Goal: Information Seeking & Learning: Learn about a topic

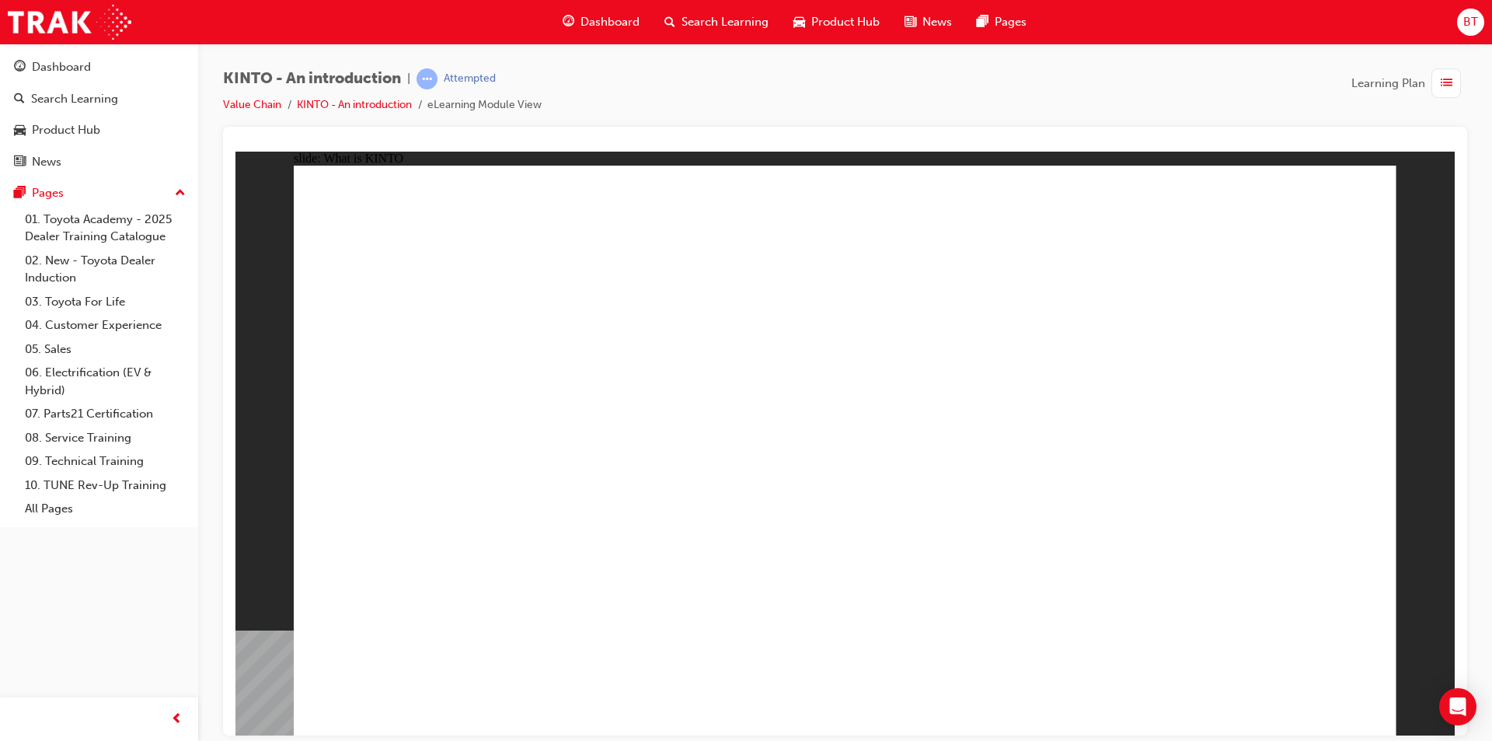
drag, startPoint x: 1006, startPoint y: 92, endPoint x: 891, endPoint y: 103, distance: 115.5
click at [891, 103] on div "KINTO - An introduction | Attempted Value Chain KINTO - An introduction eLearni…" at bounding box center [845, 97] width 1244 height 58
drag, startPoint x: 1184, startPoint y: 459, endPoint x: 1211, endPoint y: 83, distance: 376.4
click at [1211, 83] on div "KINTO - An introduction | Attempted Value Chain KINTO - An introduction eLearni…" at bounding box center [845, 97] width 1244 height 58
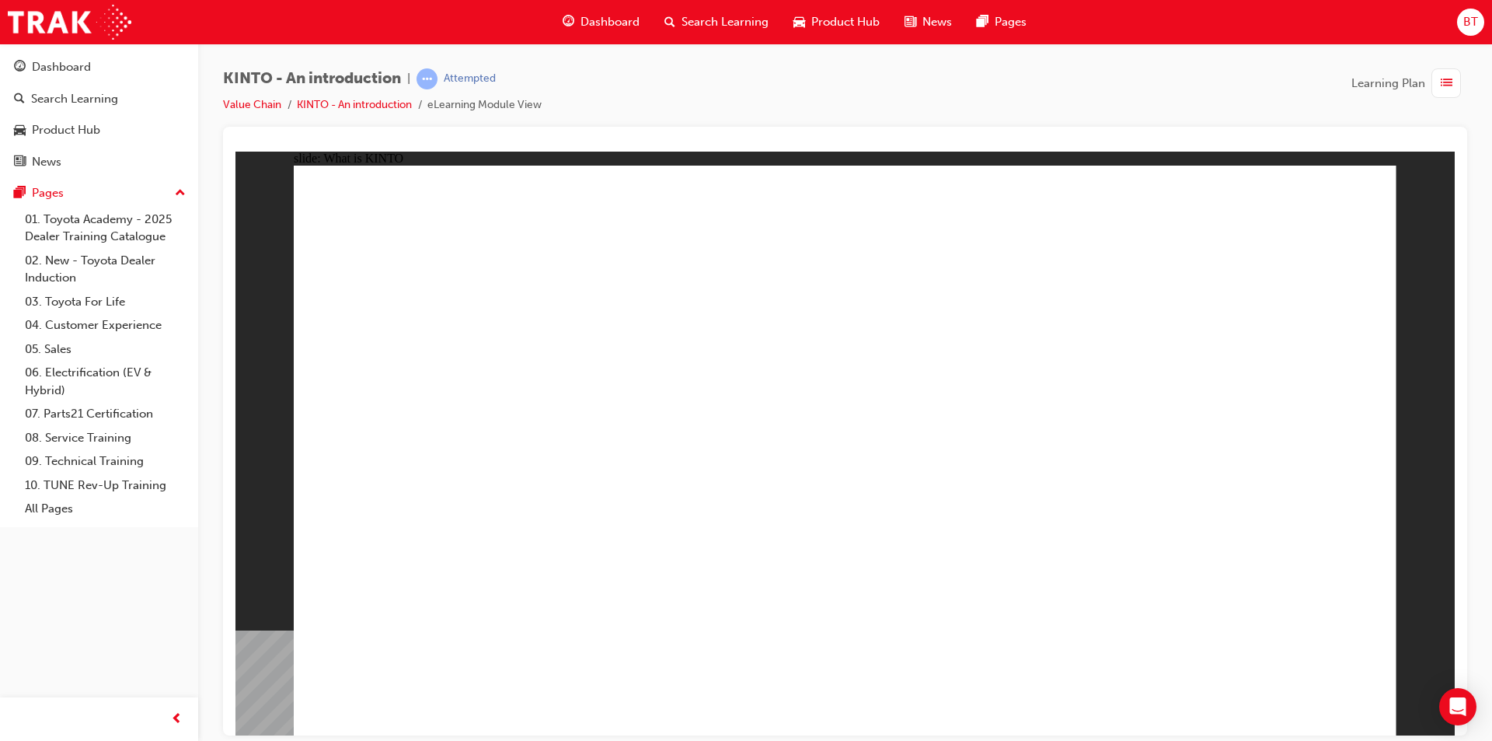
click at [1134, 68] on div "KINTO - An introduction | Attempted Value Chain KINTO - An introduction eLearni…" at bounding box center [845, 97] width 1244 height 58
drag, startPoint x: 1033, startPoint y: 107, endPoint x: 925, endPoint y: 97, distance: 108.5
click at [934, 81] on div "KINTO - An introduction | Attempted Value Chain KINTO - An introduction eLearni…" at bounding box center [845, 97] width 1244 height 58
drag, startPoint x: 929, startPoint y: 109, endPoint x: 856, endPoint y: 86, distance: 76.5
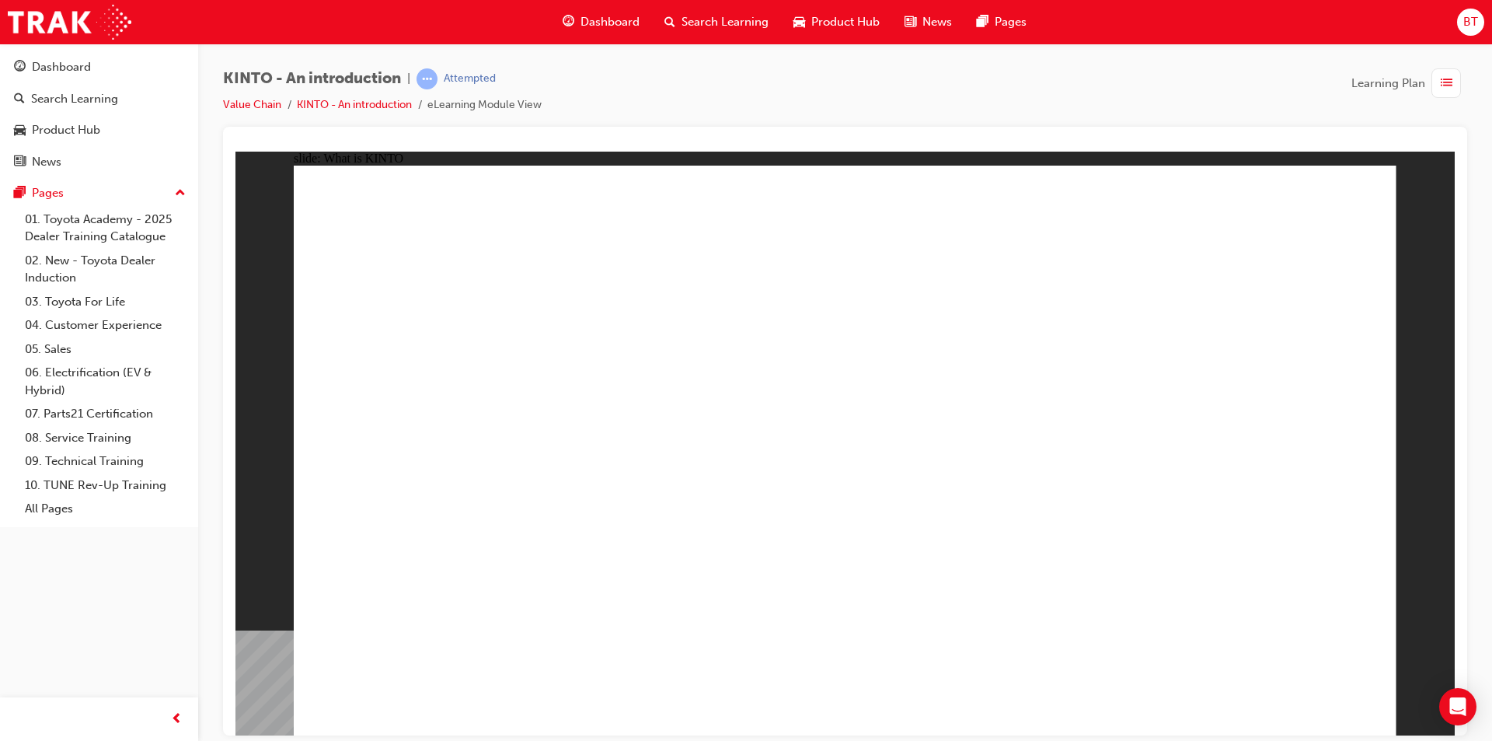
click at [856, 86] on div "KINTO - An introduction | Attempted Value Chain KINTO - An introduction eLearni…" at bounding box center [845, 97] width 1244 height 58
drag, startPoint x: 856, startPoint y: 86, endPoint x: 840, endPoint y: 80, distance: 16.7
click at [856, 86] on div "KINTO - An introduction | Attempted Value Chain KINTO - An introduction eLearni…" at bounding box center [845, 97] width 1244 height 58
drag, startPoint x: 813, startPoint y: 75, endPoint x: 774, endPoint y: 69, distance: 39.4
click at [774, 69] on div "KINTO - An introduction | Attempted Value Chain KINTO - An introduction eLearni…" at bounding box center [845, 97] width 1244 height 58
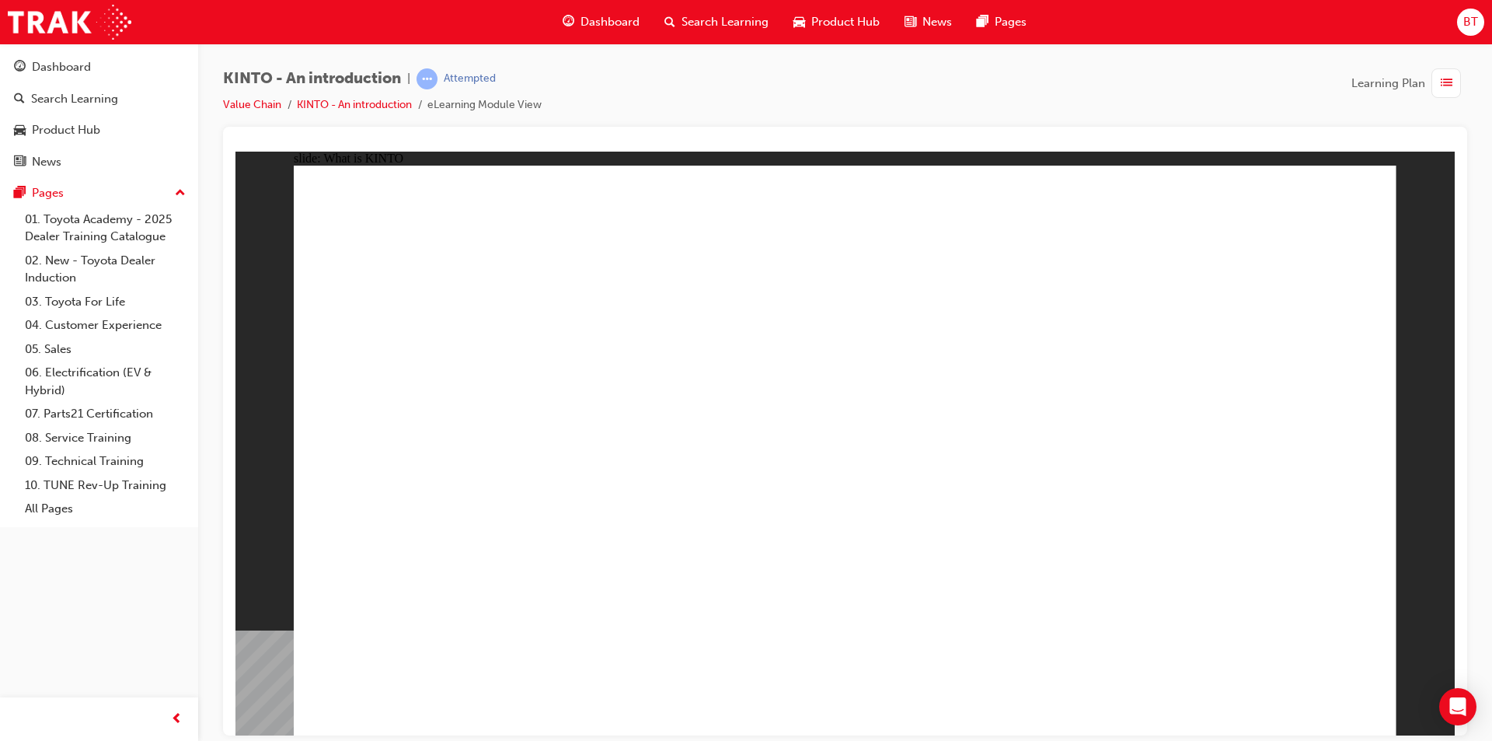
drag, startPoint x: 1073, startPoint y: 59, endPoint x: 1038, endPoint y: 109, distance: 60.8
click at [1038, 109] on div "KINTO - An introduction | Attempted Value Chain KINTO - An introduction eLearni…" at bounding box center [845, 97] width 1244 height 58
click at [1019, 110] on div "KINTO - An introduction | Attempted Value Chain KINTO - An introduction eLearni…" at bounding box center [845, 97] width 1244 height 58
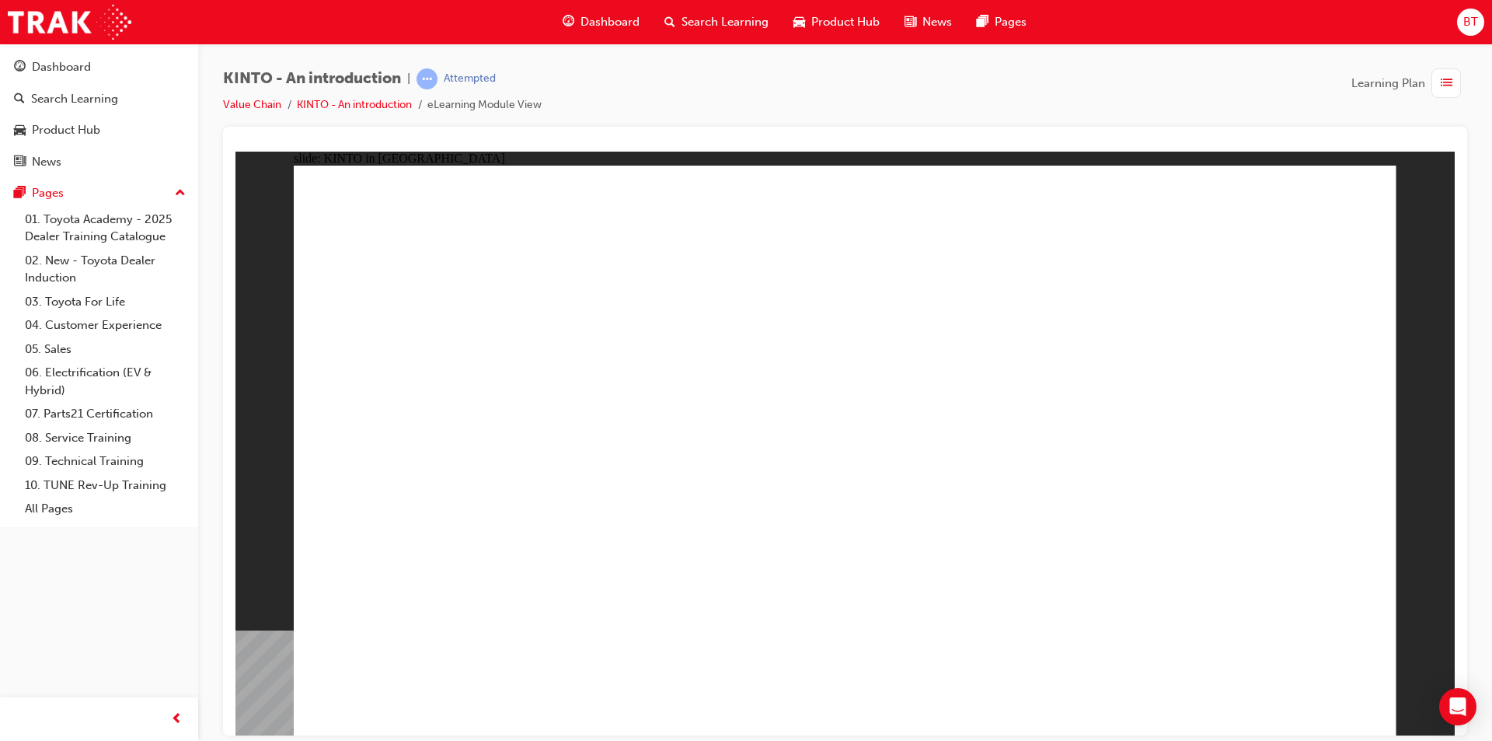
drag, startPoint x: 1317, startPoint y: 693, endPoint x: 1295, endPoint y: 694, distance: 21.8
drag, startPoint x: 679, startPoint y: 420, endPoint x: 677, endPoint y: 377, distance: 42.8
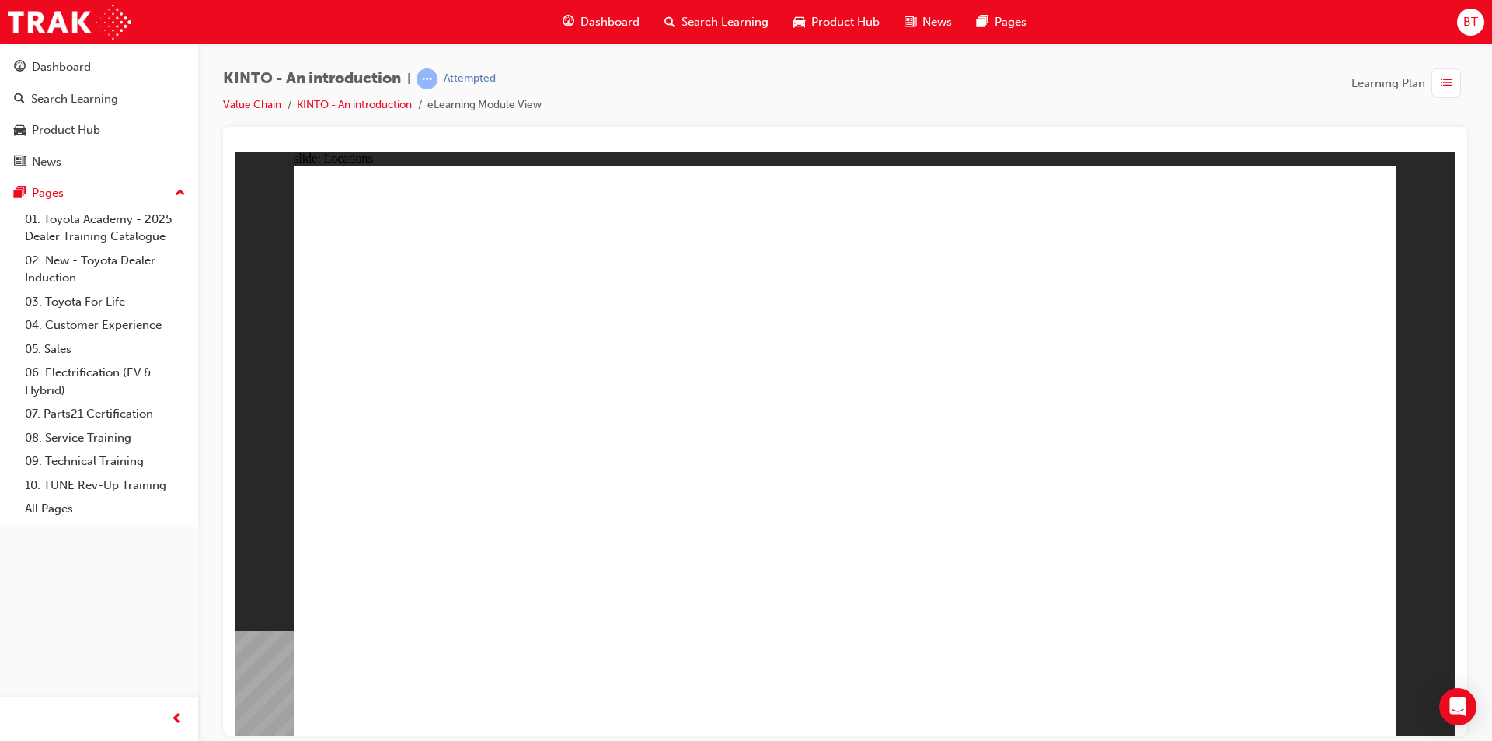
drag, startPoint x: 975, startPoint y: 252, endPoint x: 644, endPoint y: 158, distance: 344.2
click at [673, 101] on div "KINTO - An introduction | Attempted Value Chain KINTO - An introduction eLearni…" at bounding box center [845, 97] width 1244 height 58
click at [689, 150] on div at bounding box center [846, 145] width 1220 height 12
drag, startPoint x: 623, startPoint y: 526, endPoint x: 578, endPoint y: 448, distance: 90.5
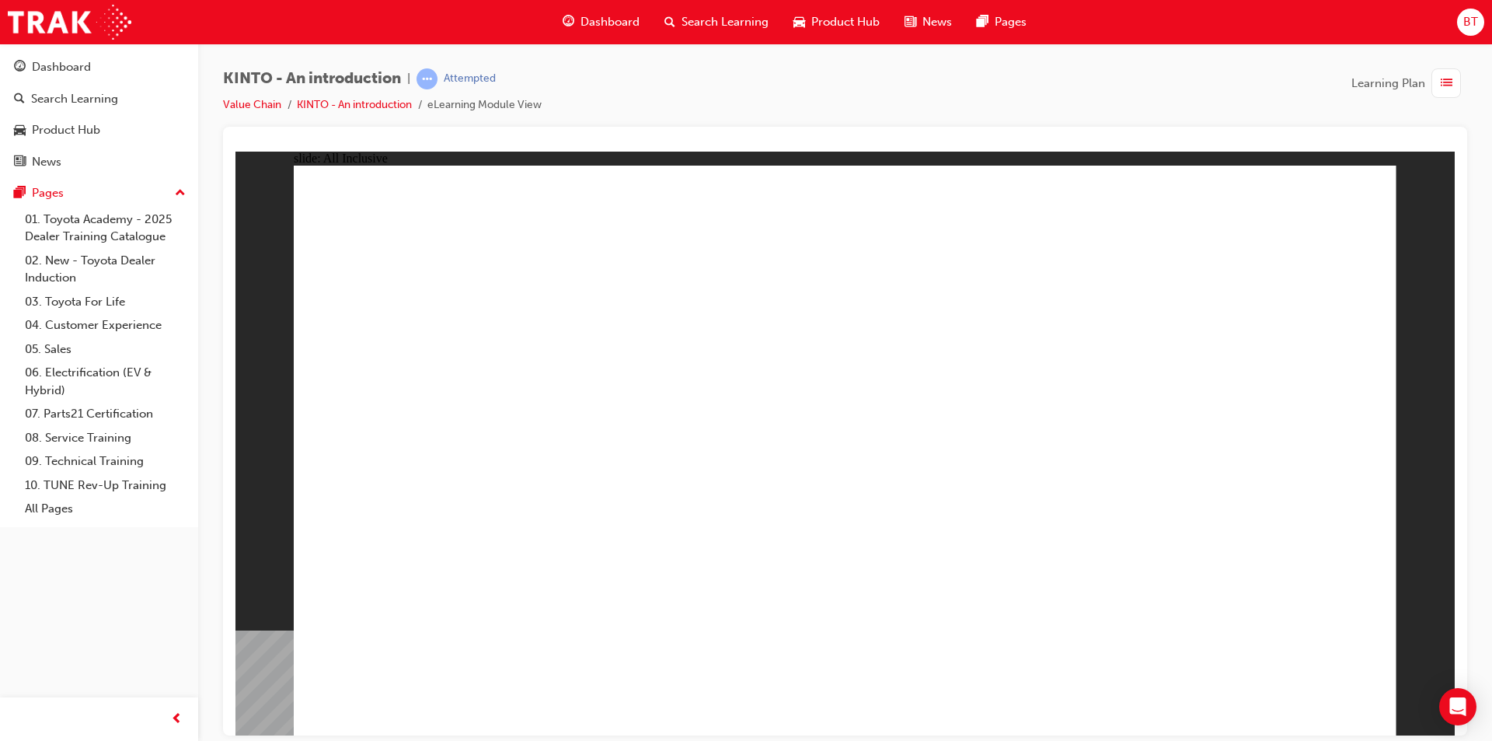
drag, startPoint x: 1159, startPoint y: 678, endPoint x: 1175, endPoint y: 700, distance: 27.2
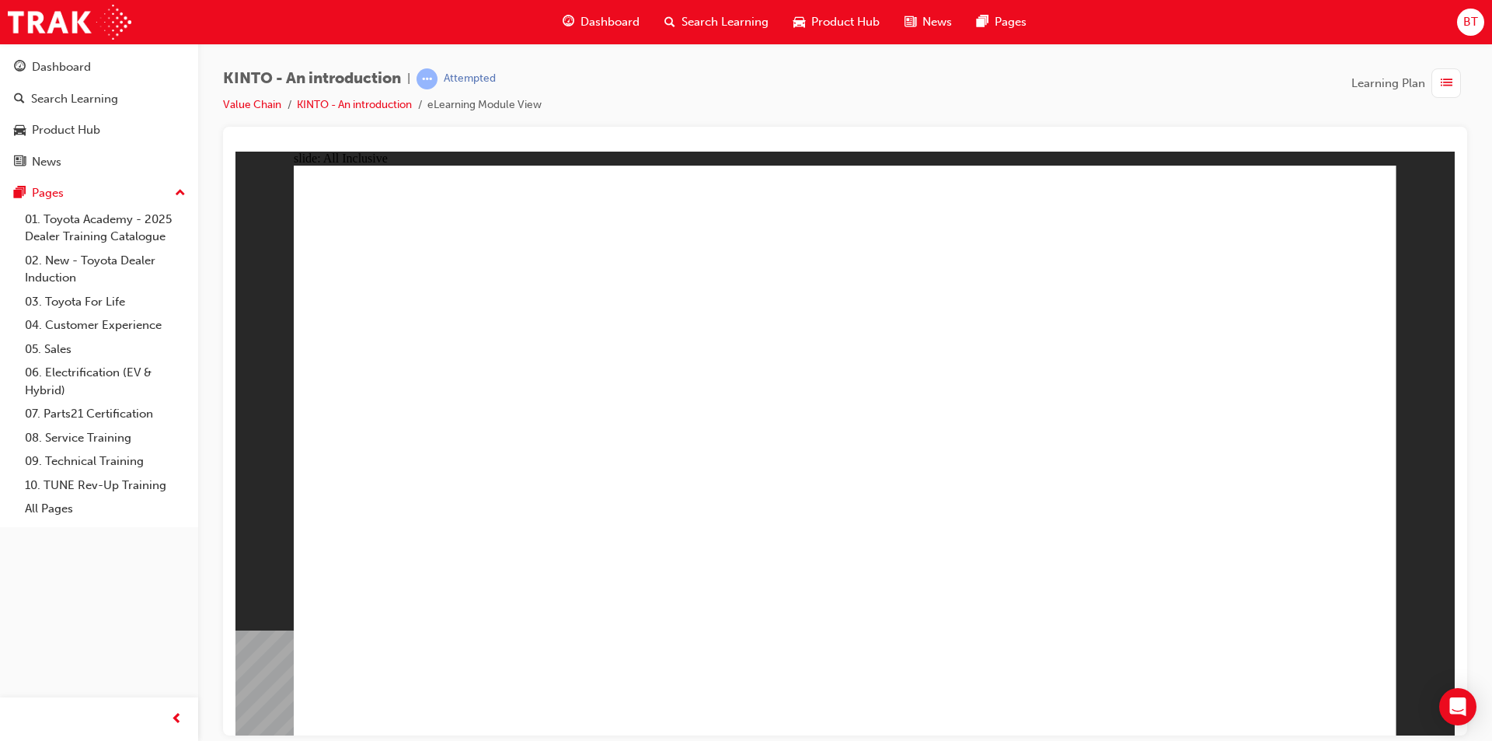
drag, startPoint x: 995, startPoint y: 110, endPoint x: 957, endPoint y: 101, distance: 39.2
click at [957, 101] on div "KINTO - An introduction | Attempted Value Chain KINTO - An introduction eLearni…" at bounding box center [845, 97] width 1244 height 58
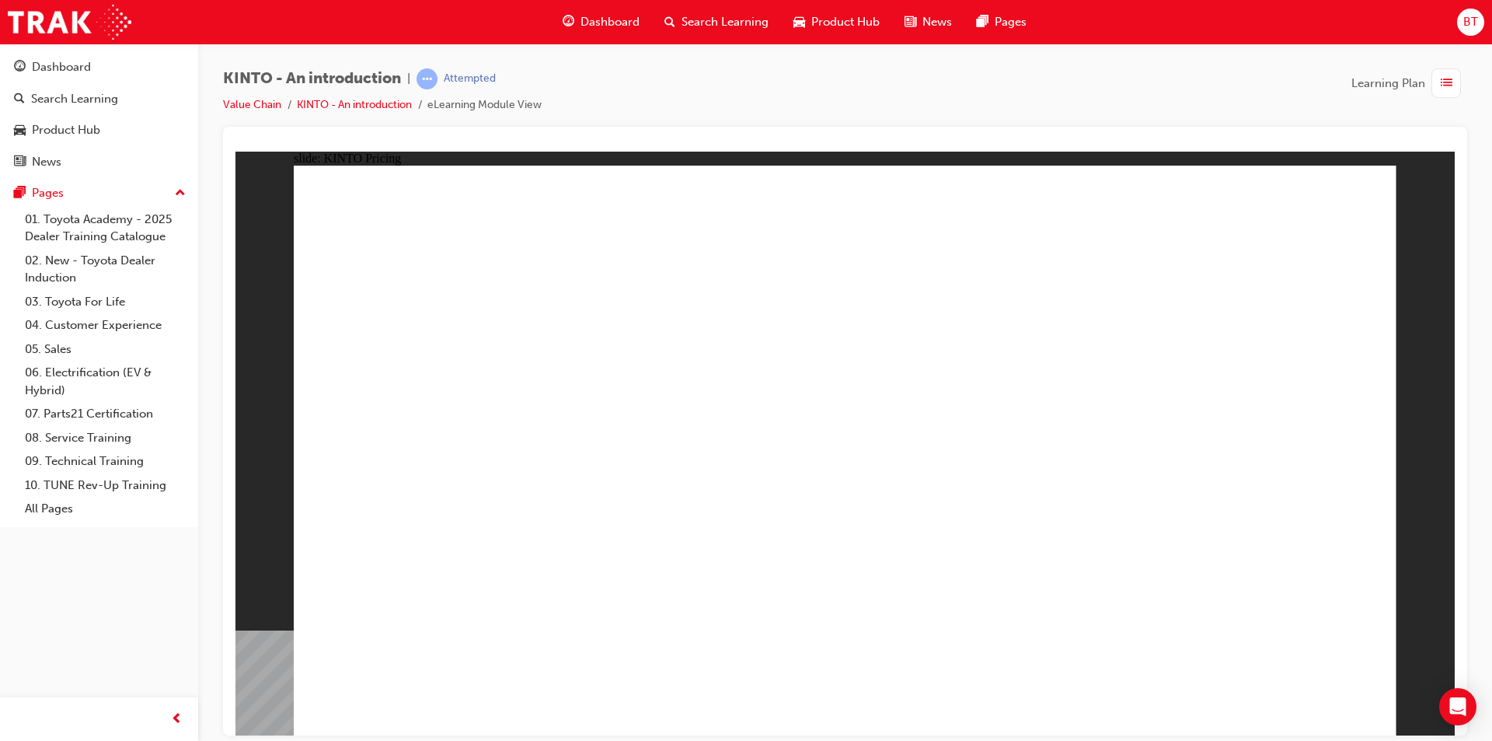
drag, startPoint x: 990, startPoint y: 107, endPoint x: 868, endPoint y: 92, distance: 123.0
click at [868, 92] on div "KINTO - An introduction | Attempted Value Chain KINTO - An introduction eLearni…" at bounding box center [845, 97] width 1244 height 58
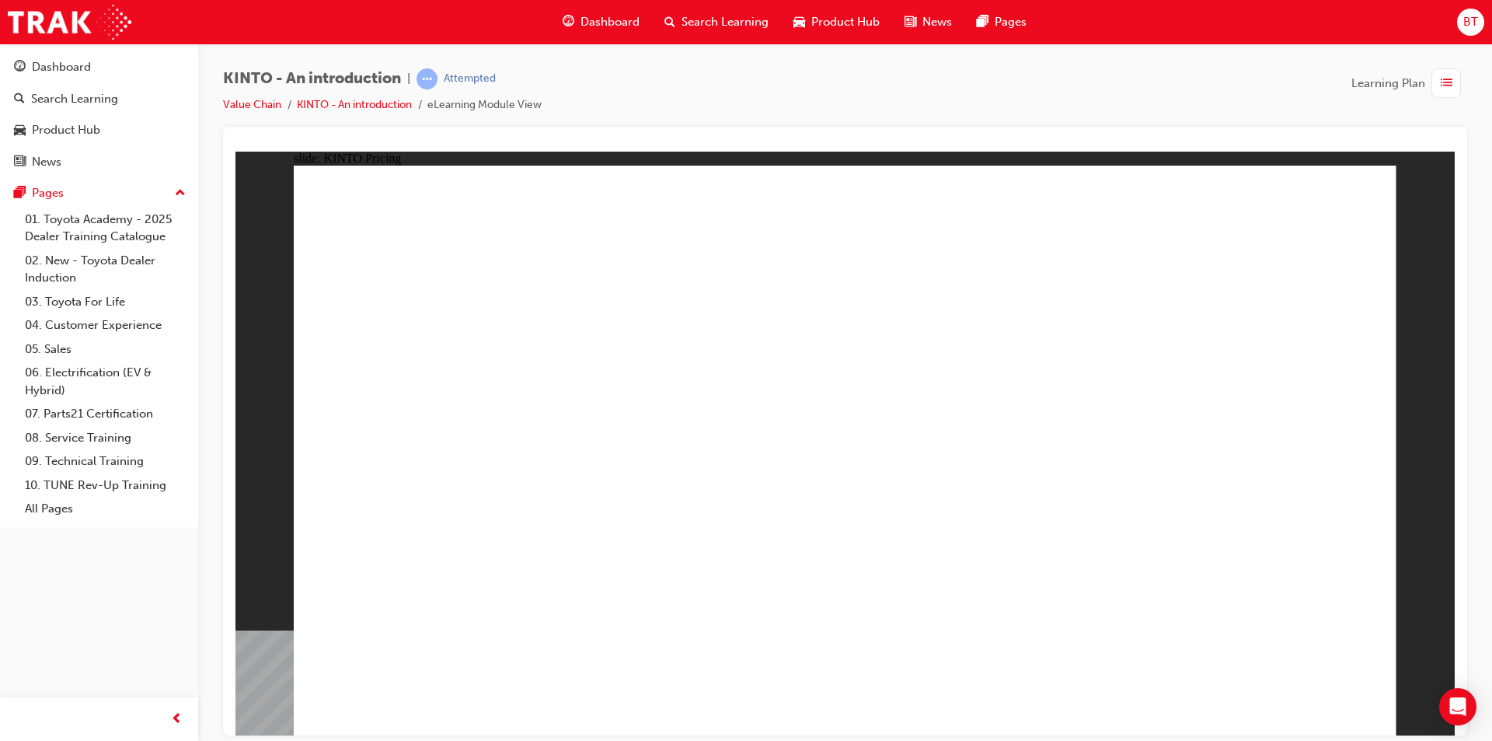
click at [889, 134] on div at bounding box center [845, 431] width 1244 height 609
click at [892, 145] on div at bounding box center [846, 145] width 1220 height 12
click at [891, 139] on div at bounding box center [846, 145] width 1220 height 12
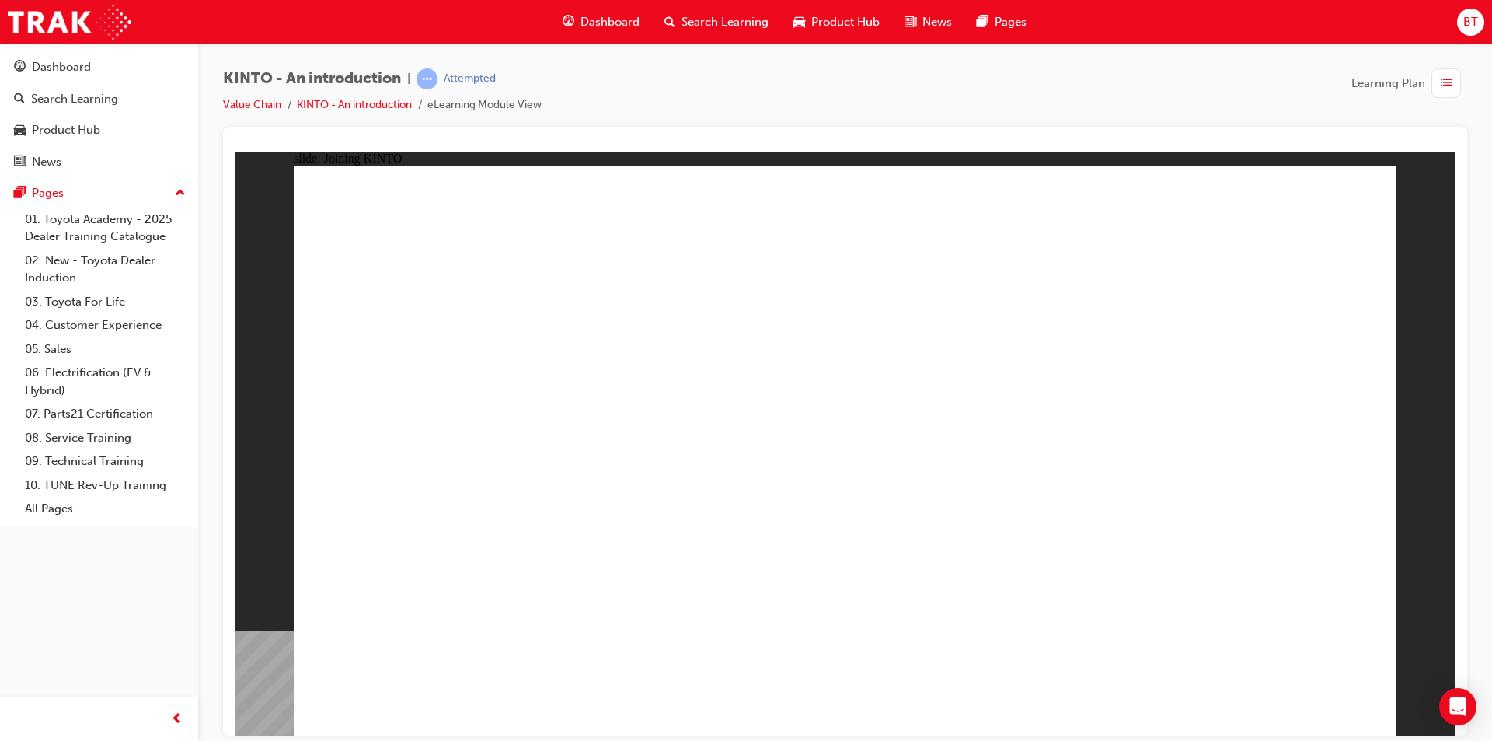
drag, startPoint x: 1117, startPoint y: 96, endPoint x: 1047, endPoint y: 83, distance: 71.2
click at [1047, 83] on div "KINTO - An introduction | Attempted Value Chain KINTO - An introduction eLearni…" at bounding box center [845, 97] width 1244 height 58
click at [1052, 123] on div "KINTO - An introduction | Attempted Value Chain KINTO - An introduction eLearni…" at bounding box center [845, 97] width 1244 height 58
click at [1052, 125] on div "KINTO - An introduction | Attempted Value Chain KINTO - An introduction eLearni…" at bounding box center [845, 97] width 1244 height 58
drag, startPoint x: 1042, startPoint y: 124, endPoint x: 1018, endPoint y: 116, distance: 25.3
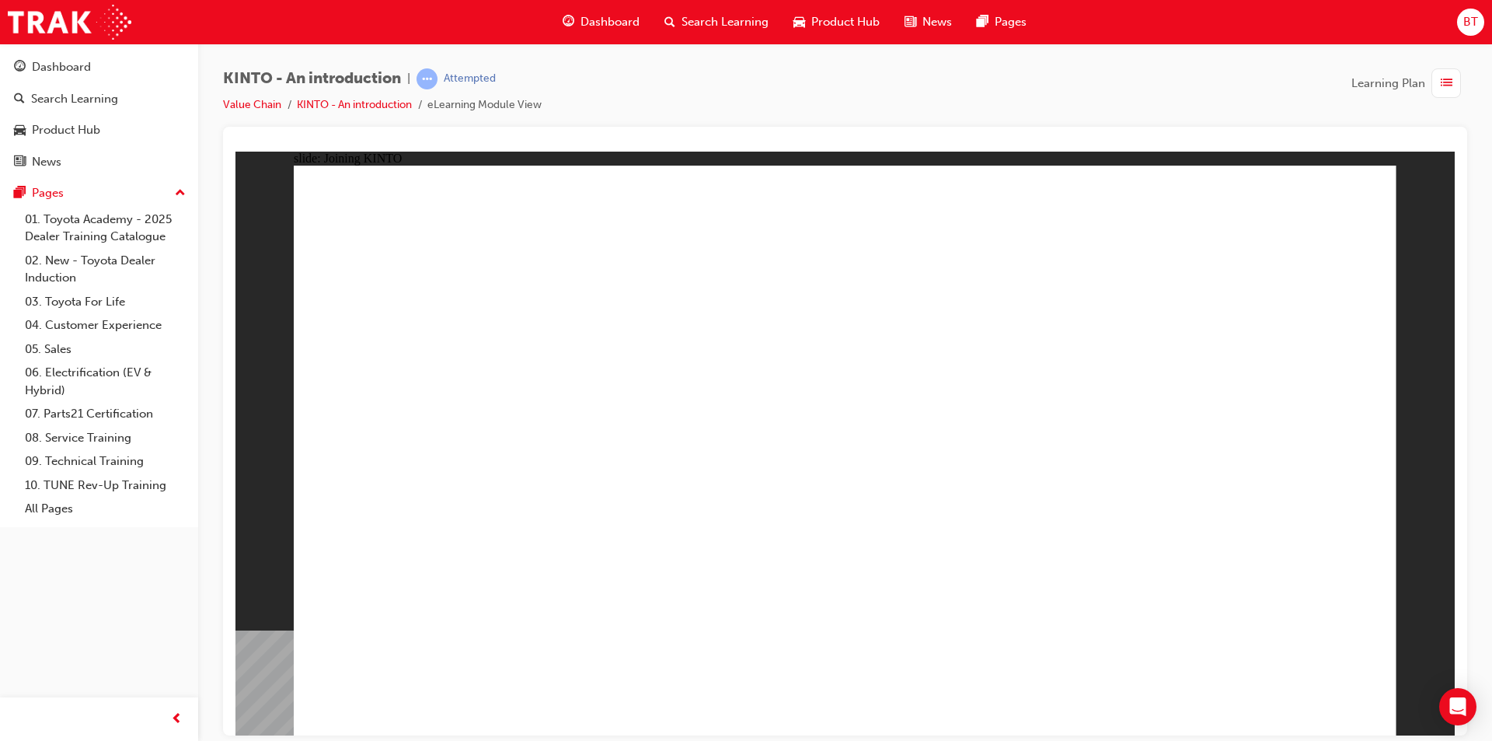
click at [1018, 116] on div "KINTO - An introduction | Attempted Value Chain KINTO - An introduction eLearni…" at bounding box center [845, 97] width 1244 height 58
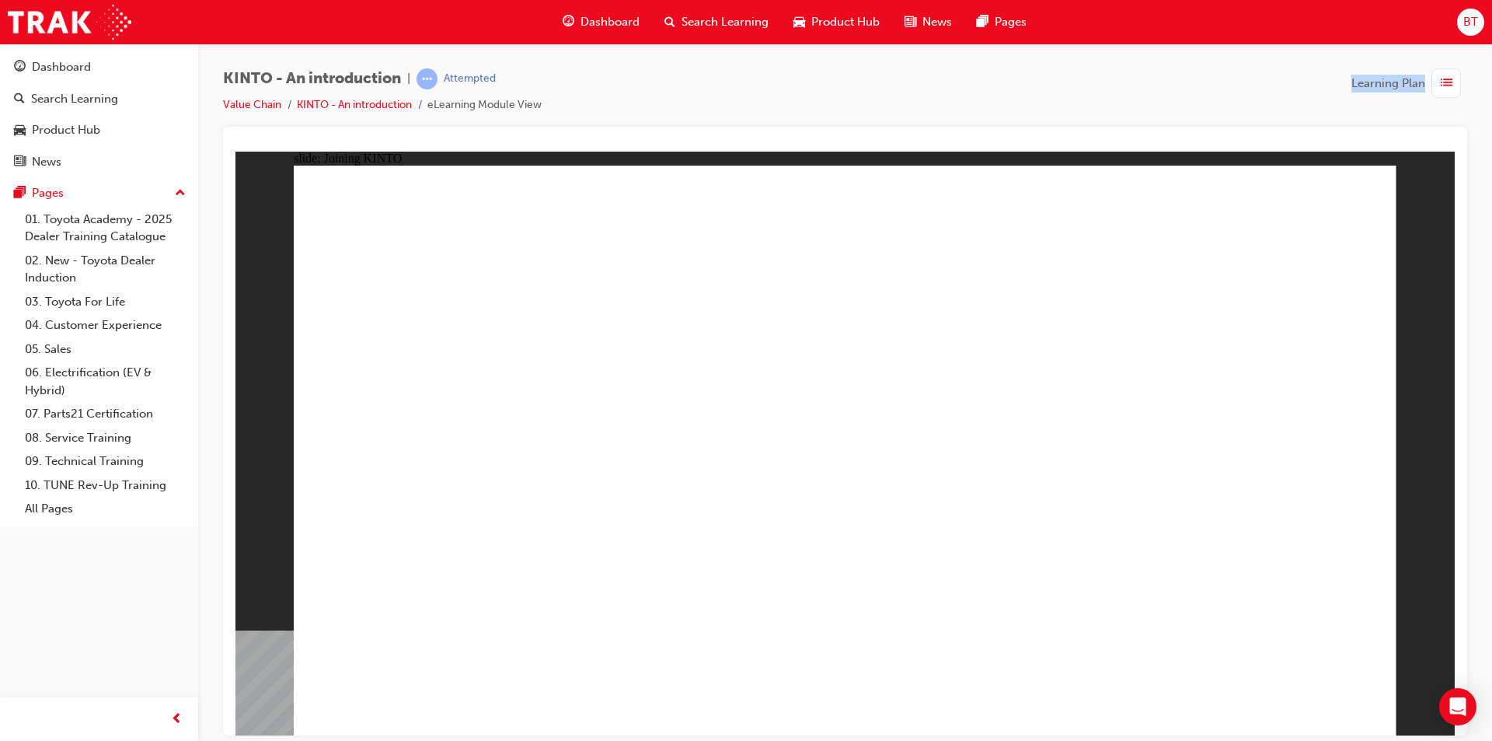
click at [1018, 116] on div "KINTO - An introduction | Attempted Value Chain KINTO - An introduction eLearni…" at bounding box center [845, 97] width 1244 height 58
click at [1028, 103] on div "KINTO - An introduction | Attempted Value Chain KINTO - An introduction eLearni…" at bounding box center [845, 97] width 1244 height 58
drag, startPoint x: 1038, startPoint y: 244, endPoint x: 977, endPoint y: 131, distance: 128.7
drag, startPoint x: 742, startPoint y: -20, endPoint x: 968, endPoint y: 72, distance: 244.4
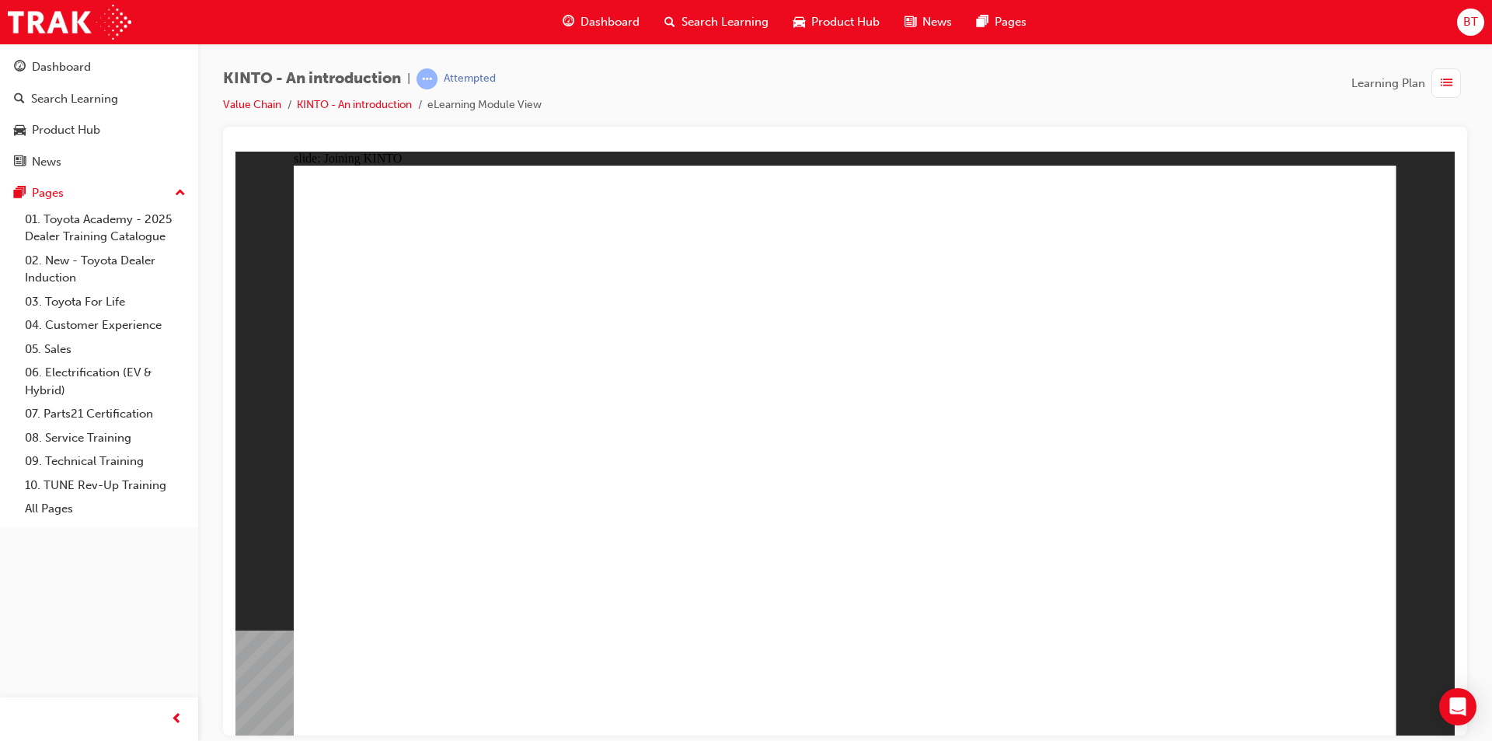
click at [968, 72] on div "KINTO - An introduction | Attempted Value Chain KINTO - An introduction eLearni…" at bounding box center [845, 97] width 1244 height 58
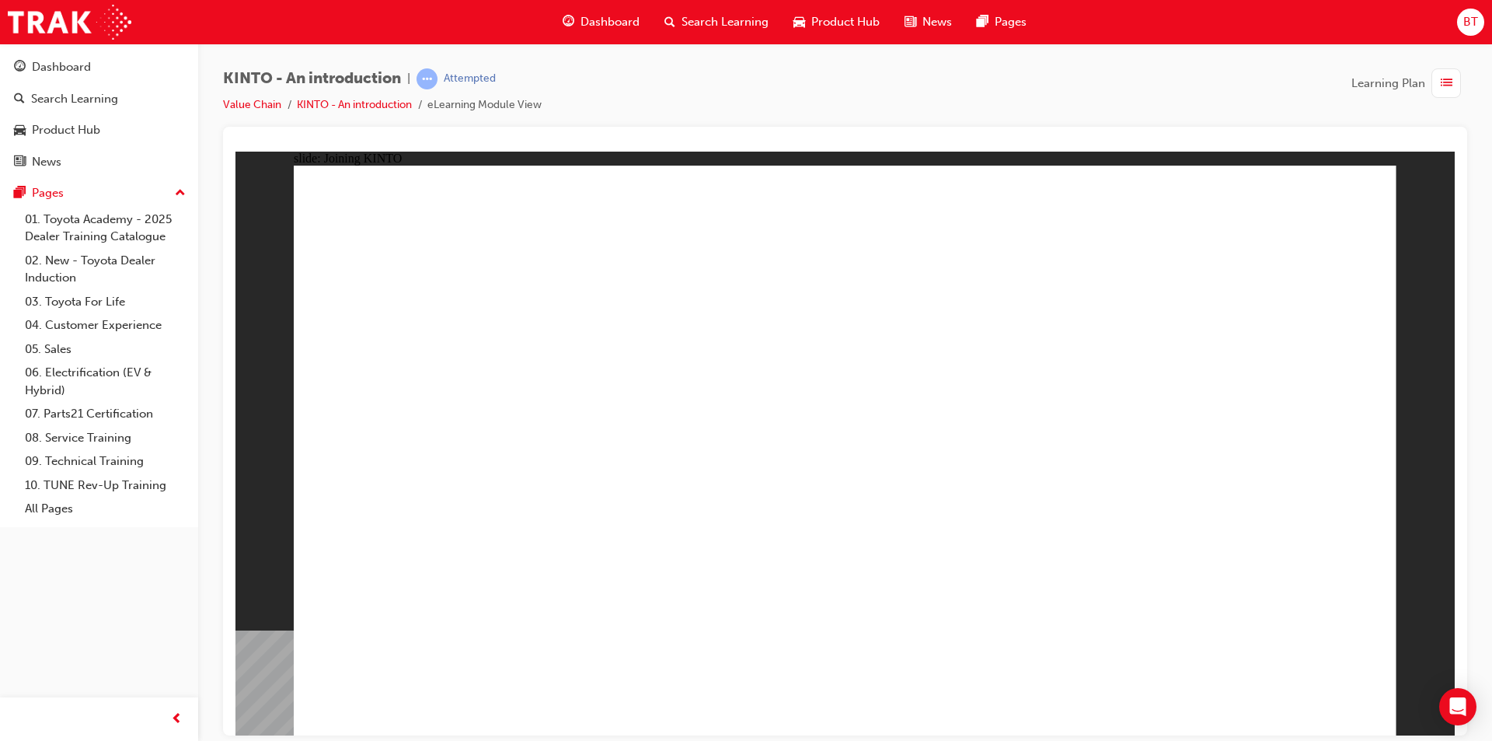
drag, startPoint x: 825, startPoint y: 89, endPoint x: 794, endPoint y: 85, distance: 31.4
click at [794, 85] on div "KINTO - An introduction | Attempted Value Chain KINTO - An introduction eLearni…" at bounding box center [845, 97] width 1244 height 58
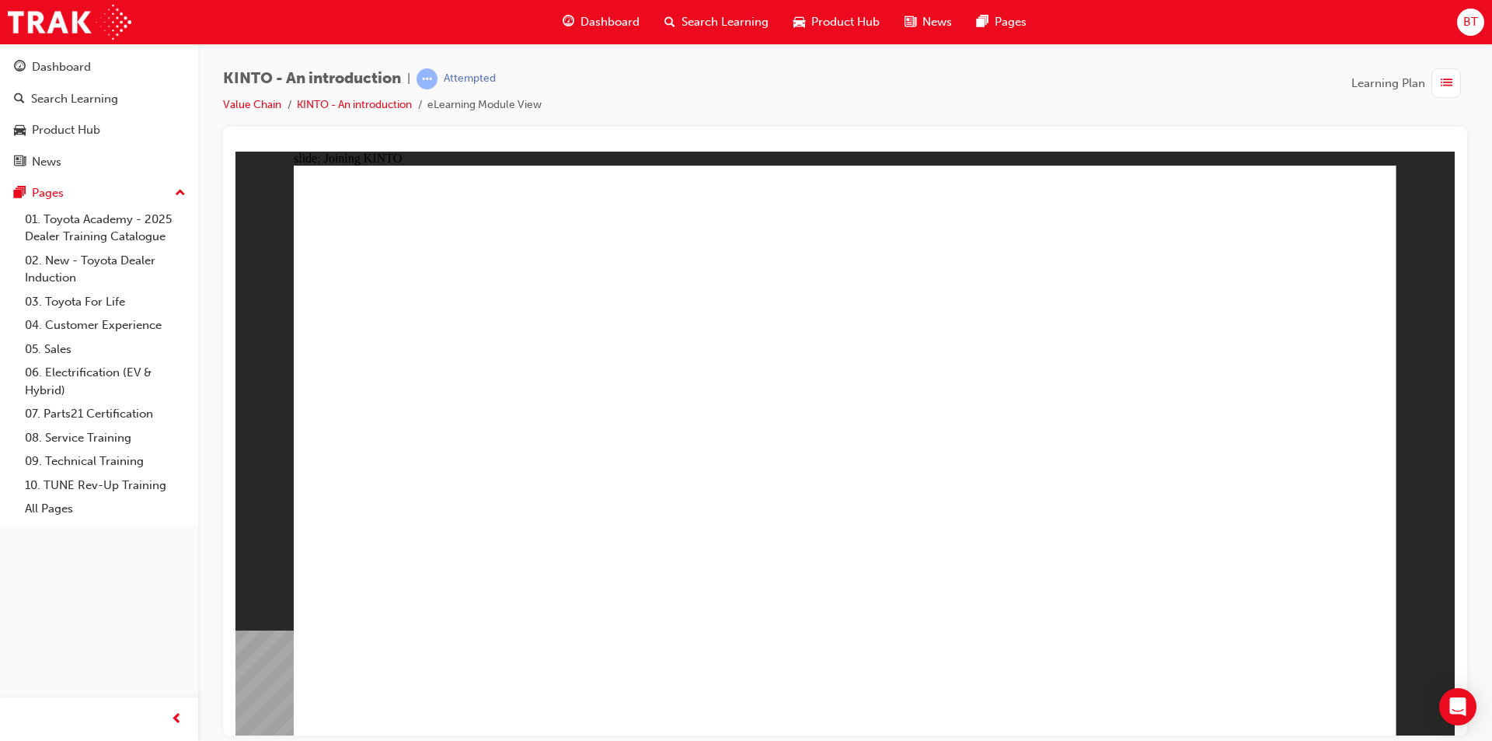
drag, startPoint x: 750, startPoint y: 83, endPoint x: 721, endPoint y: 82, distance: 28.8
click at [721, 82] on div "KINTO - An introduction | Attempted Value Chain KINTO - An introduction eLearni…" at bounding box center [845, 97] width 1244 height 58
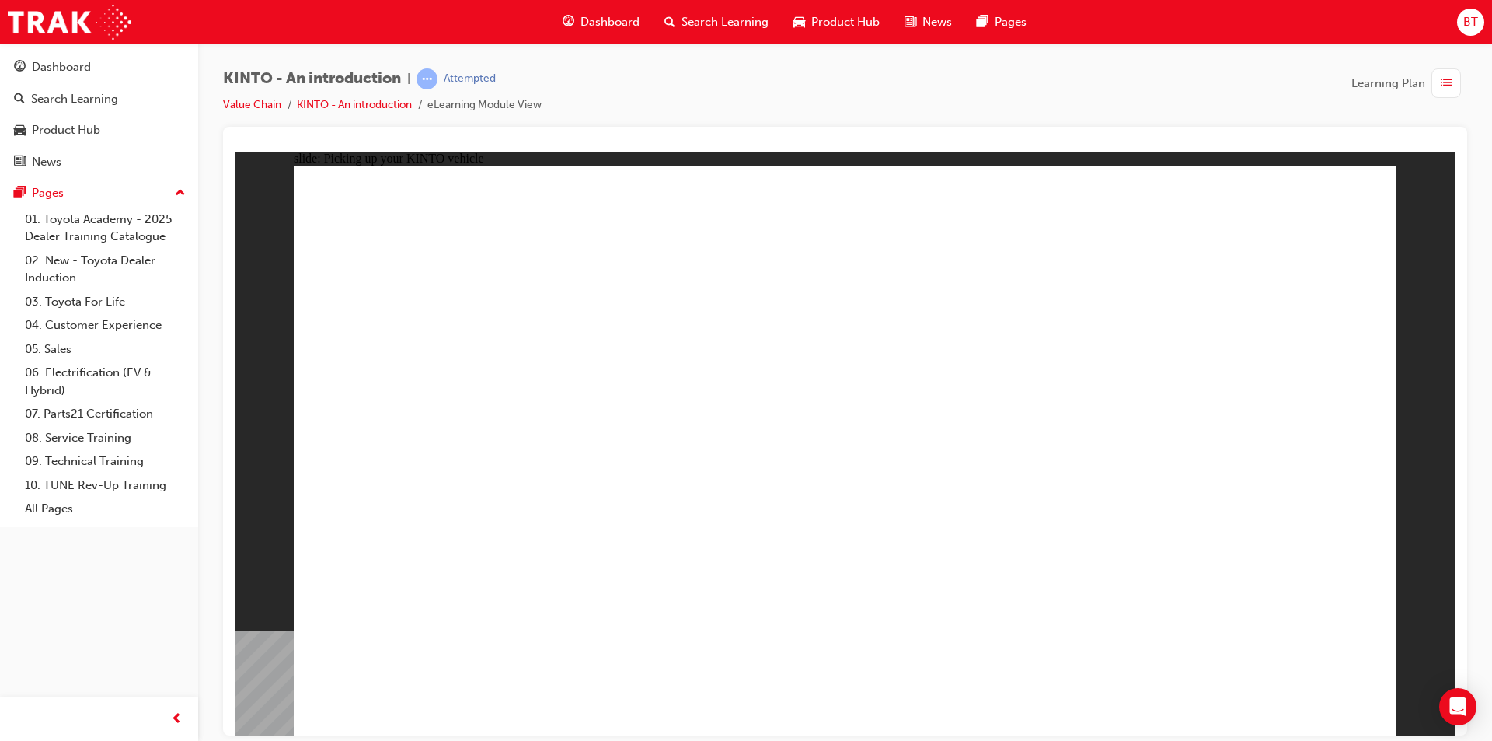
click at [721, 82] on div "KINTO - An introduction | Attempted Value Chain KINTO - An introduction eLearni…" at bounding box center [845, 97] width 1244 height 58
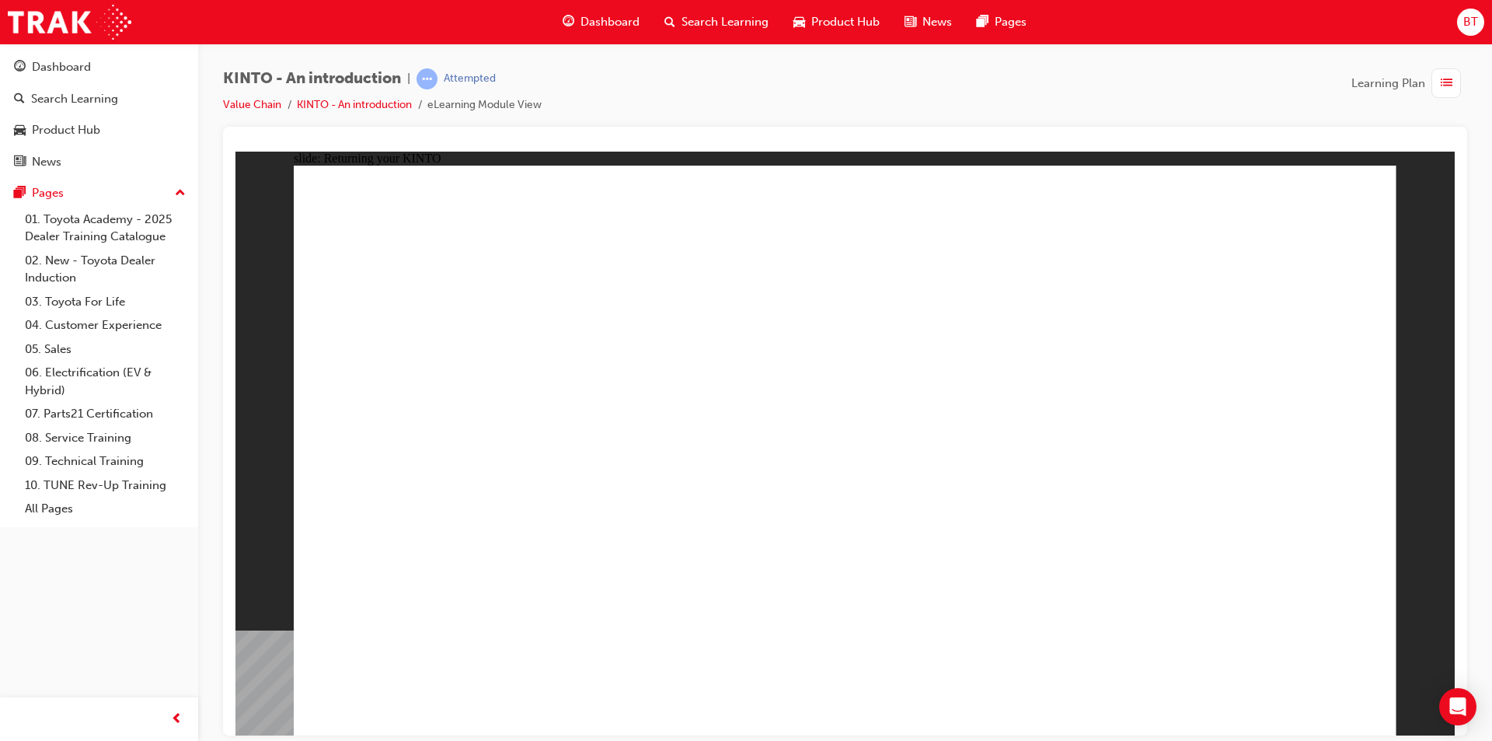
drag, startPoint x: 865, startPoint y: 101, endPoint x: 862, endPoint y: 91, distance: 10.6
click at [862, 91] on div "KINTO - An introduction | Attempted Value Chain KINTO - An introduction eLearni…" at bounding box center [845, 97] width 1244 height 58
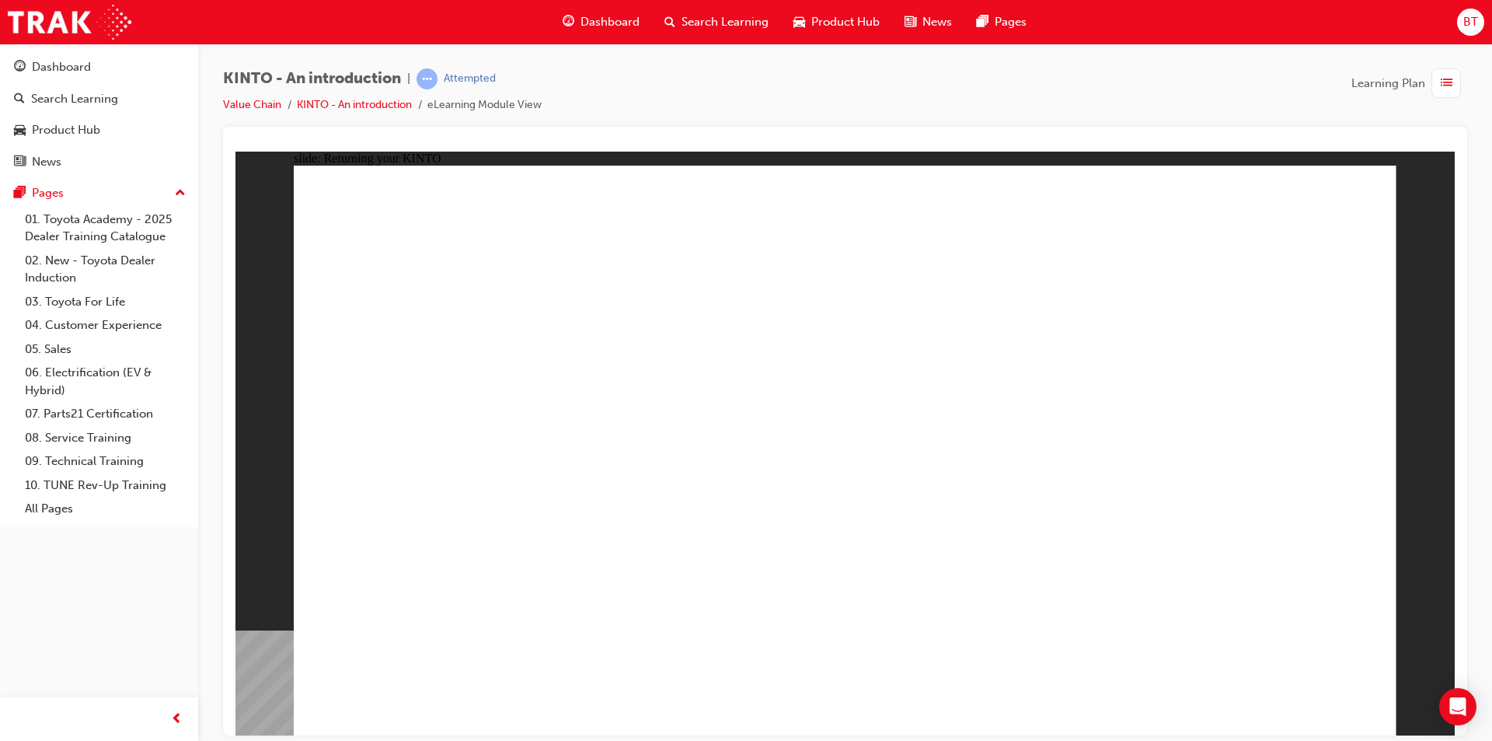
drag, startPoint x: 972, startPoint y: 96, endPoint x: 936, endPoint y: 92, distance: 36.7
click at [936, 92] on div "KINTO - An introduction | Attempted Value Chain KINTO - An introduction eLearni…" at bounding box center [845, 97] width 1244 height 58
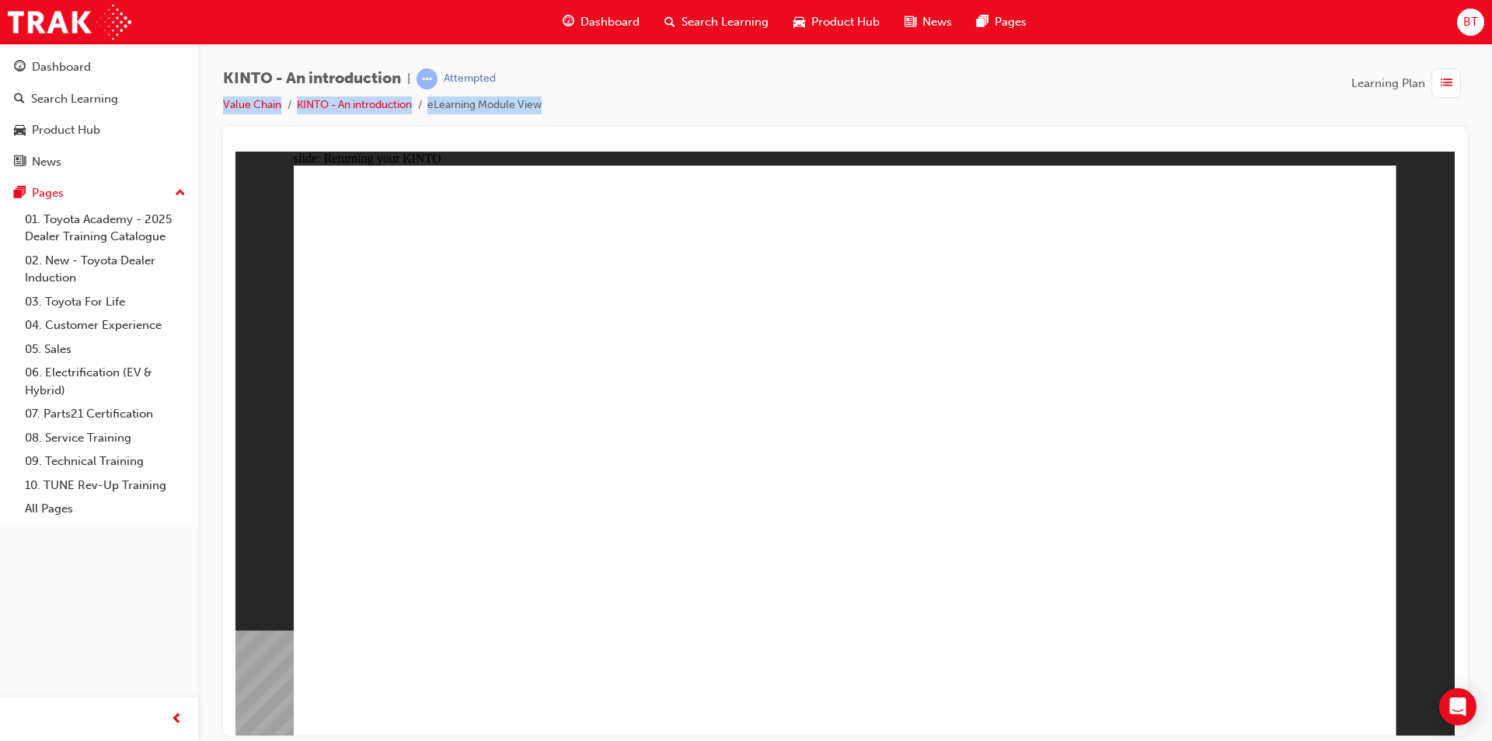
click at [936, 92] on div "KINTO - An introduction | Attempted Value Chain KINTO - An introduction eLearni…" at bounding box center [845, 97] width 1244 height 58
click at [935, 99] on div "KINTO - An introduction | Attempted Value Chain KINTO - An introduction eLearni…" at bounding box center [845, 97] width 1244 height 58
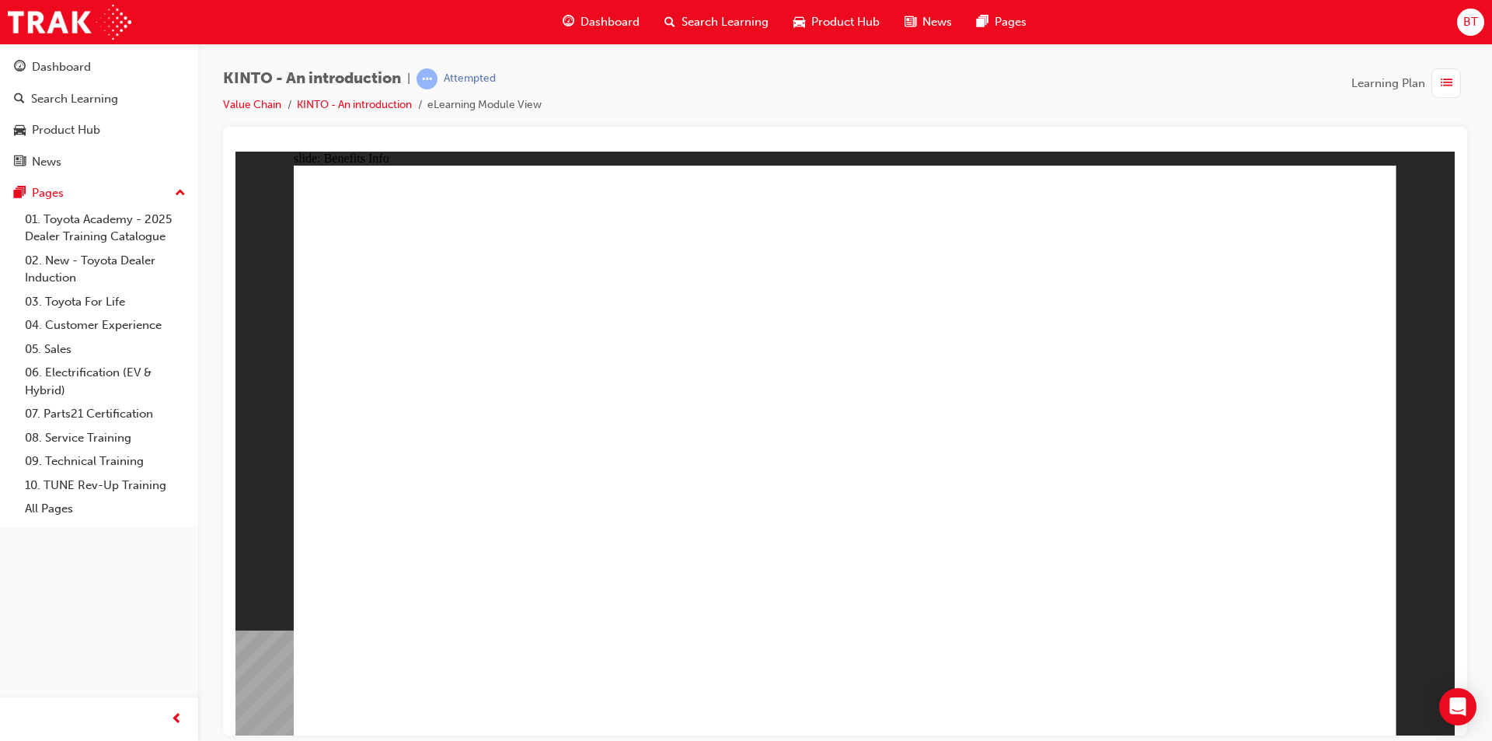
drag, startPoint x: 1028, startPoint y: 112, endPoint x: 958, endPoint y: 96, distance: 71.7
click at [958, 96] on div "KINTO - An introduction | Attempted Value Chain KINTO - An introduction eLearni…" at bounding box center [845, 97] width 1244 height 58
click at [957, 89] on div "KINTO - An introduction | Attempted Value Chain KINTO - An introduction eLearni…" at bounding box center [845, 97] width 1244 height 58
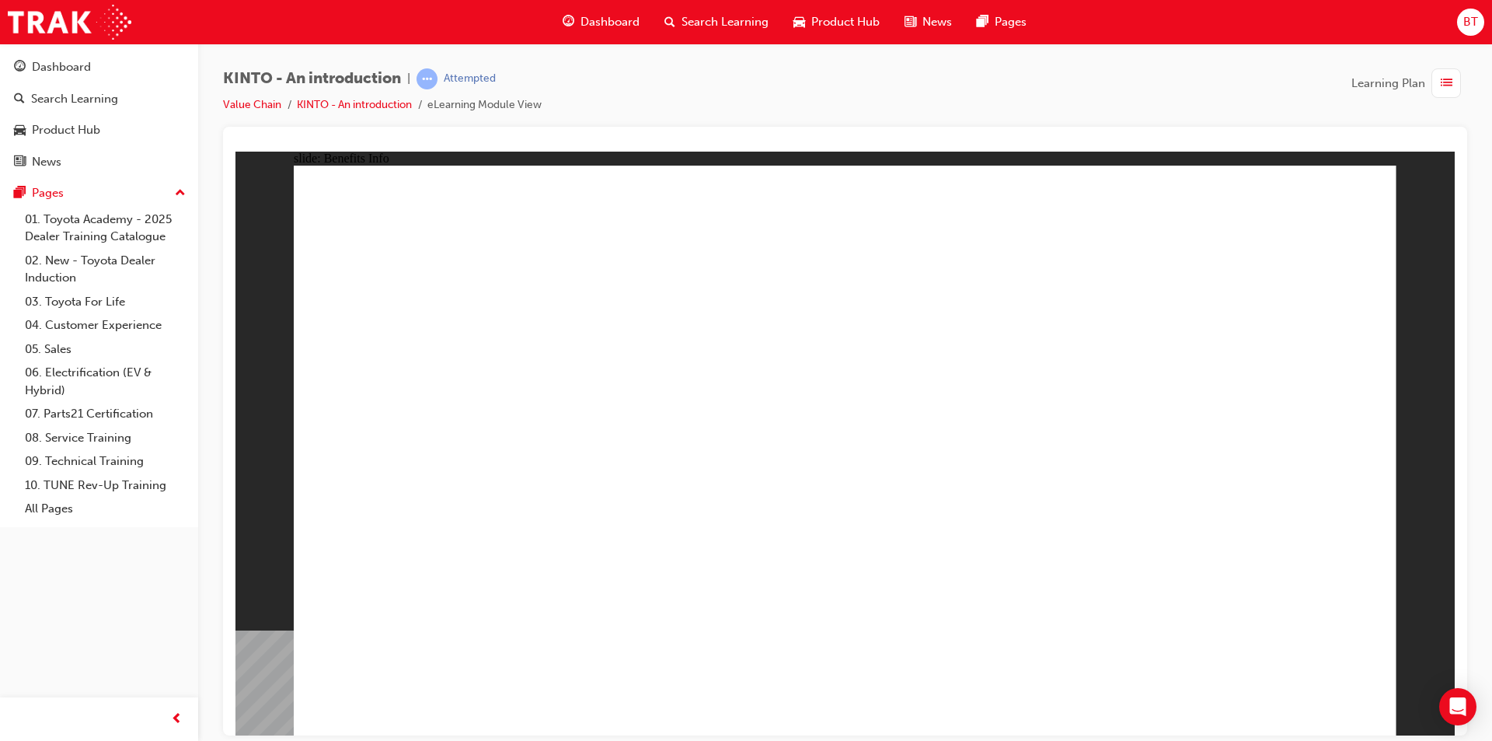
click at [957, 89] on div "KINTO - An introduction | Attempted Value Chain KINTO - An introduction eLearni…" at bounding box center [845, 97] width 1244 height 58
drag, startPoint x: 858, startPoint y: 91, endPoint x: 816, endPoint y: 97, distance: 42.4
click at [816, 97] on div "KINTO - An introduction | Attempted Value Chain KINTO - An introduction eLearni…" at bounding box center [845, 97] width 1244 height 58
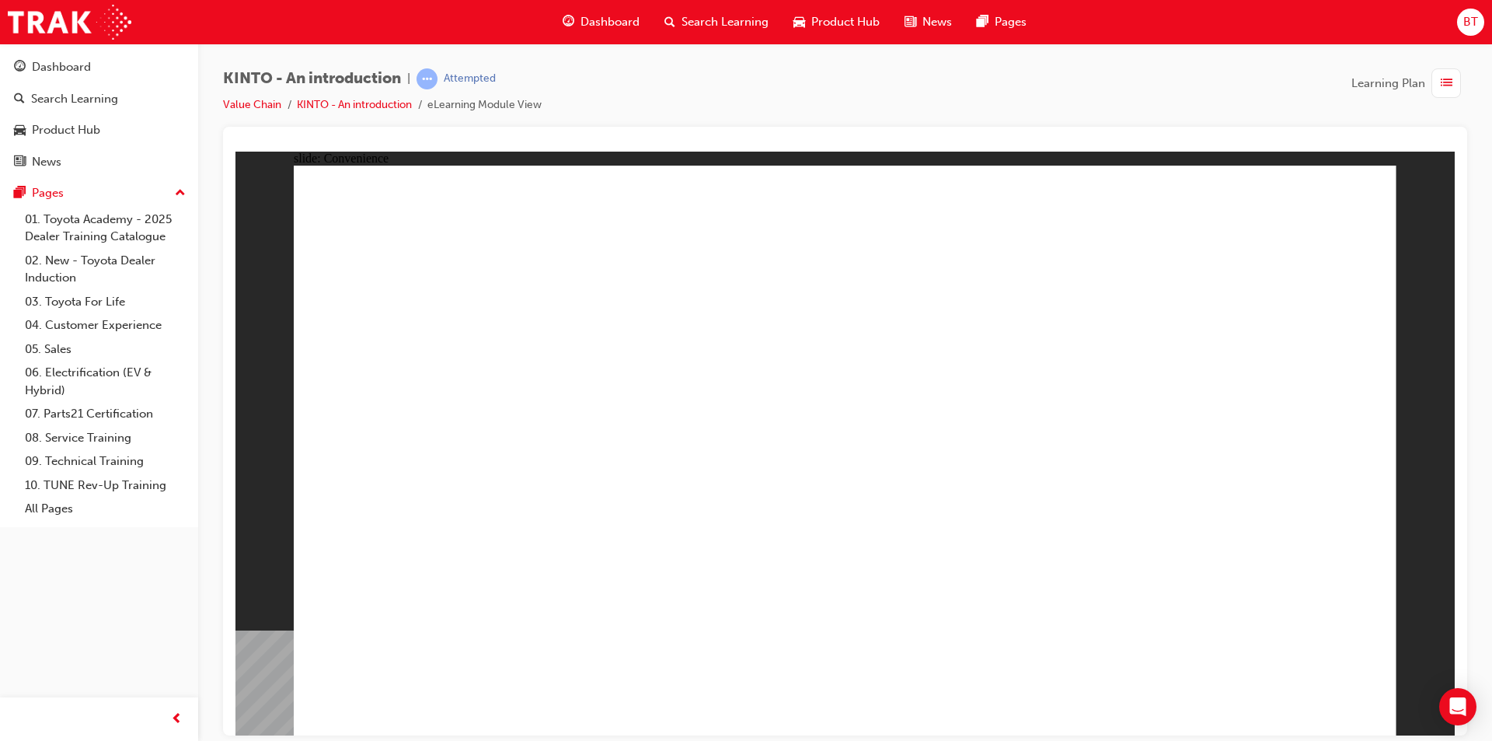
drag, startPoint x: 1147, startPoint y: 140, endPoint x: 1113, endPoint y: 110, distance: 45.2
drag, startPoint x: 1113, startPoint y: 110, endPoint x: 1081, endPoint y: 97, distance: 34.5
drag, startPoint x: 1081, startPoint y: 97, endPoint x: 1066, endPoint y: 96, distance: 14.8
click at [1066, 96] on div "KINTO - An introduction | Attempted Value Chain KINTO - An introduction eLearni…" at bounding box center [845, 97] width 1244 height 58
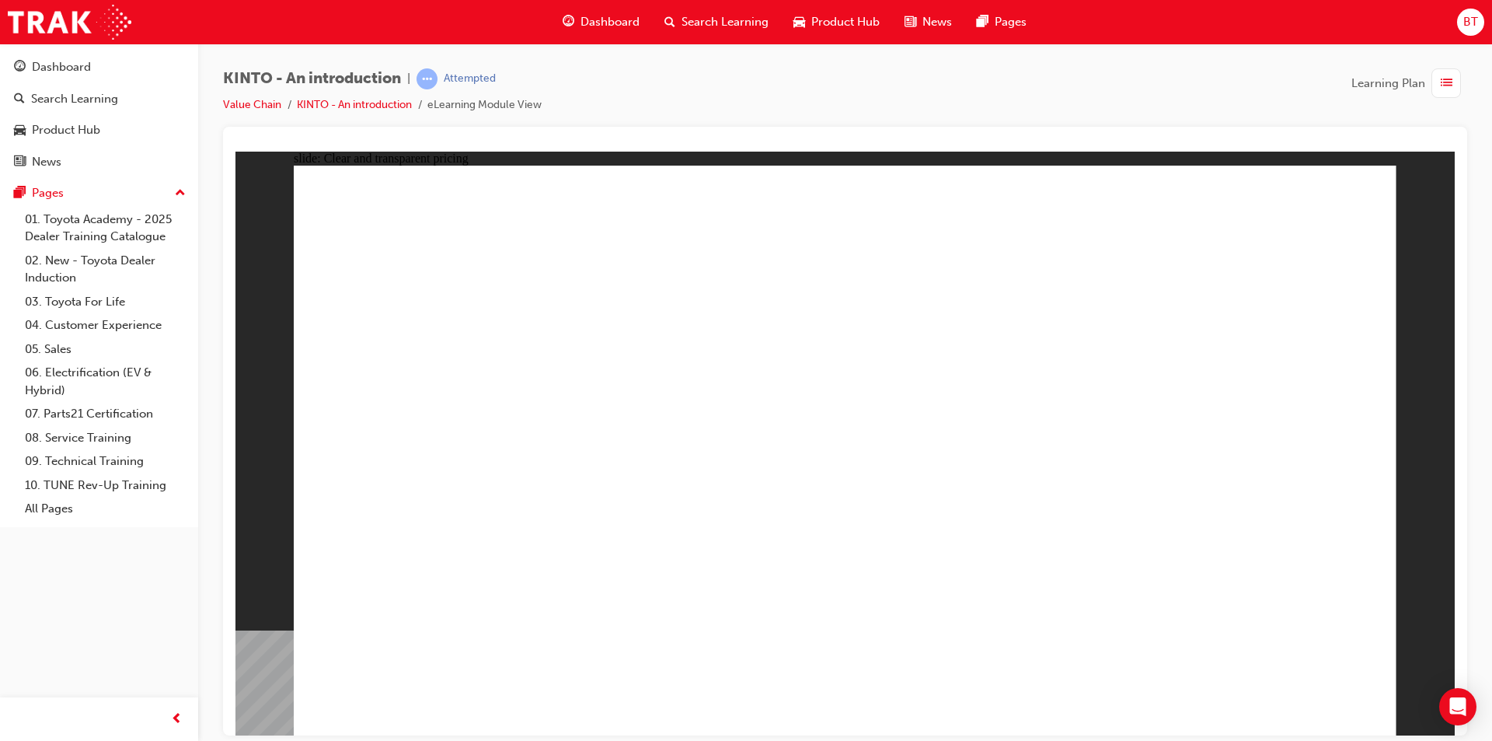
drag, startPoint x: 1003, startPoint y: 558, endPoint x: 944, endPoint y: 515, distance: 72.8
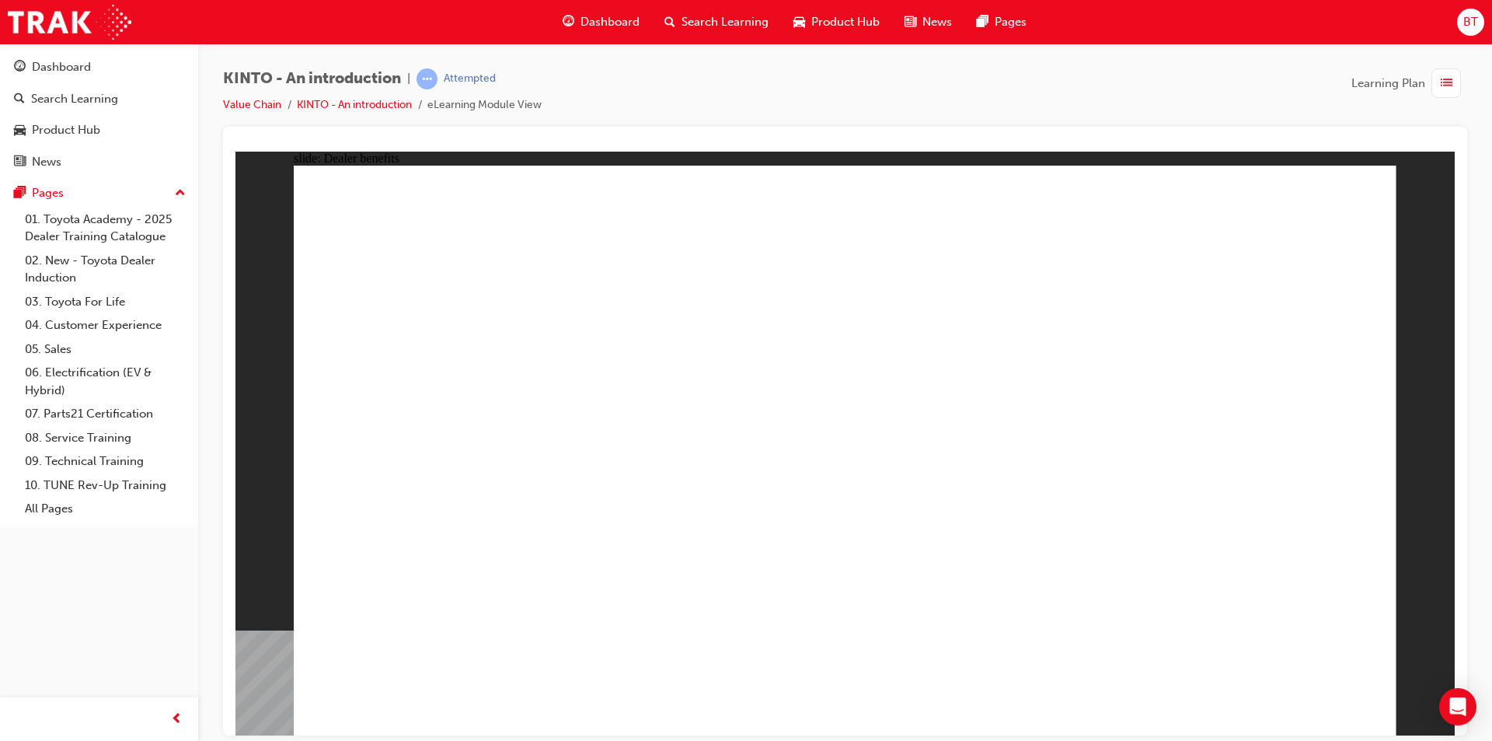
drag, startPoint x: 731, startPoint y: 367, endPoint x: 745, endPoint y: 287, distance: 81.3
drag, startPoint x: 811, startPoint y: 89, endPoint x: 778, endPoint y: 78, distance: 35.4
click at [778, 78] on div "KINTO - An introduction | Attempted Value Chain KINTO - An introduction eLearni…" at bounding box center [845, 97] width 1244 height 58
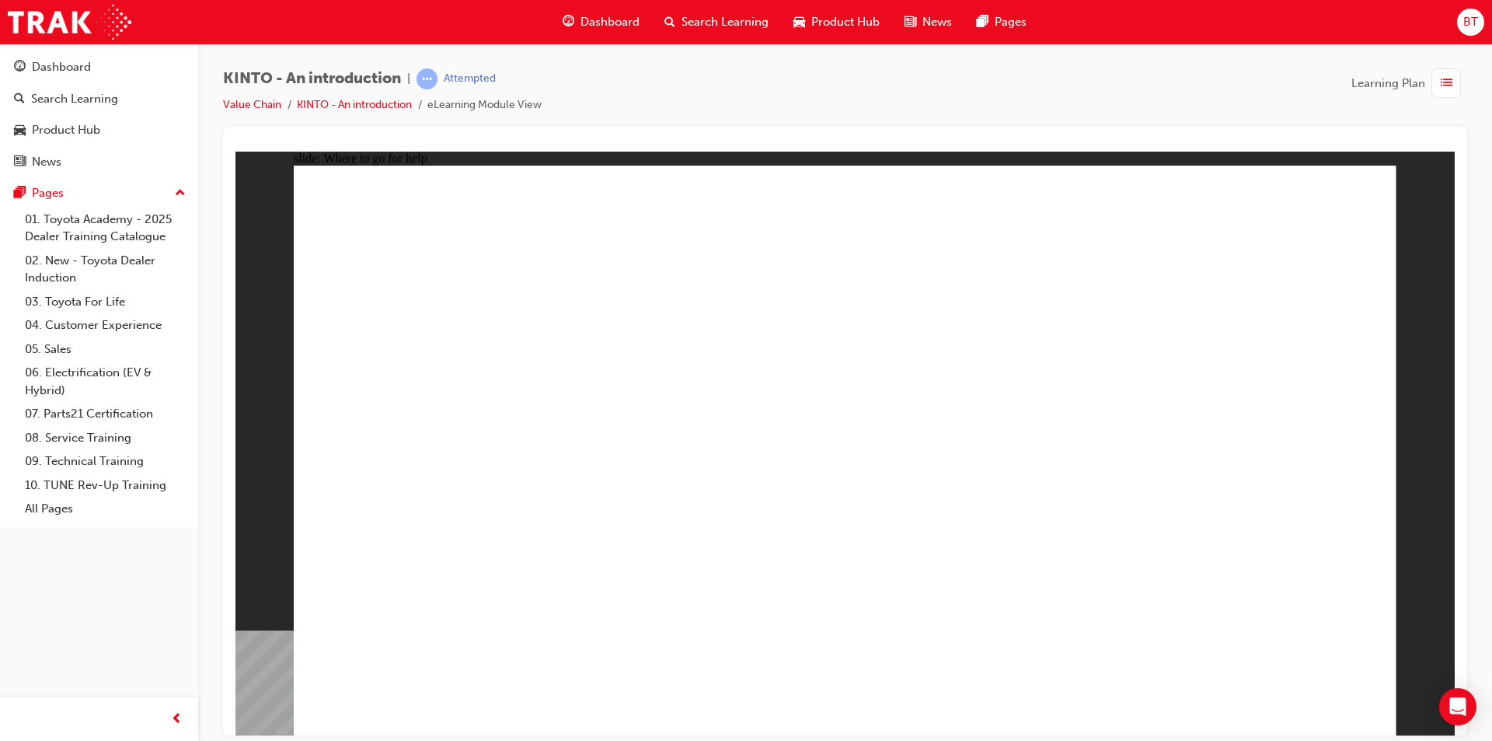
click at [778, 78] on div "KINTO - An introduction | Attempted Value Chain KINTO - An introduction eLearni…" at bounding box center [845, 97] width 1244 height 58
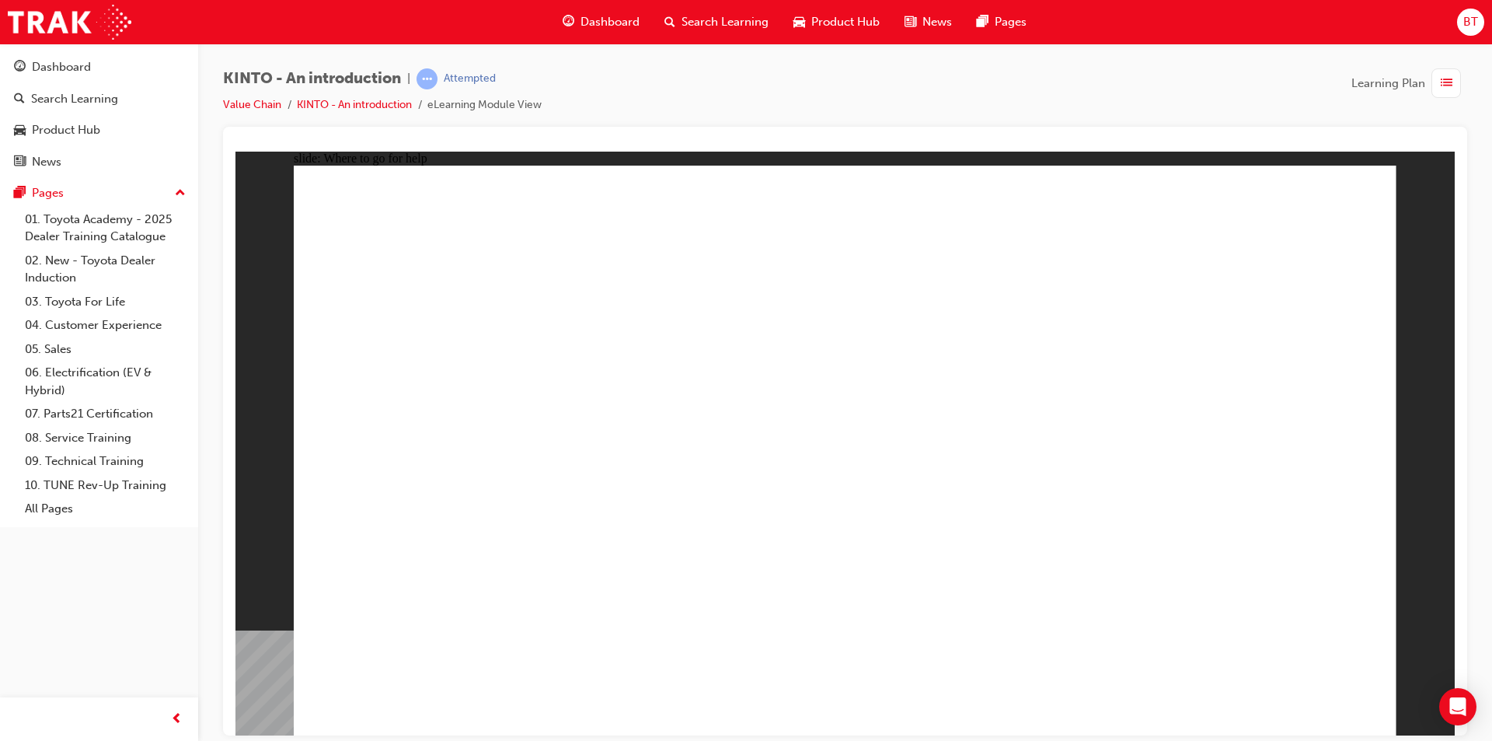
drag, startPoint x: 822, startPoint y: 101, endPoint x: 796, endPoint y: 91, distance: 27.6
click at [796, 91] on div "KINTO - An introduction | Attempted Value Chain KINTO - An introduction eLearni…" at bounding box center [845, 97] width 1244 height 58
click at [793, 103] on div "KINTO - An introduction | Attempted Value Chain KINTO - An introduction eLearni…" at bounding box center [845, 97] width 1244 height 58
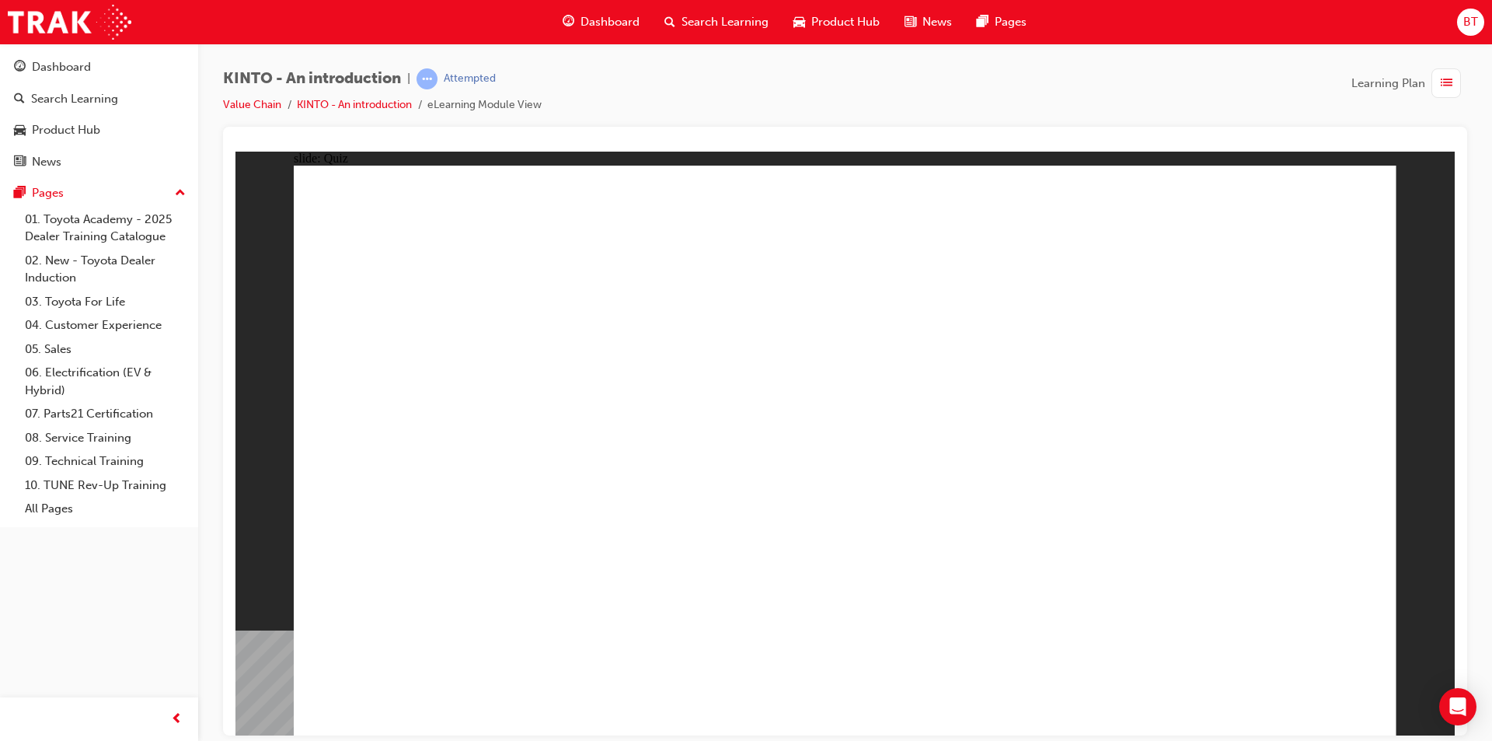
click at [793, 128] on div at bounding box center [845, 431] width 1244 height 609
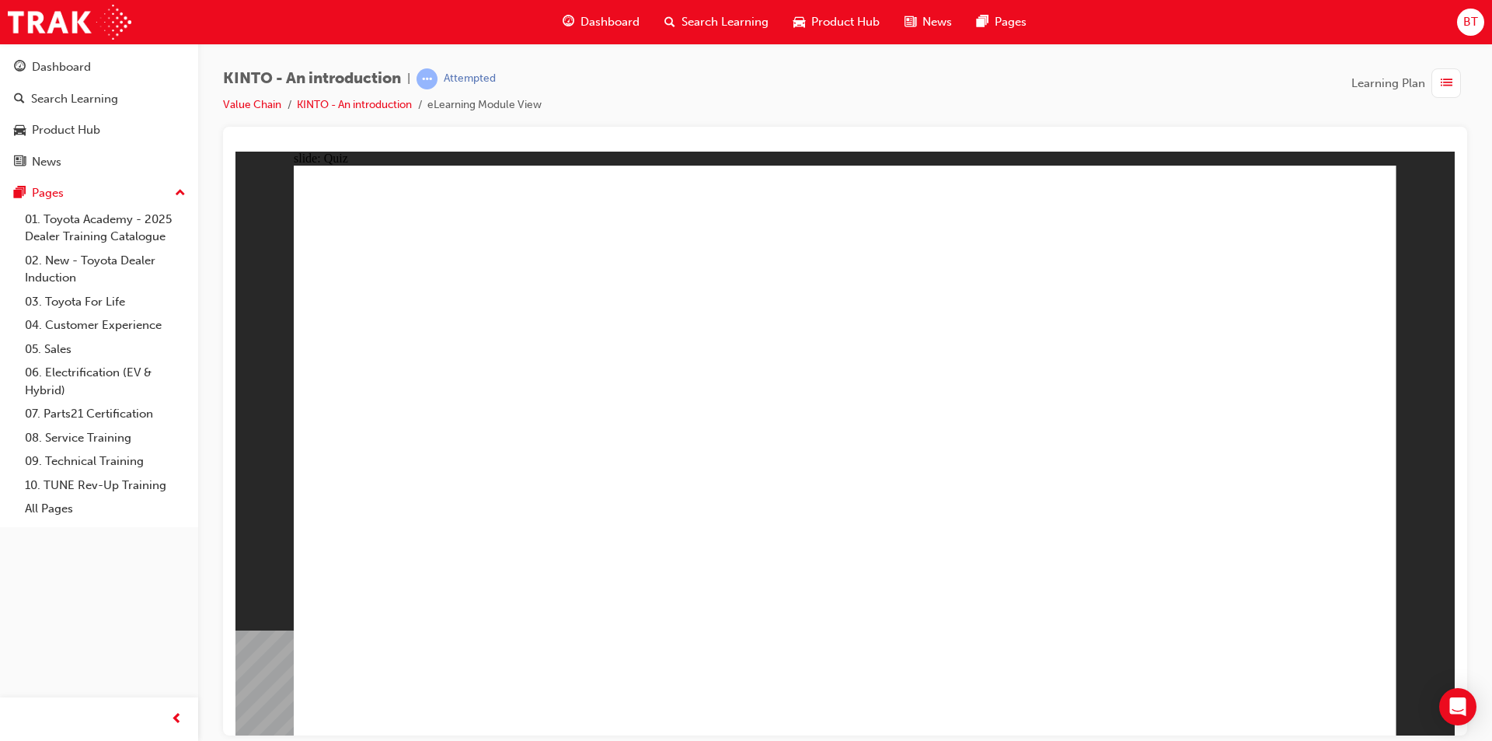
drag, startPoint x: 1056, startPoint y: 89, endPoint x: 1026, endPoint y: 91, distance: 30.4
click at [1026, 91] on div "KINTO - An introduction | Attempted Value Chain KINTO - An introduction eLearni…" at bounding box center [845, 97] width 1244 height 58
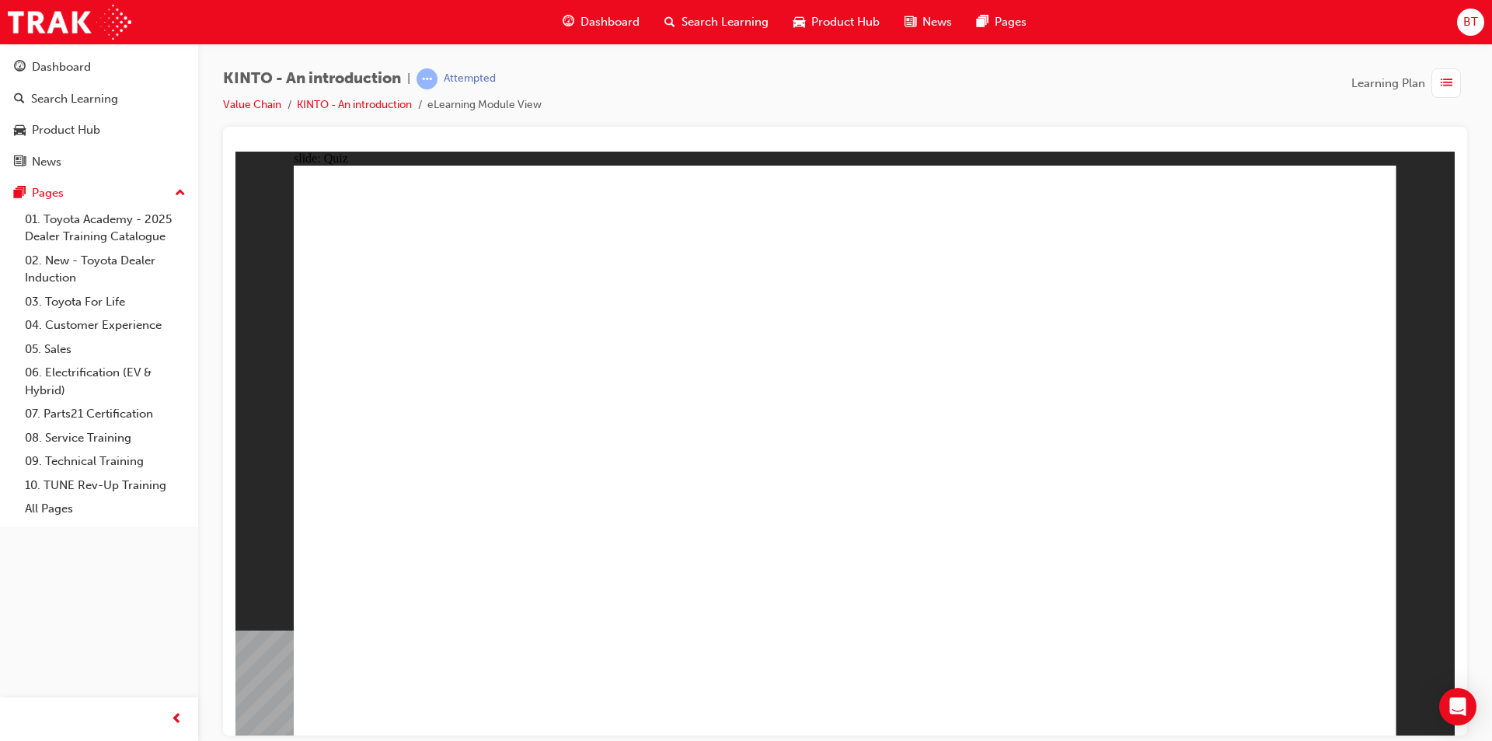
click at [1026, 91] on div "KINTO - An introduction | Attempted Value Chain KINTO - An introduction eLearni…" at bounding box center [845, 97] width 1244 height 58
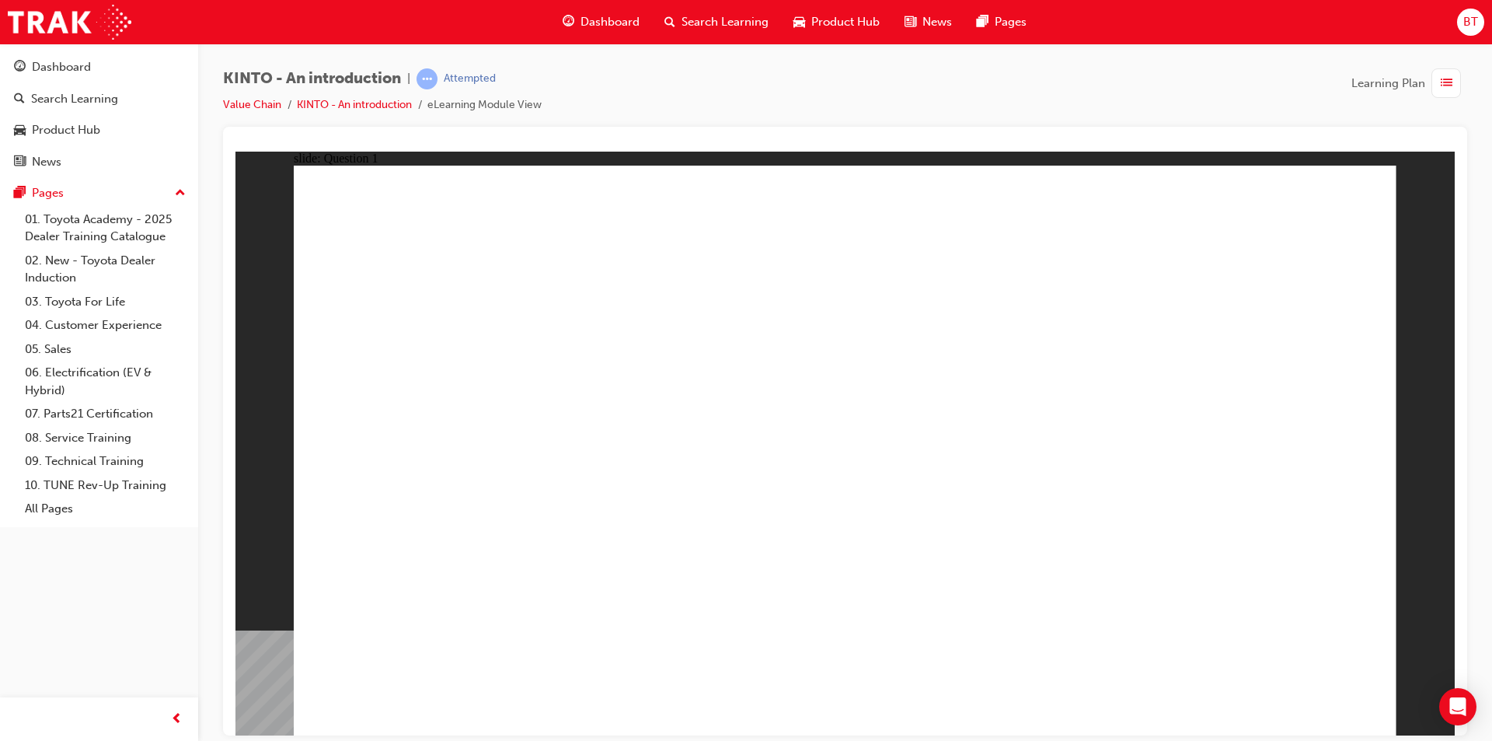
drag, startPoint x: 677, startPoint y: 68, endPoint x: 640, endPoint y: 65, distance: 36.7
click at [640, 65] on div "KINTO - An introduction | Attempted Value Chain KINTO - An introduction eLearni…" at bounding box center [845, 373] width 1294 height 658
drag, startPoint x: 872, startPoint y: 477, endPoint x: 867, endPoint y: 497, distance: 20.0
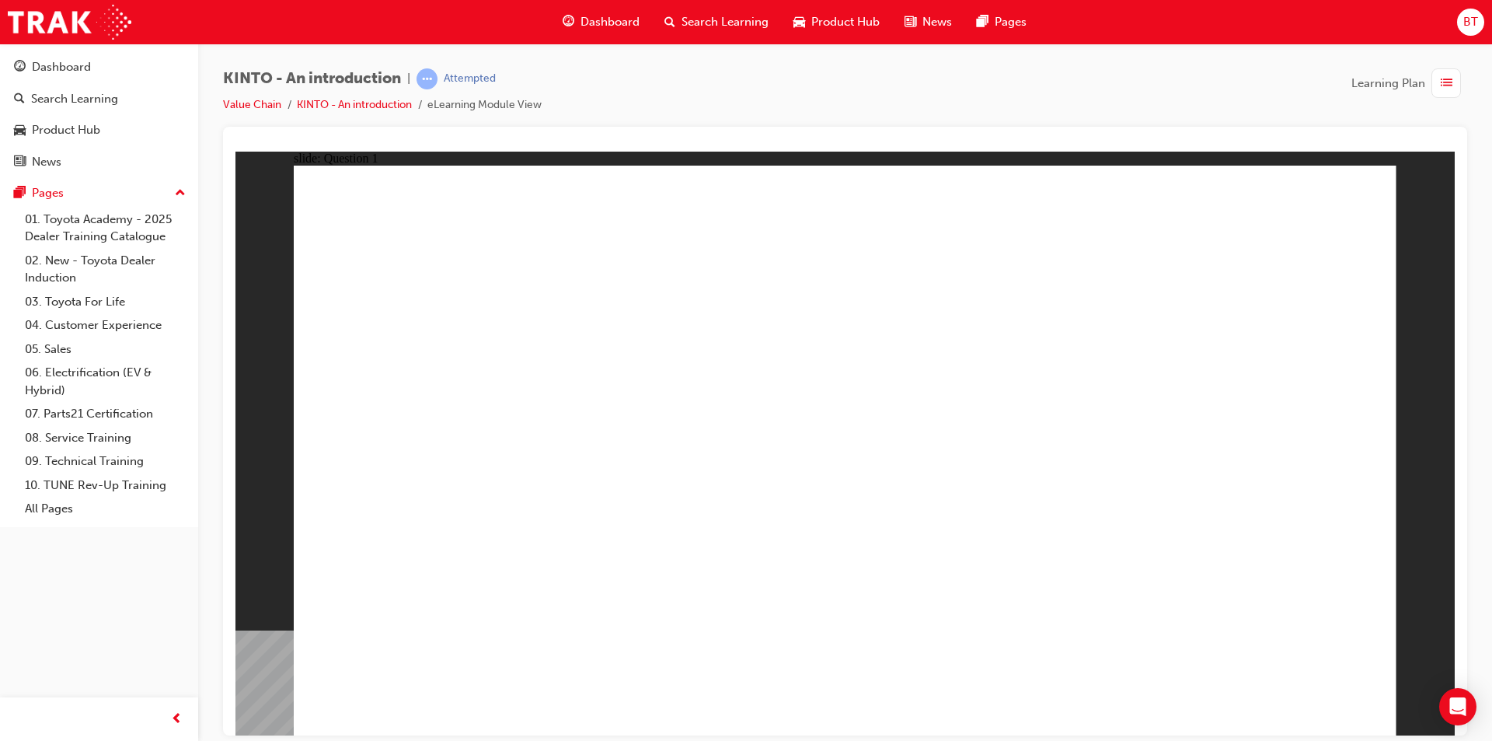
radio input "false"
radio input "true"
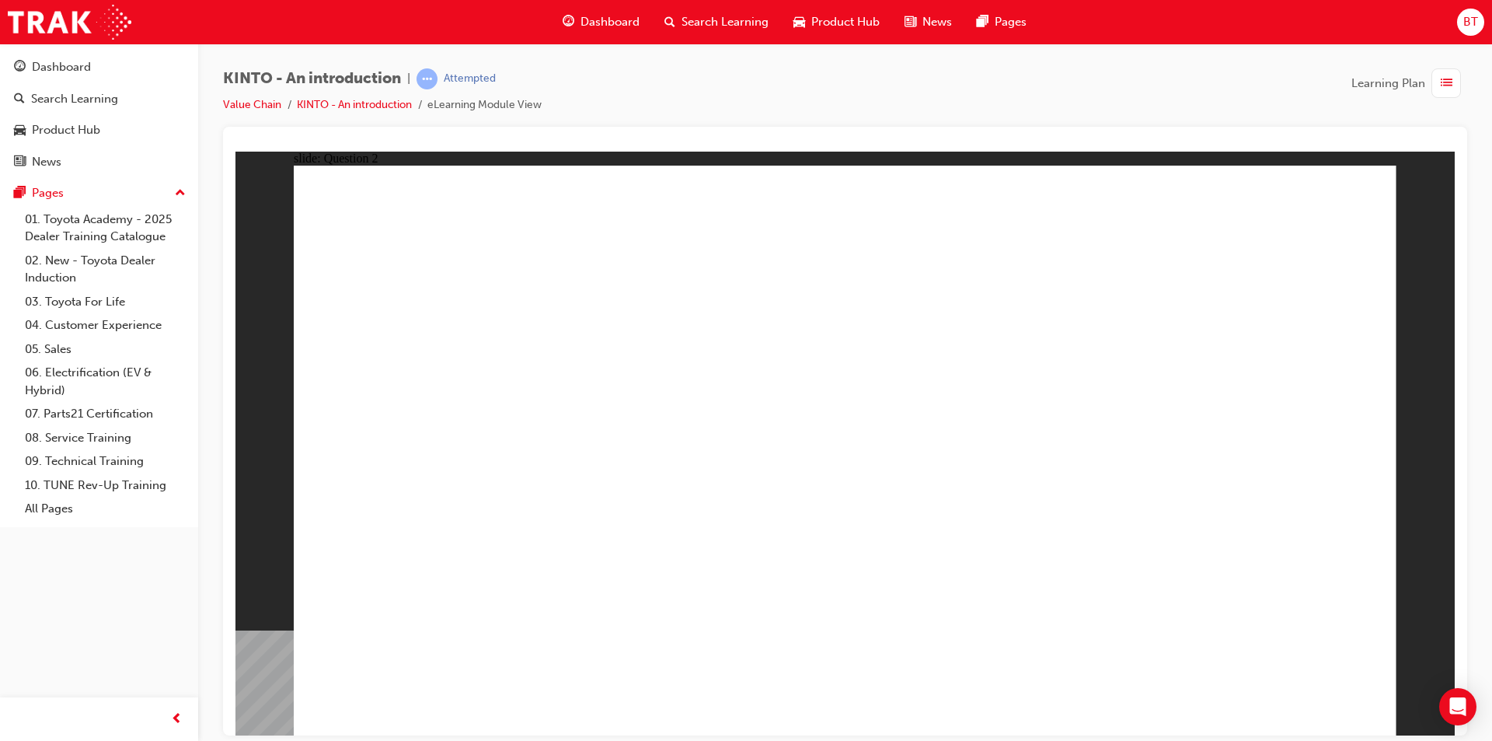
checkbox input "true"
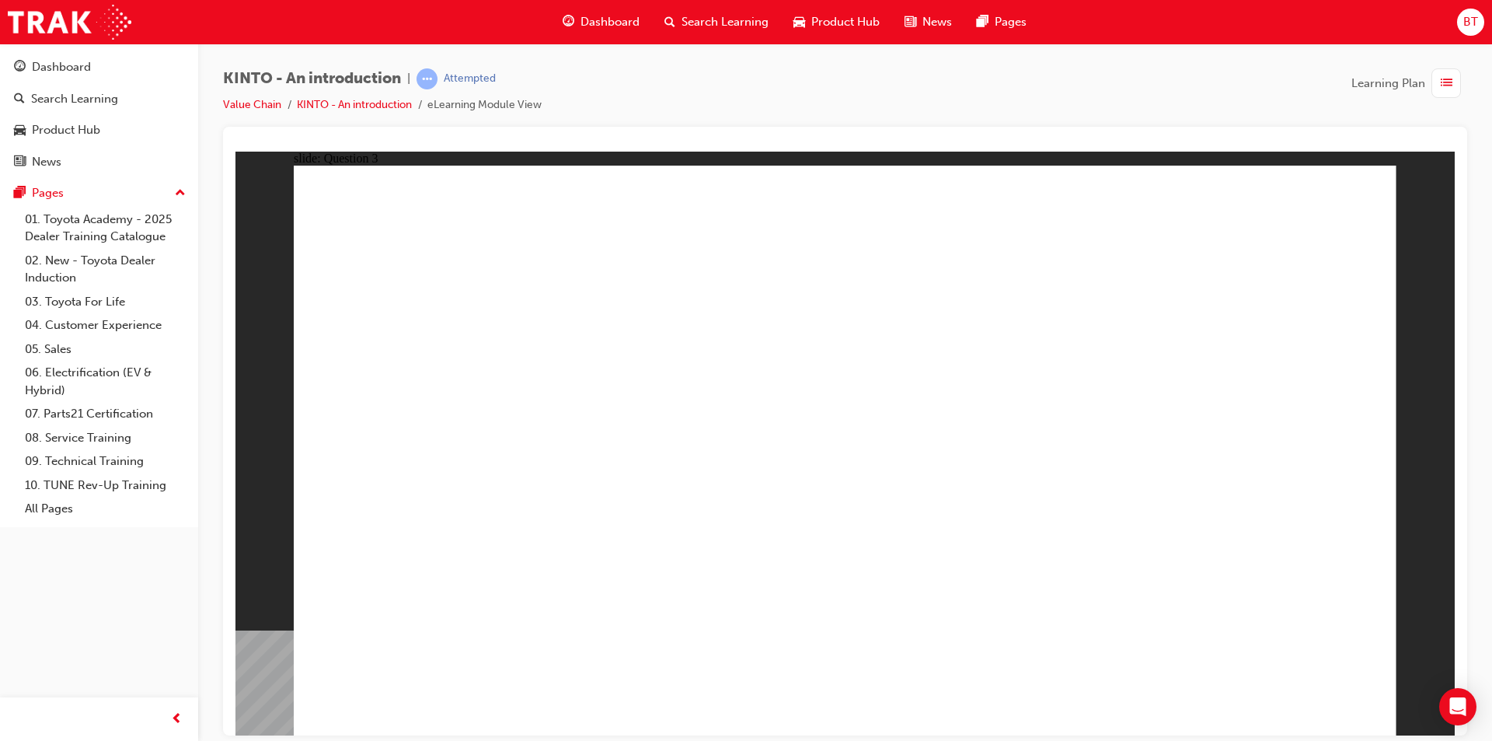
radio input "false"
radio input "true"
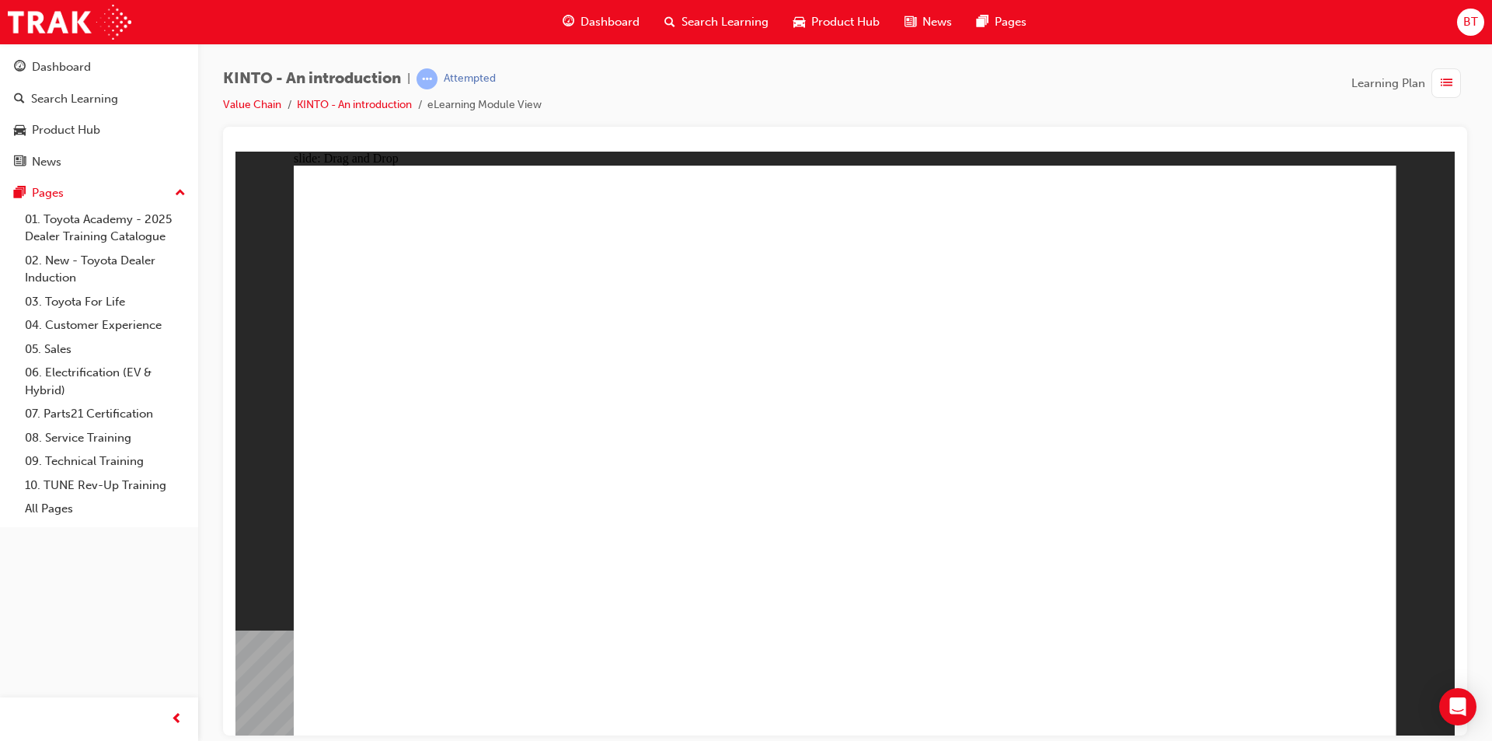
drag, startPoint x: 828, startPoint y: 120, endPoint x: 779, endPoint y: 99, distance: 53.0
click at [779, 99] on div "KINTO - An introduction | Attempted Value Chain KINTO - An introduction eLearni…" at bounding box center [845, 97] width 1244 height 58
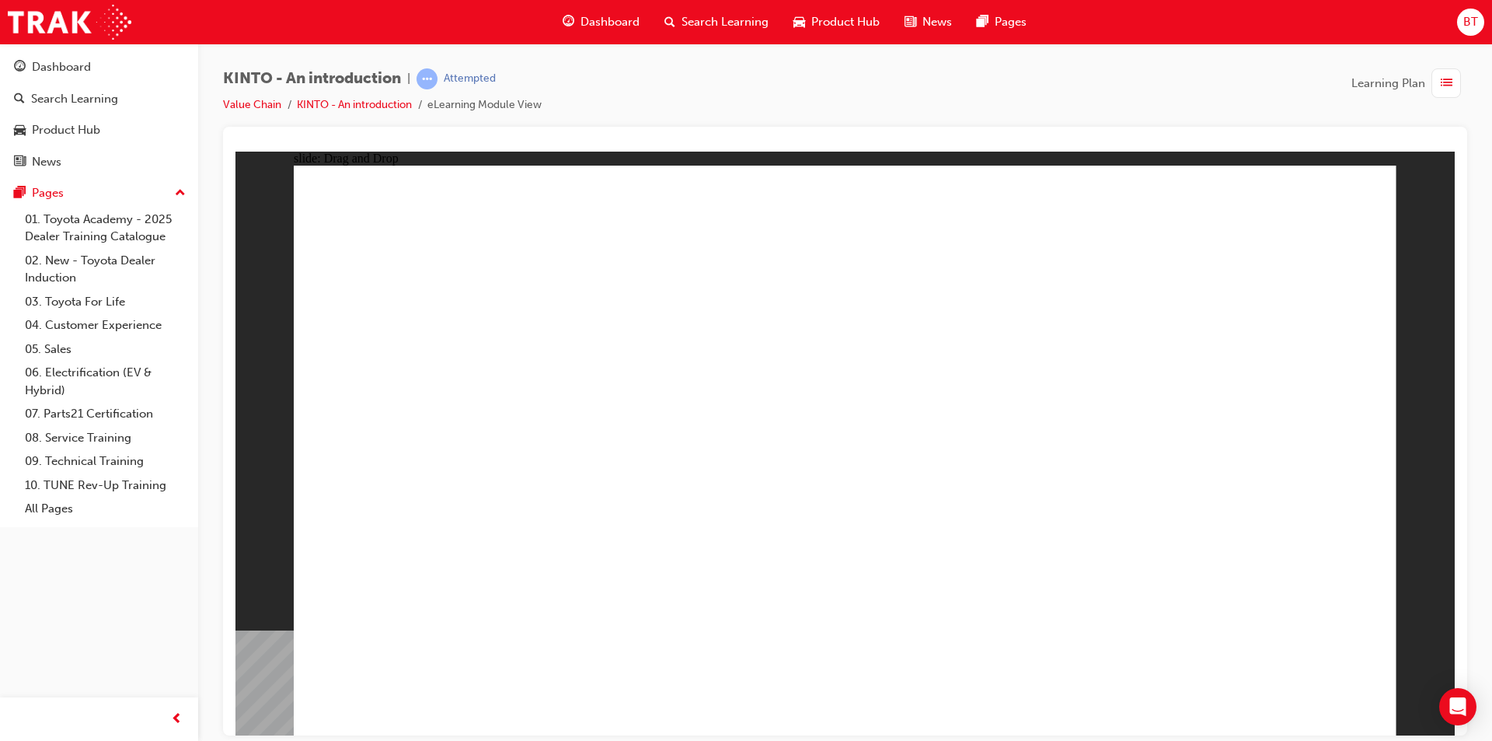
drag, startPoint x: 761, startPoint y: 316, endPoint x: 755, endPoint y: 335, distance: 19.7
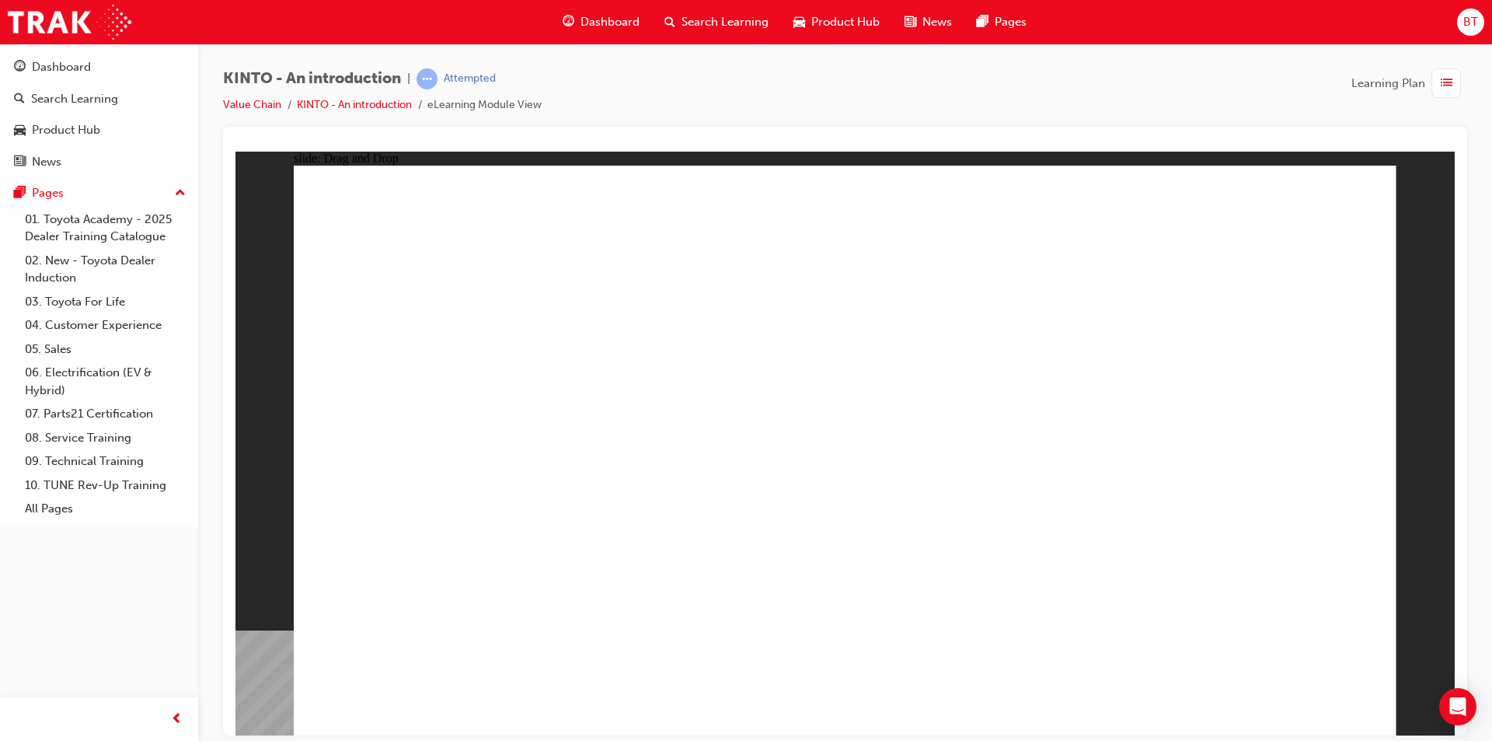
drag, startPoint x: 1103, startPoint y: 515, endPoint x: 497, endPoint y: 630, distance: 616.3
drag, startPoint x: 487, startPoint y: 494, endPoint x: 887, endPoint y: 623, distance: 420.1
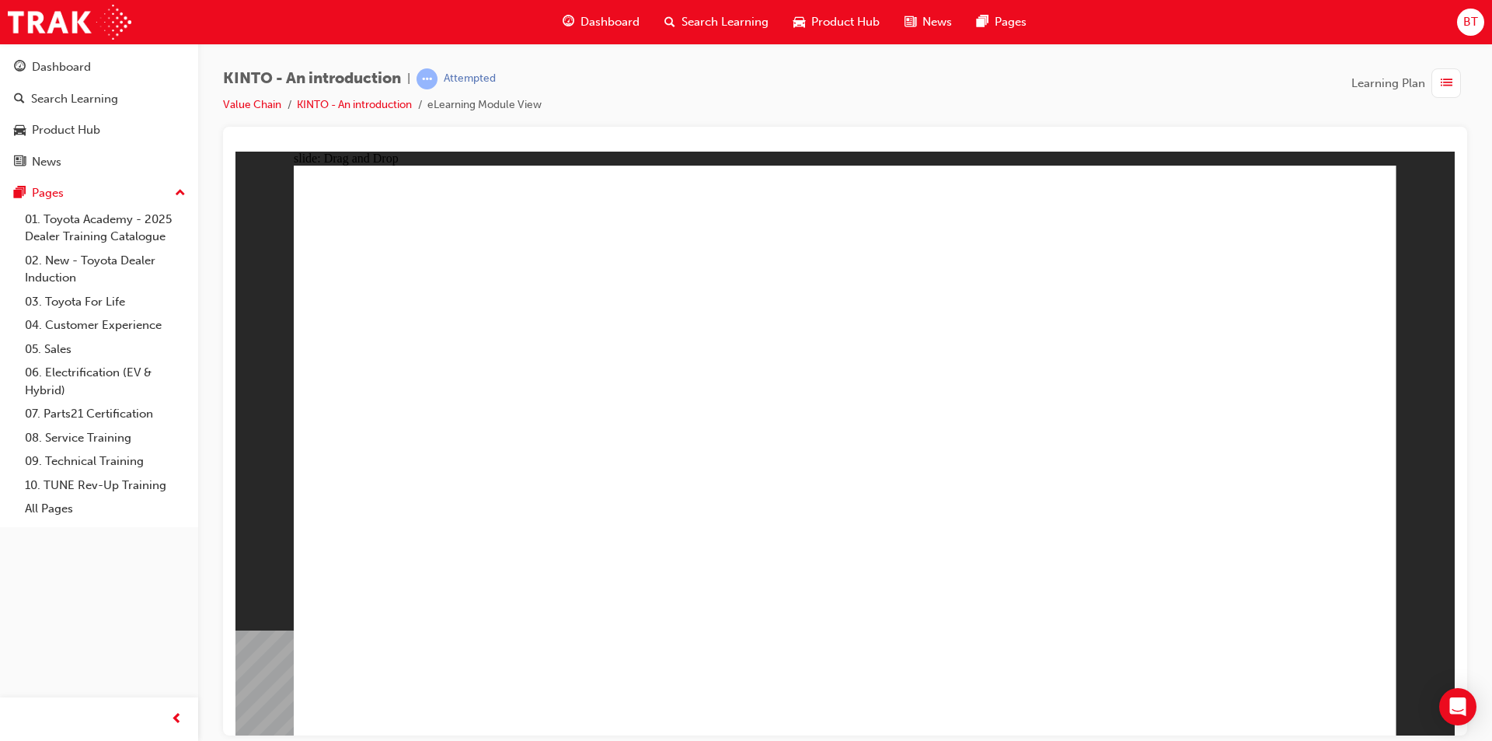
drag, startPoint x: 865, startPoint y: 495, endPoint x: 654, endPoint y: 609, distance: 240.3
drag, startPoint x: 658, startPoint y: 498, endPoint x: 1267, endPoint y: 626, distance: 621.8
drag, startPoint x: 1224, startPoint y: 502, endPoint x: 1037, endPoint y: 616, distance: 219.0
drag, startPoint x: 1258, startPoint y: 546, endPoint x: 1214, endPoint y: 522, distance: 49.8
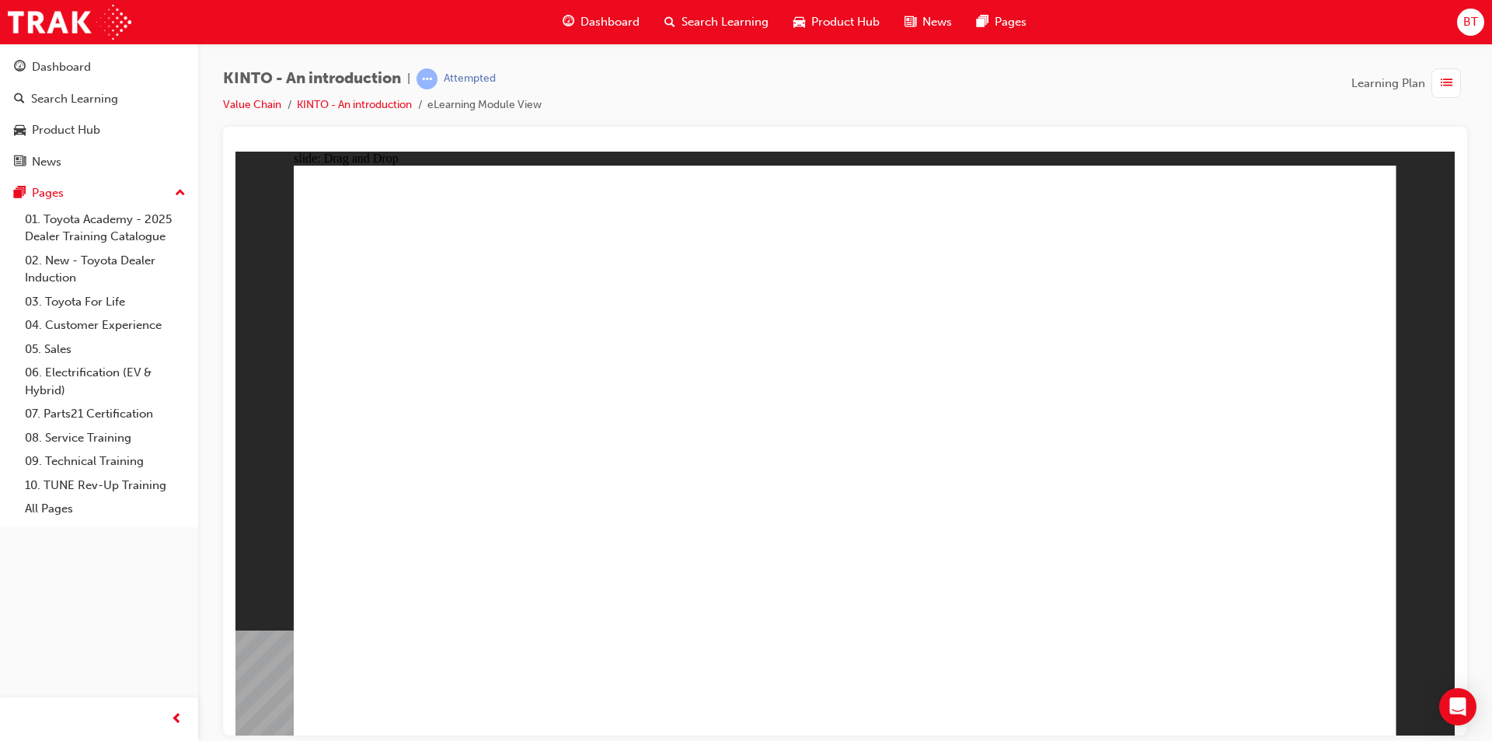
drag, startPoint x: 1019, startPoint y: 46, endPoint x: 1008, endPoint y: 86, distance: 41.9
click at [1008, 86] on div "KINTO - An introduction | Attempted Value Chain KINTO - An introduction eLearni…" at bounding box center [845, 97] width 1244 height 58
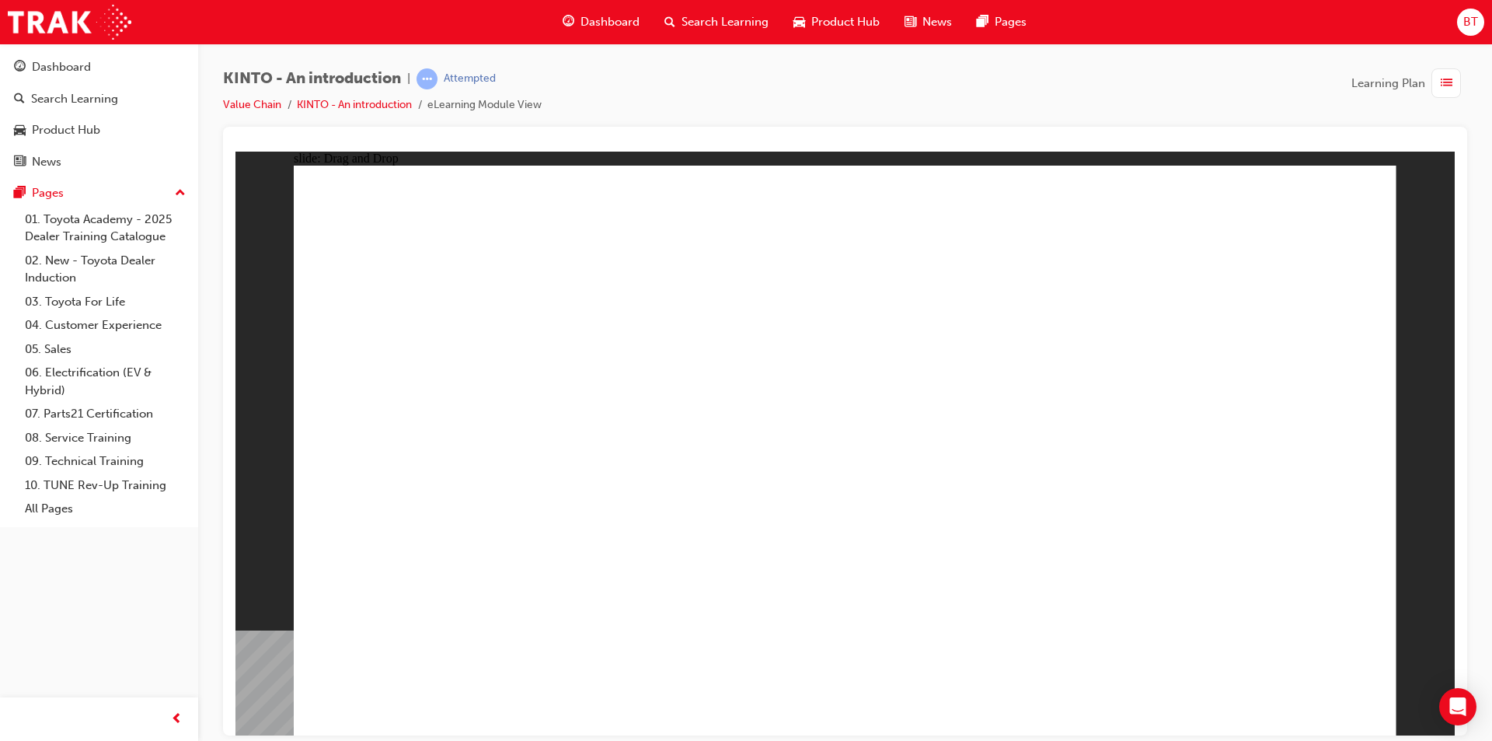
radio input "true"
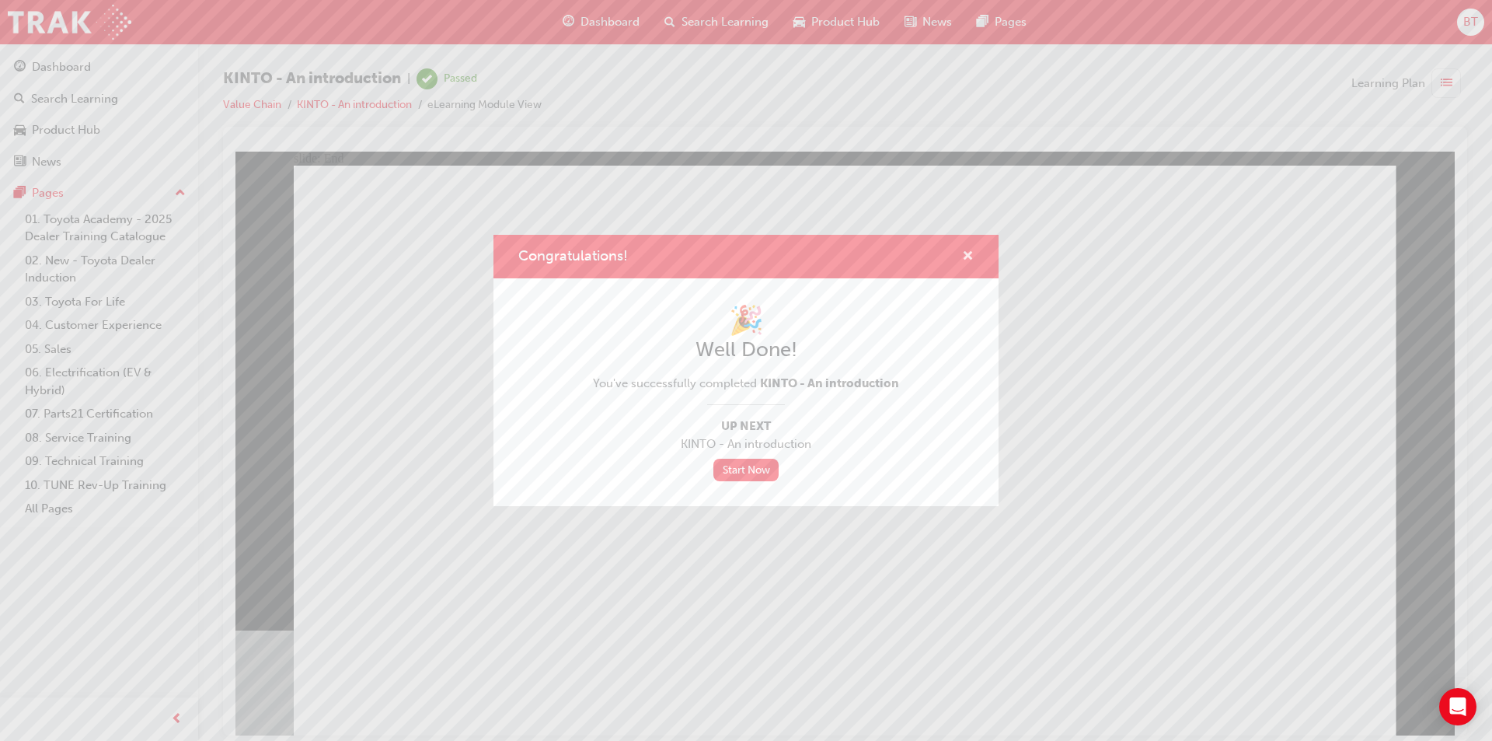
click at [968, 251] on span "cross-icon" at bounding box center [968, 257] width 12 height 14
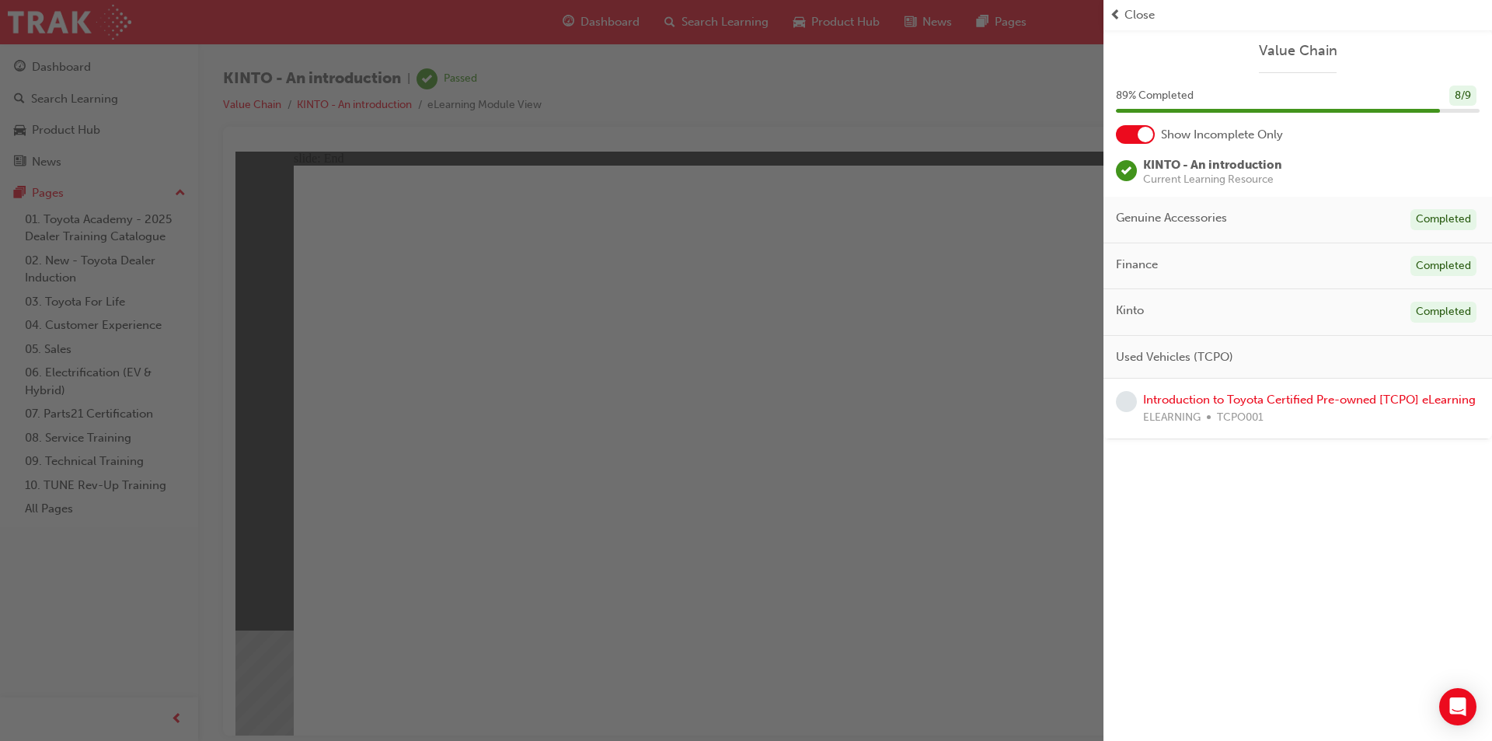
drag, startPoint x: 753, startPoint y: 148, endPoint x: 581, endPoint y: 37, distance: 204.6
click at [739, 141] on div "button" at bounding box center [552, 370] width 1104 height 741
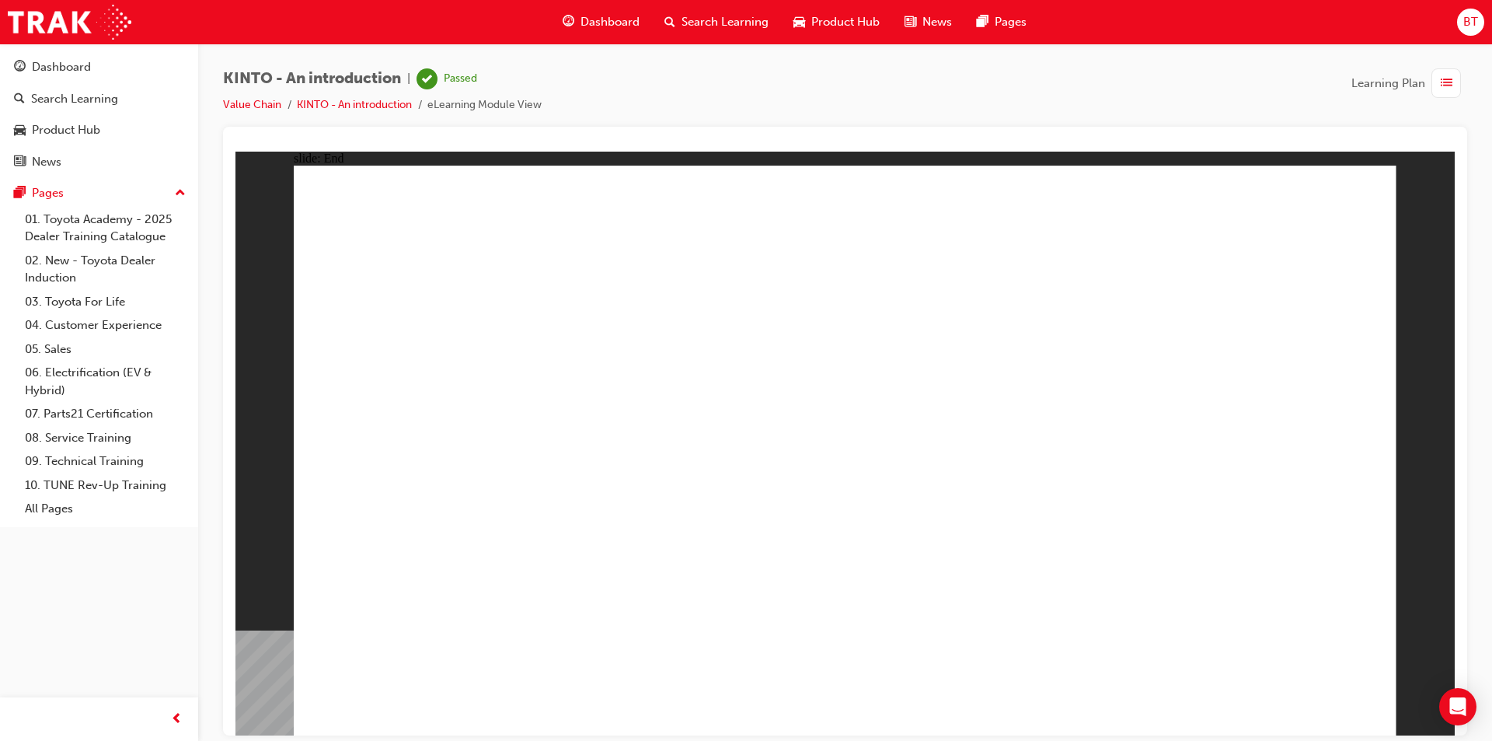
click at [574, 34] on div "Dashboard" at bounding box center [601, 22] width 102 height 32
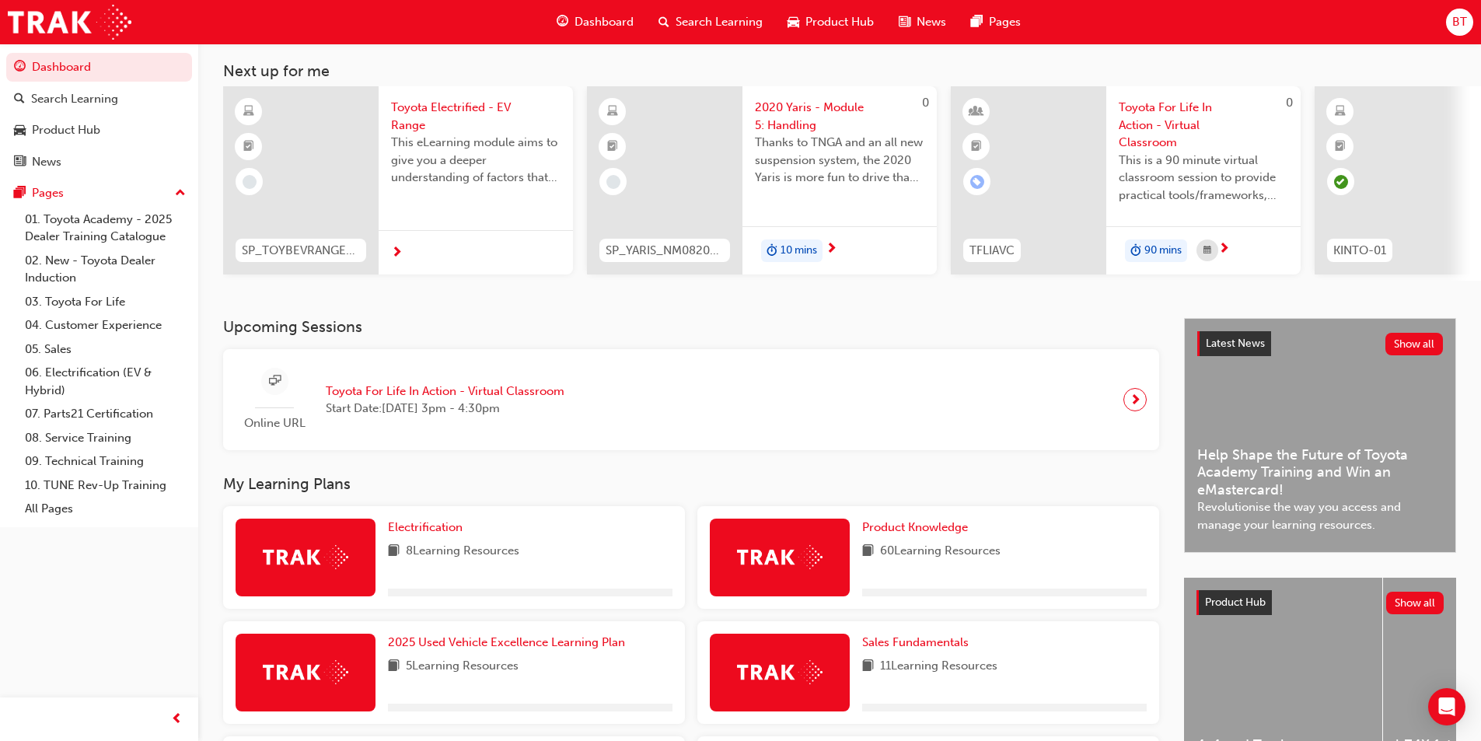
scroll to position [389, 0]
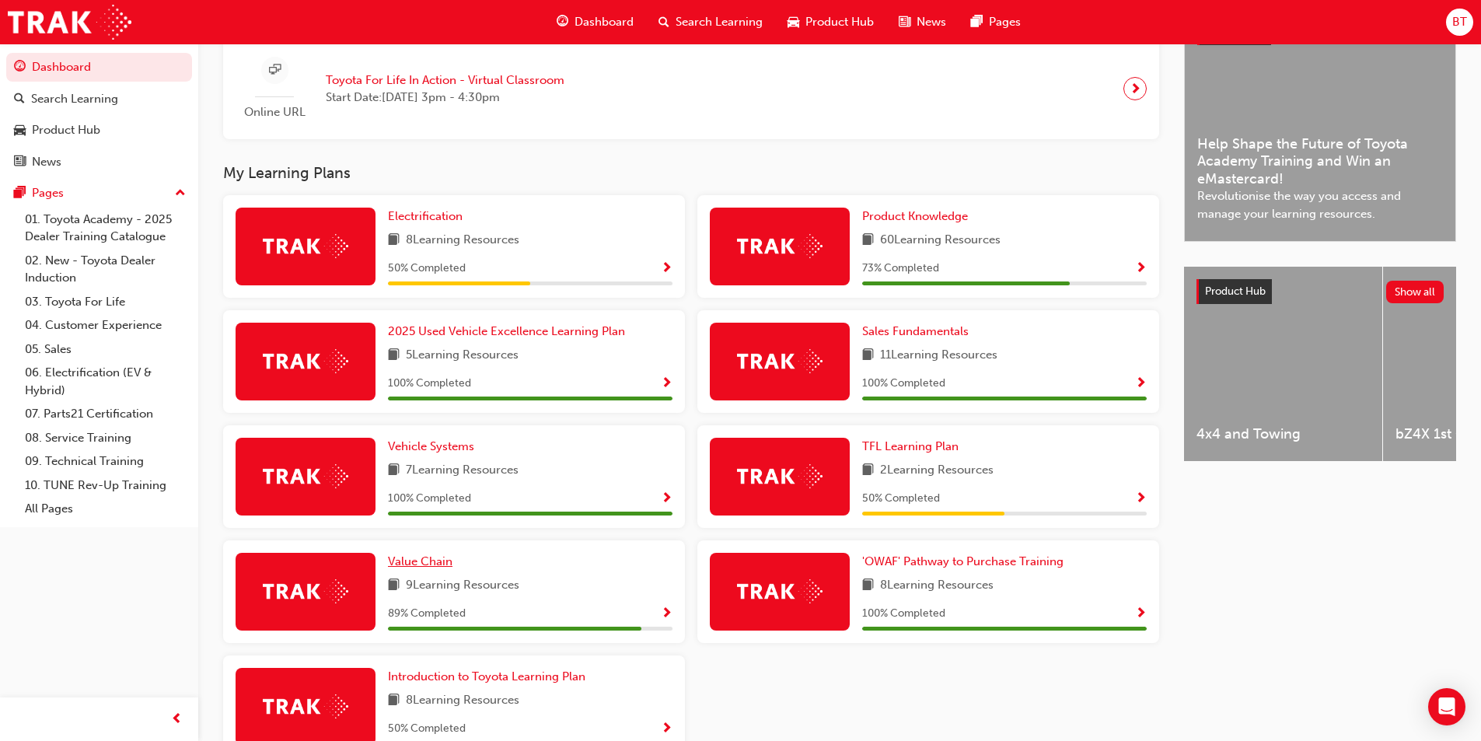
click at [427, 571] on link "Value Chain" at bounding box center [423, 562] width 71 height 18
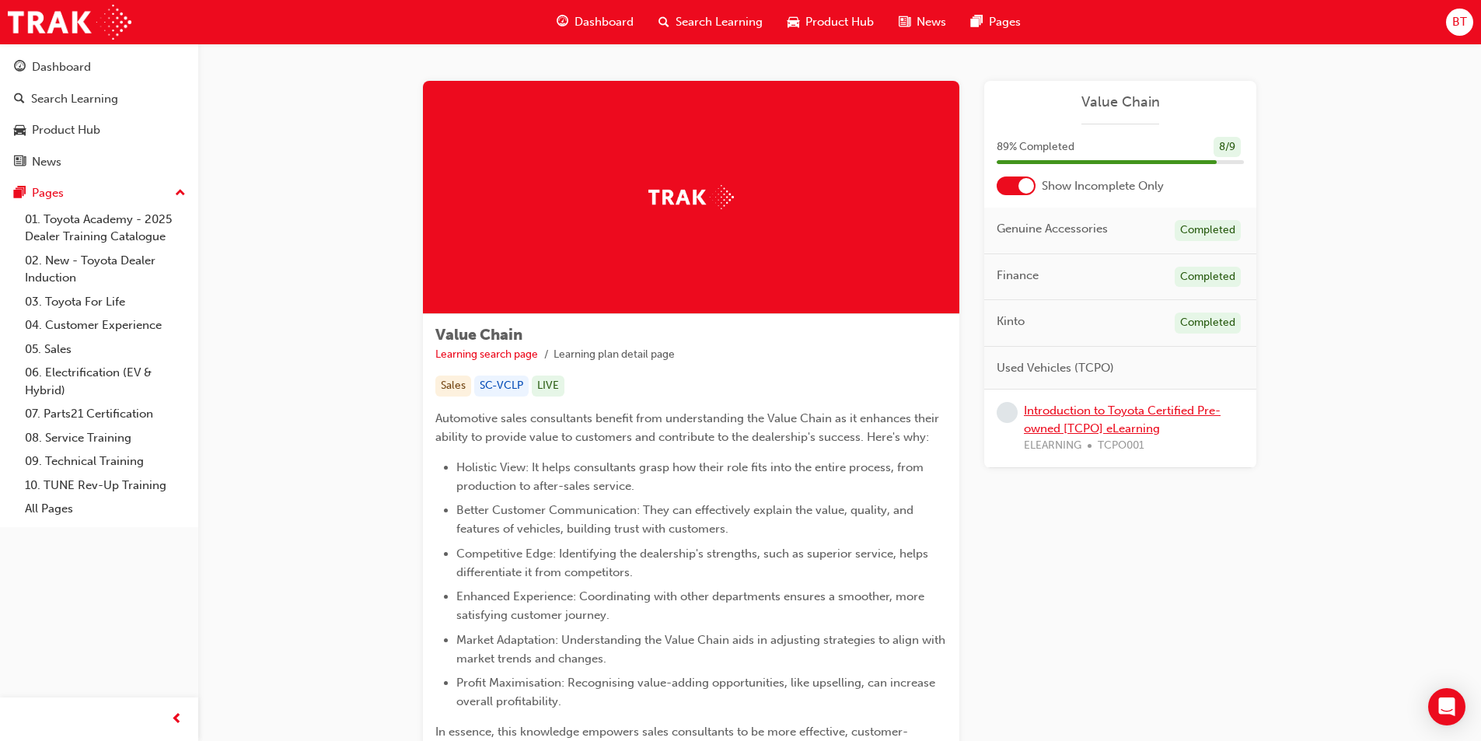
click at [1091, 413] on link "Introduction to Toyota Certified Pre-owned [TCPO] eLearning" at bounding box center [1122, 419] width 197 height 32
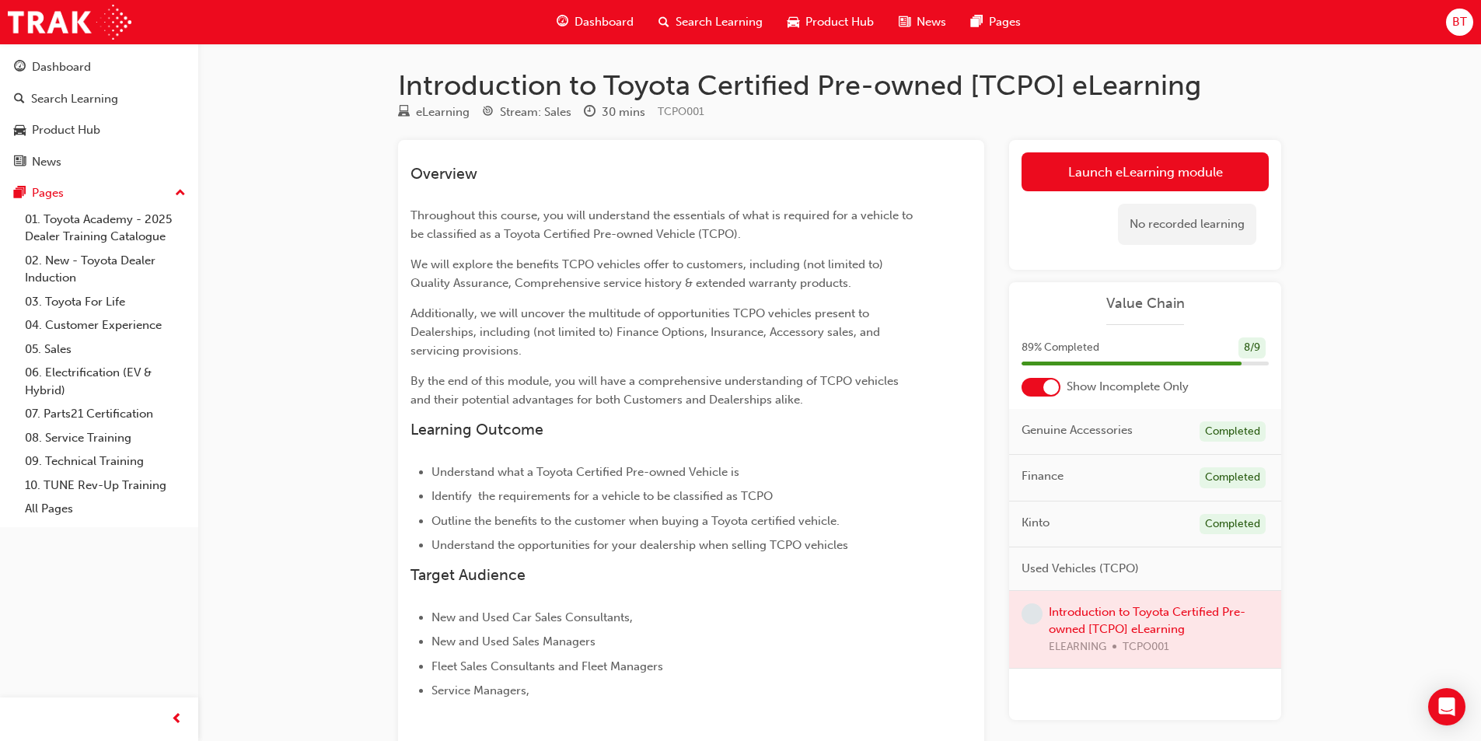
drag, startPoint x: 773, startPoint y: 388, endPoint x: 680, endPoint y: 345, distance: 102.6
click at [680, 345] on p "Additionally, we will uncover the multitude of opportunities TCPO vehicles pres…" at bounding box center [662, 332] width 505 height 56
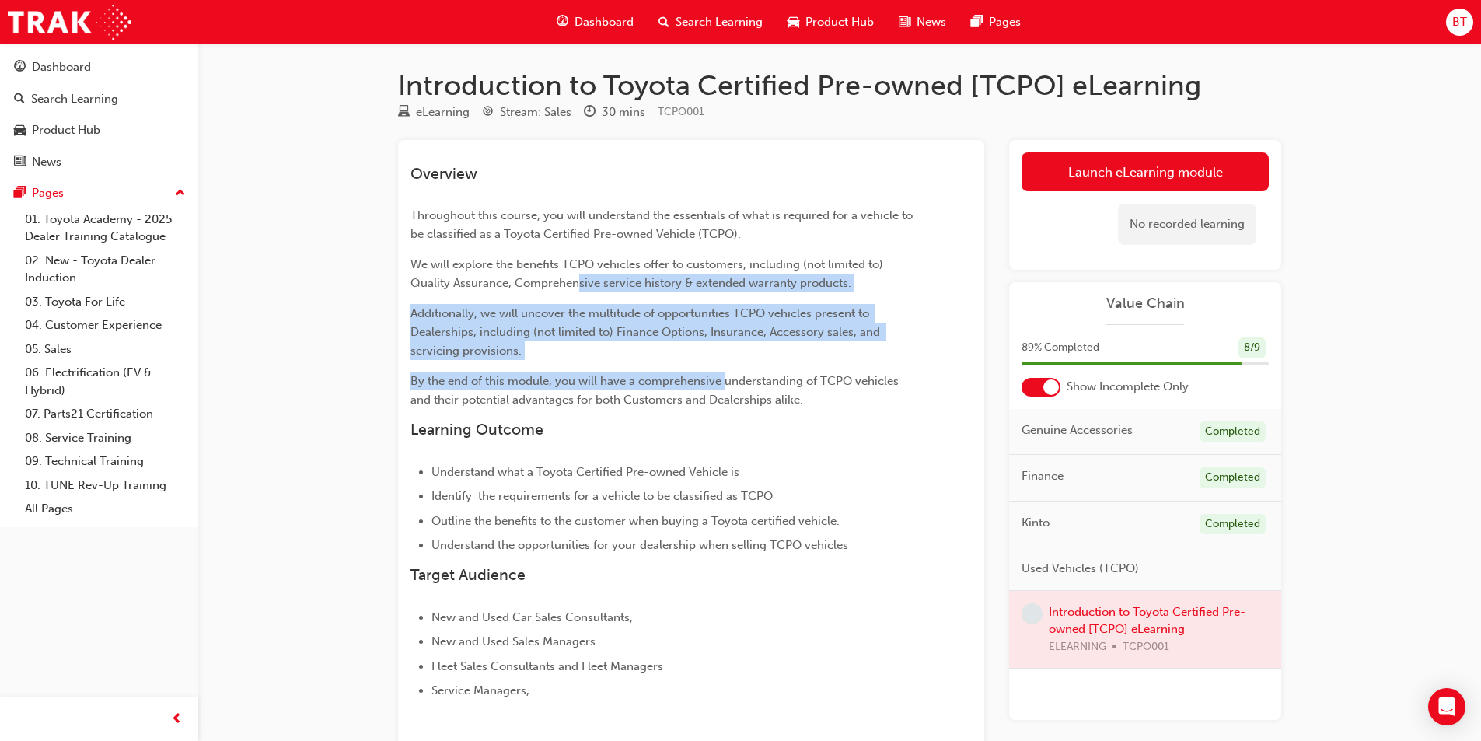
drag, startPoint x: 724, startPoint y: 371, endPoint x: 576, endPoint y: 274, distance: 176.3
click at [576, 274] on div "Overview Throughout this course, you will understand the essentials of what is …" at bounding box center [662, 432] width 505 height 535
click at [694, 365] on div "Overview Throughout this course, you will understand the essentials of what is …" at bounding box center [662, 432] width 505 height 535
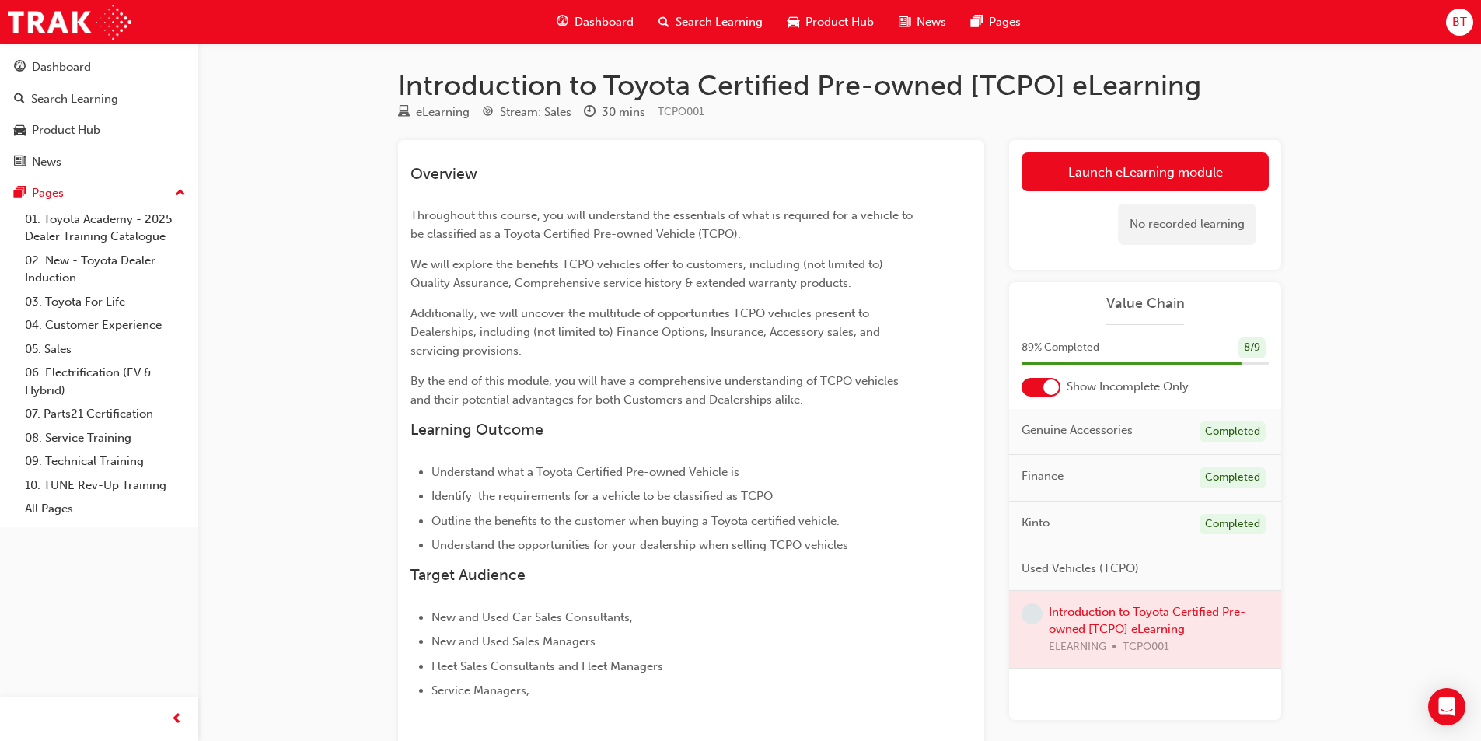
click at [694, 499] on span "Identify the requirements for a vehicle to be classified as TCPO" at bounding box center [601, 496] width 341 height 14
click at [1188, 175] on link "Launch eLearning module" at bounding box center [1144, 171] width 247 height 39
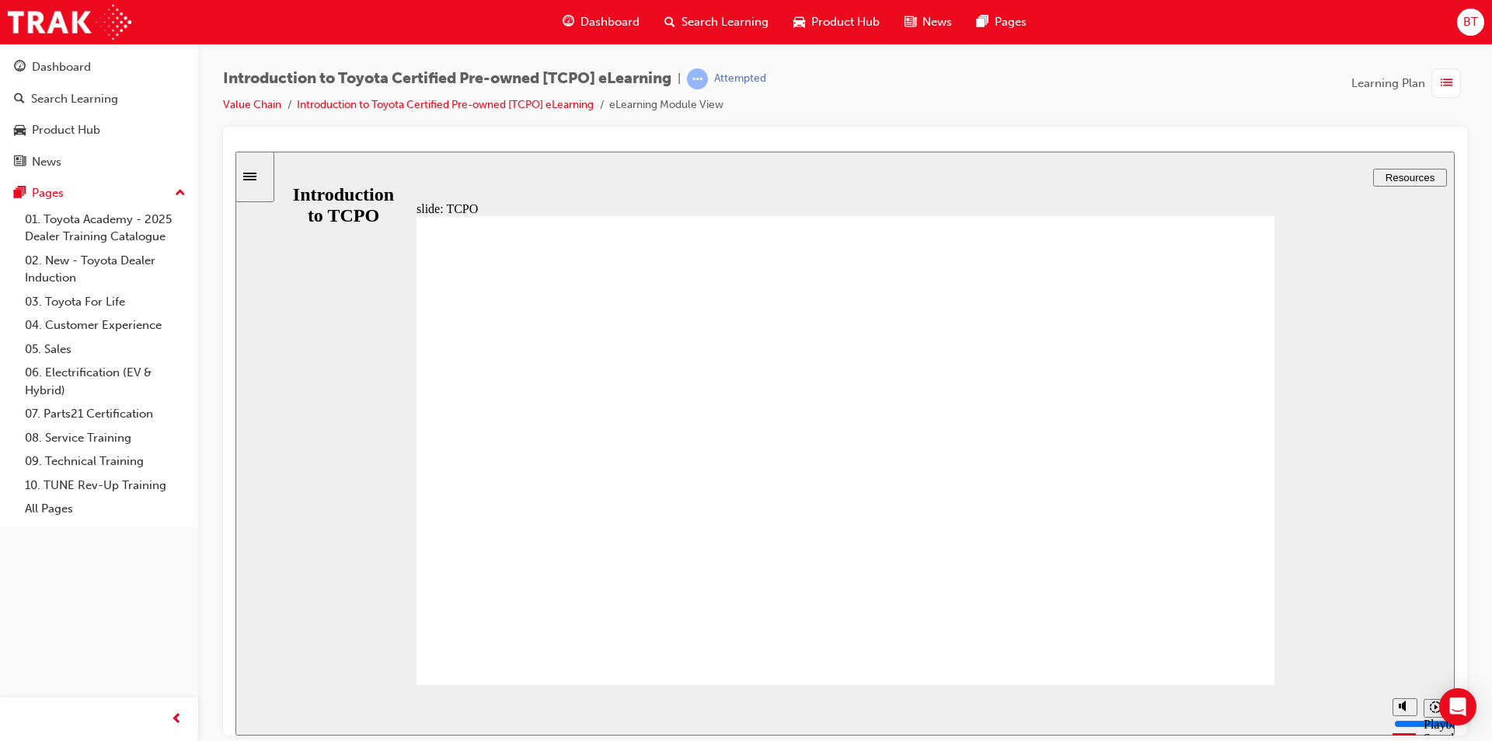
drag, startPoint x: 871, startPoint y: 100, endPoint x: 827, endPoint y: 94, distance: 44.0
click at [827, 94] on div "Introduction to Toyota Certified Pre-owned [TCPO] eLearning | Attempted Value C…" at bounding box center [845, 97] width 1244 height 58
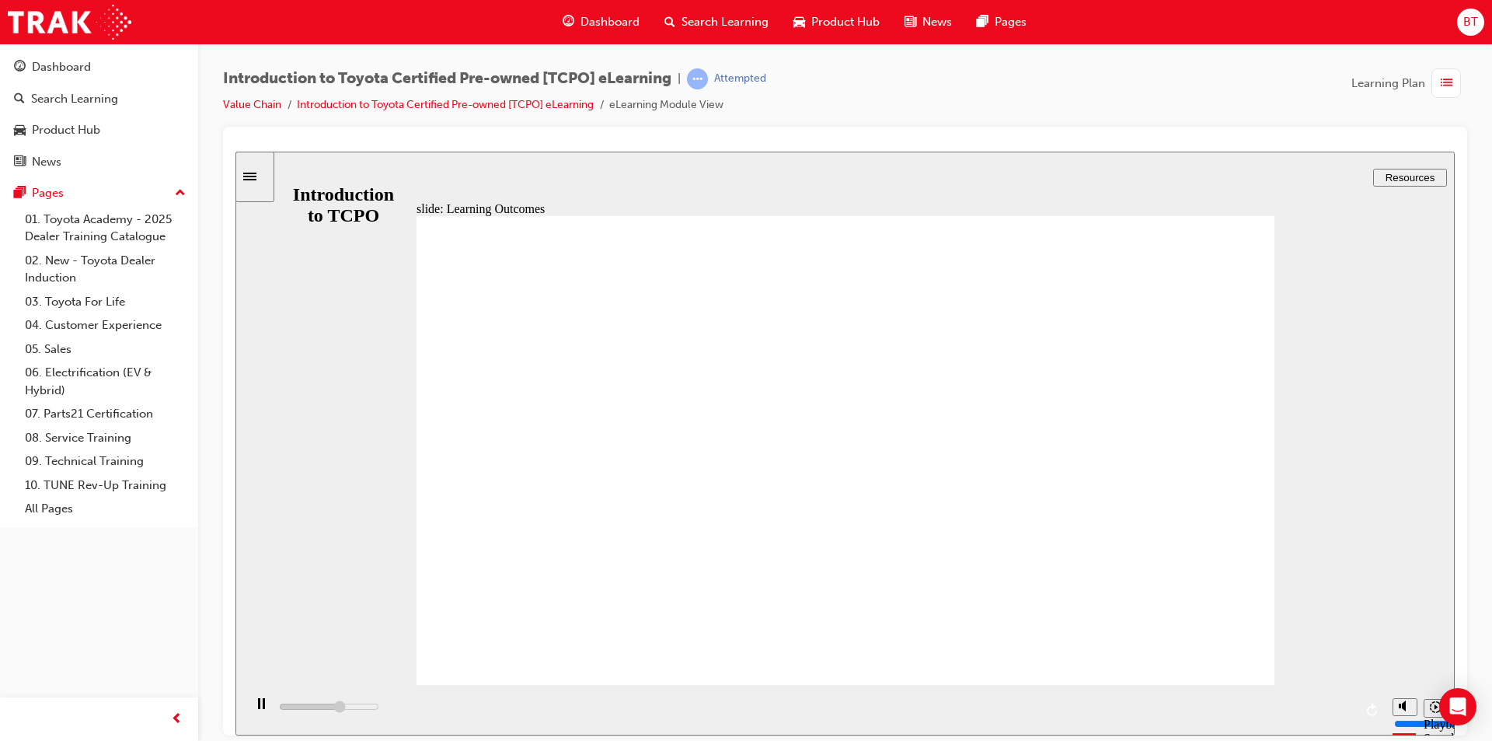
drag, startPoint x: 917, startPoint y: 504, endPoint x: 883, endPoint y: 511, distance: 34.8
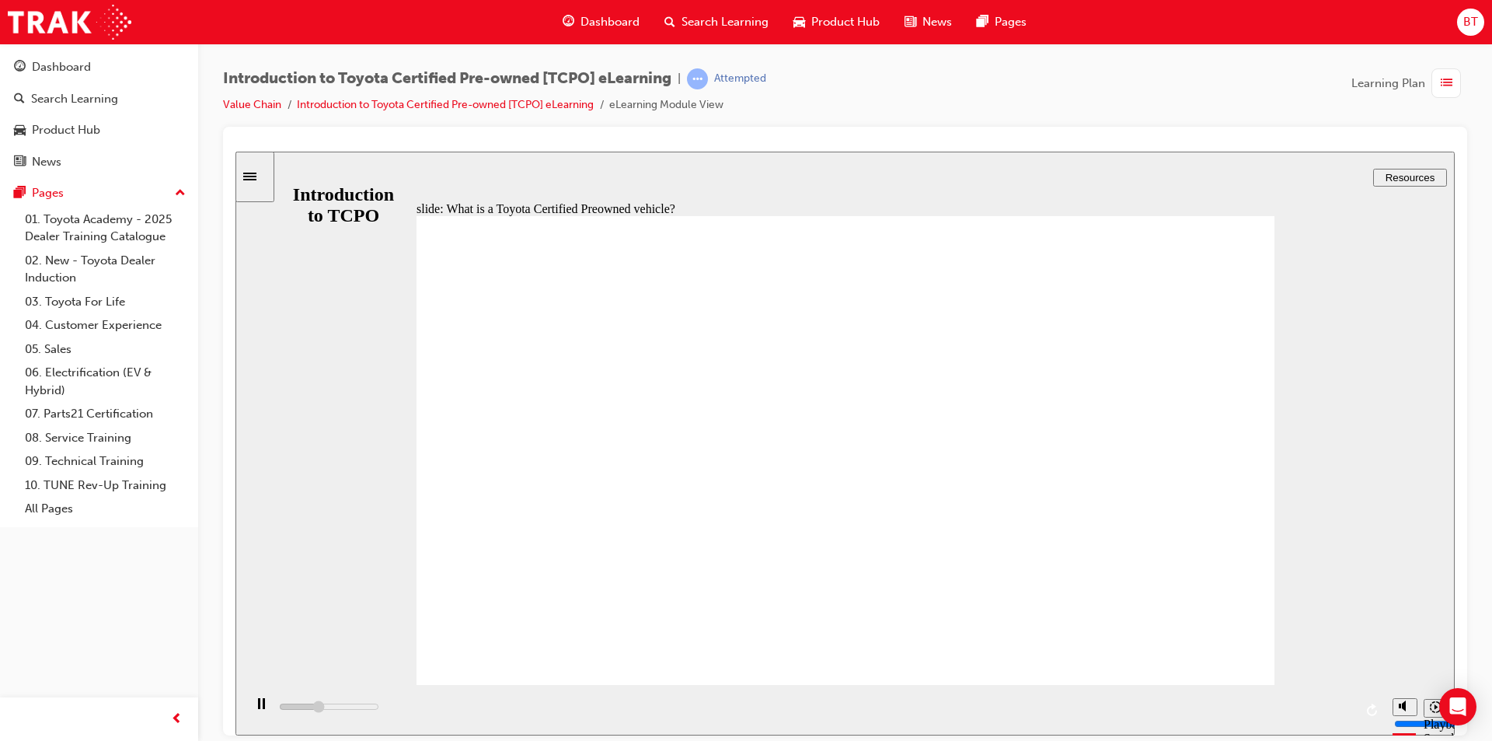
drag, startPoint x: 654, startPoint y: 540, endPoint x: 633, endPoint y: 547, distance: 22.1
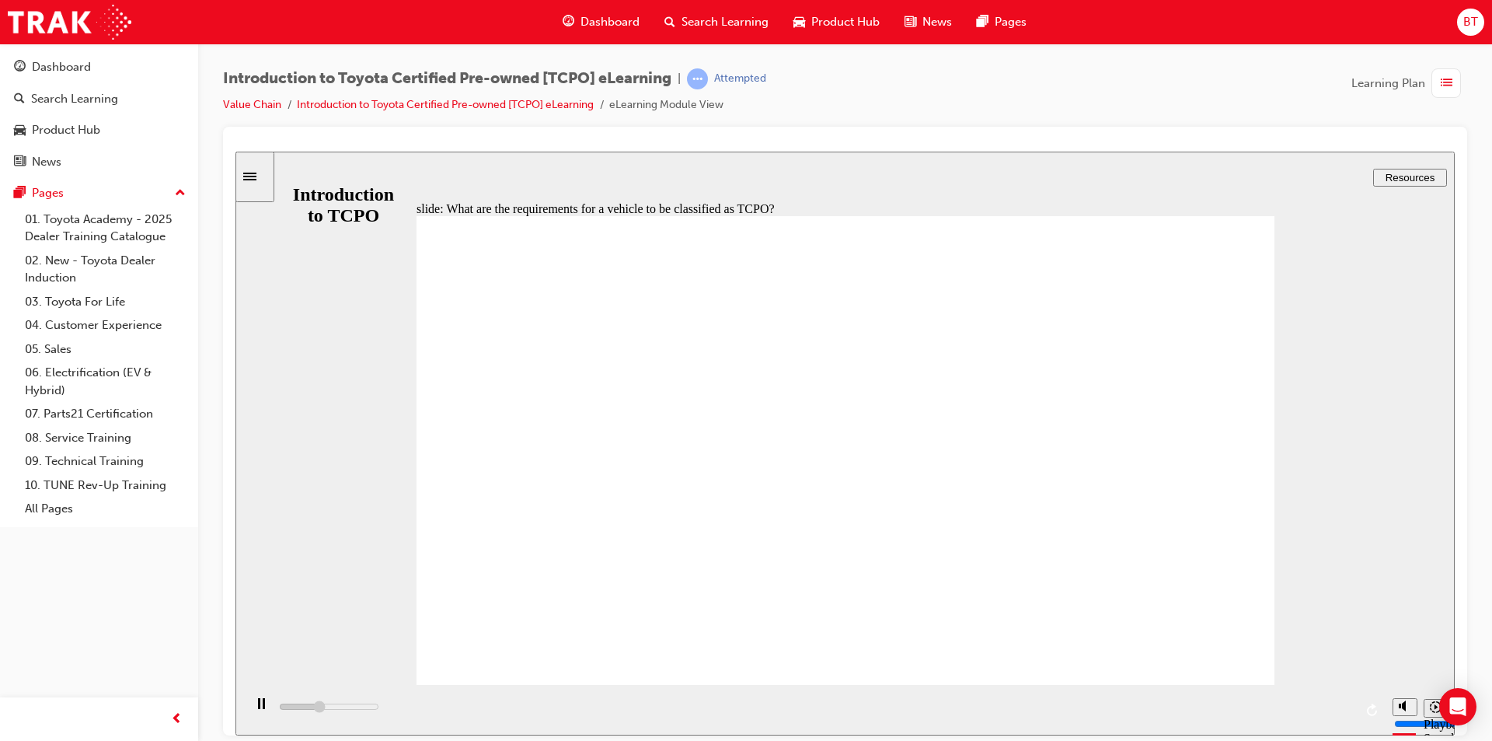
drag, startPoint x: 909, startPoint y: 95, endPoint x: 877, endPoint y: 99, distance: 32.9
click at [877, 99] on div "Introduction to Toyota Certified Pre-owned [TCPO] eLearning | Attempted Value C…" at bounding box center [845, 97] width 1244 height 58
drag, startPoint x: 759, startPoint y: 476, endPoint x: 796, endPoint y: 473, distance: 36.7
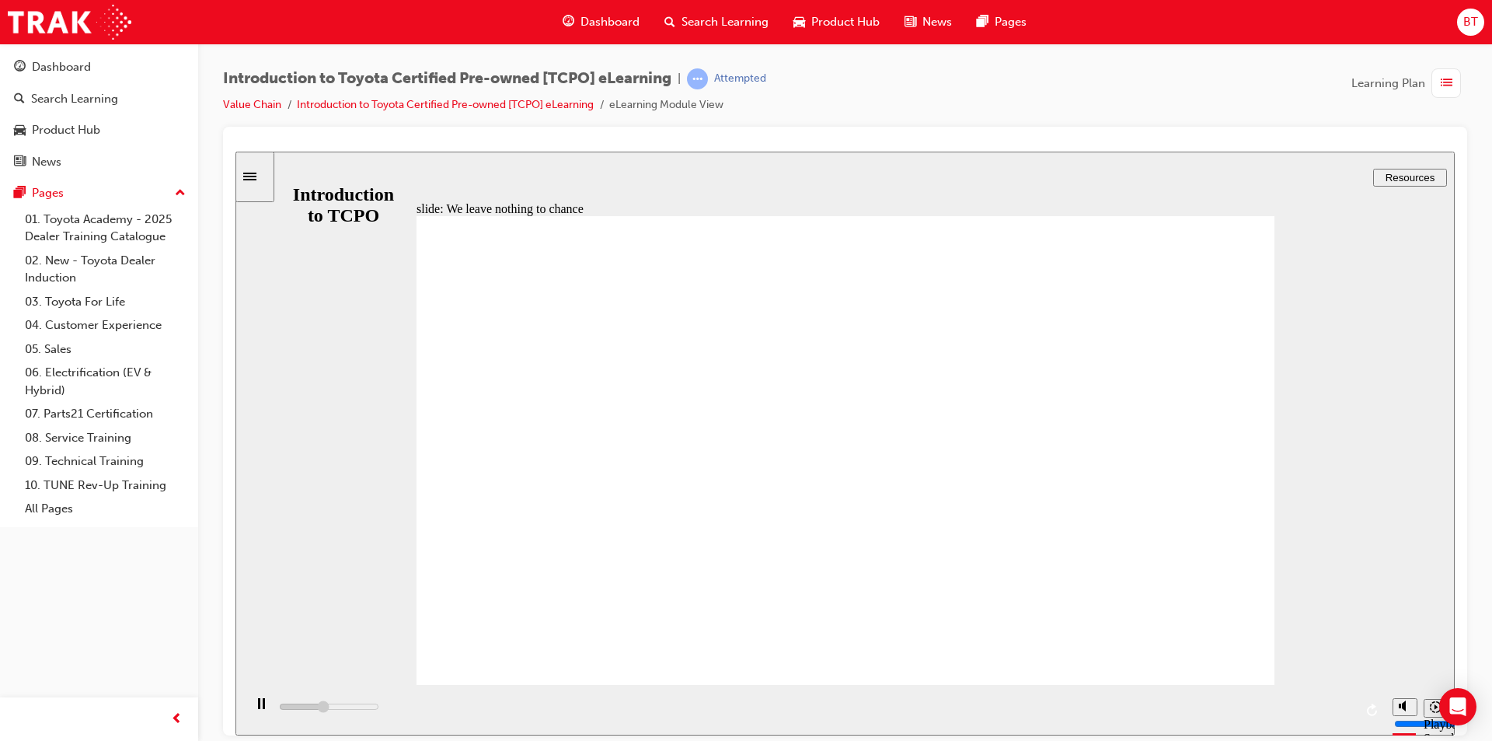
click at [961, 709] on div "playback controls" at bounding box center [814, 709] width 1142 height 51
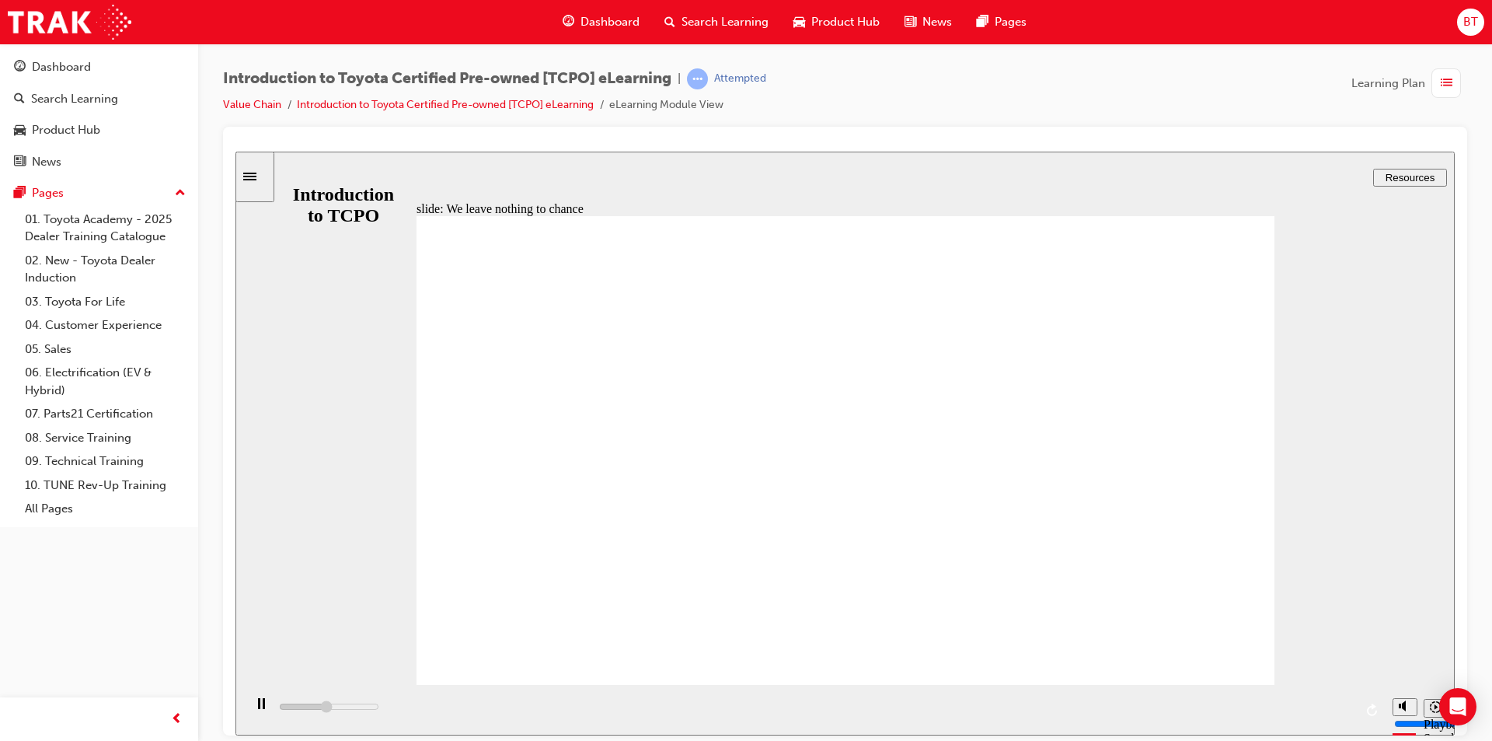
click at [961, 709] on div "playback controls" at bounding box center [814, 709] width 1142 height 51
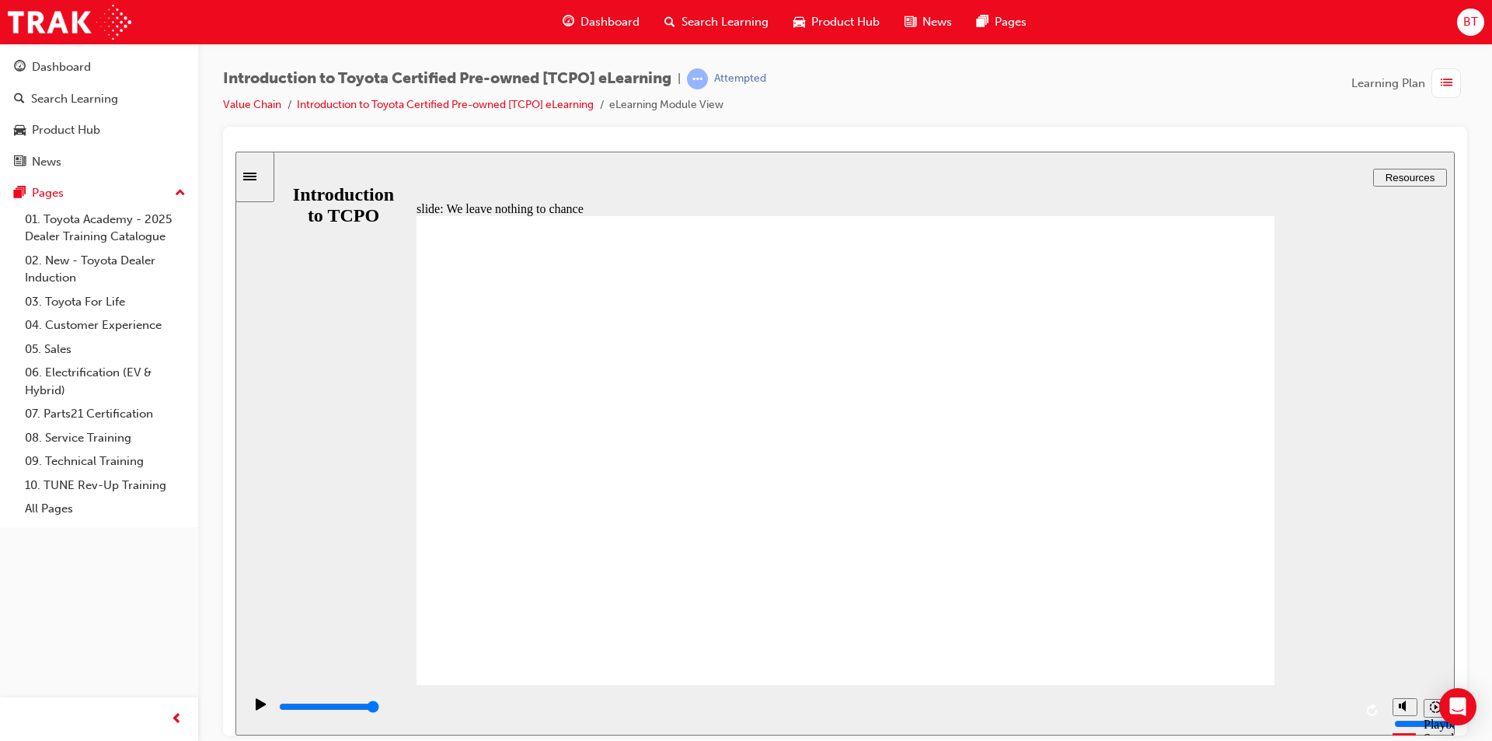
drag, startPoint x: 808, startPoint y: 75, endPoint x: 782, endPoint y: 64, distance: 27.9
click at [782, 64] on div "Introduction to Toyota Certified Pre-owned [TCPO] eLearning | Attempted Value C…" at bounding box center [845, 373] width 1294 height 658
click at [701, 82] on span "learningRecordVerb_ATTEMPT-icon" at bounding box center [697, 78] width 21 height 21
click at [803, 106] on div "Introduction to Toyota Certified Pre-owned [TCPO] eLearning | Attempted Value C…" at bounding box center [845, 97] width 1244 height 58
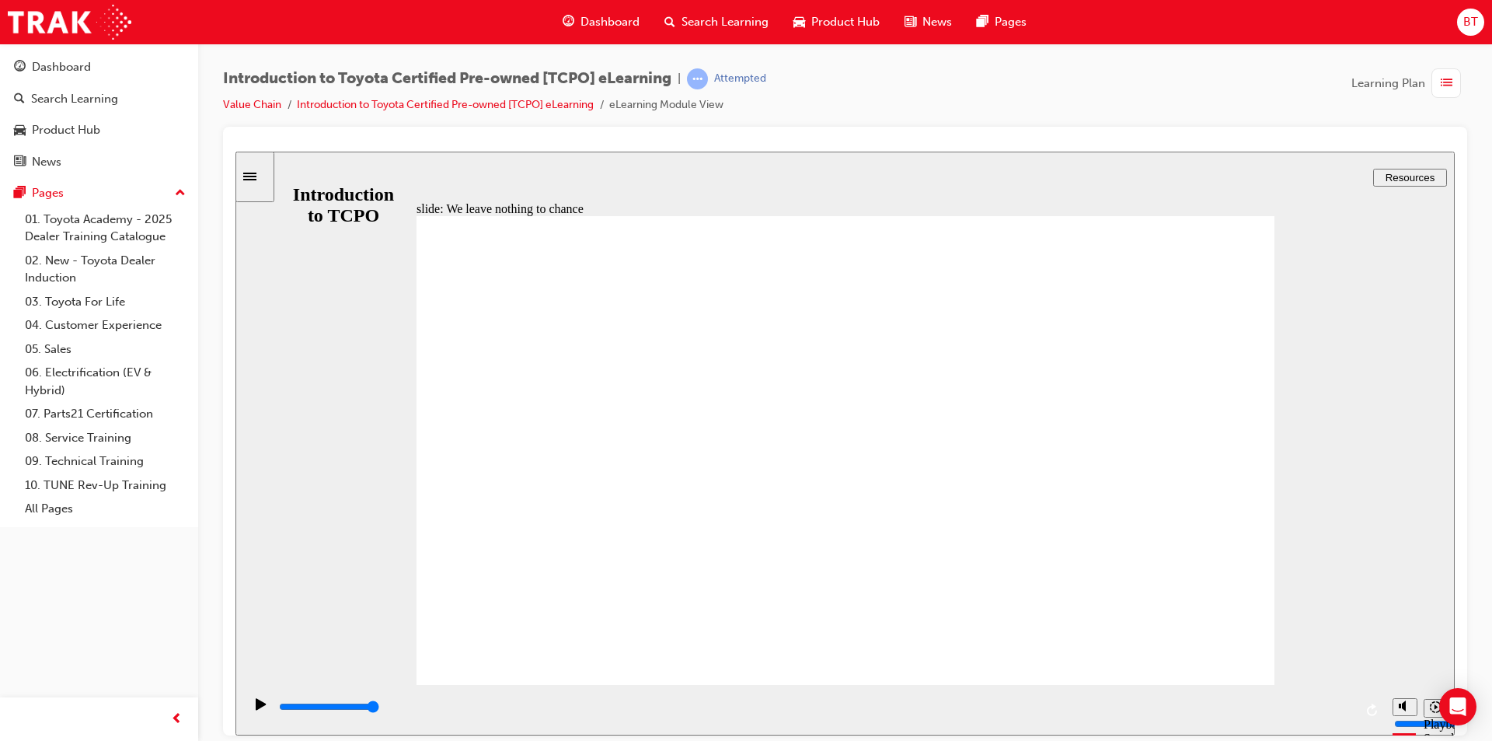
click at [1042, 153] on div "slide: We leave nothing to chance Rectangle 1 CLOSE CLOSE Toyota Finance Option…" at bounding box center [846, 443] width 1220 height 584
drag, startPoint x: 856, startPoint y: 95, endPoint x: 832, endPoint y: 85, distance: 25.4
click at [832, 85] on div "Introduction to Toyota Certified Pre-owned [TCPO] eLearning | Attempted Value C…" at bounding box center [845, 97] width 1244 height 58
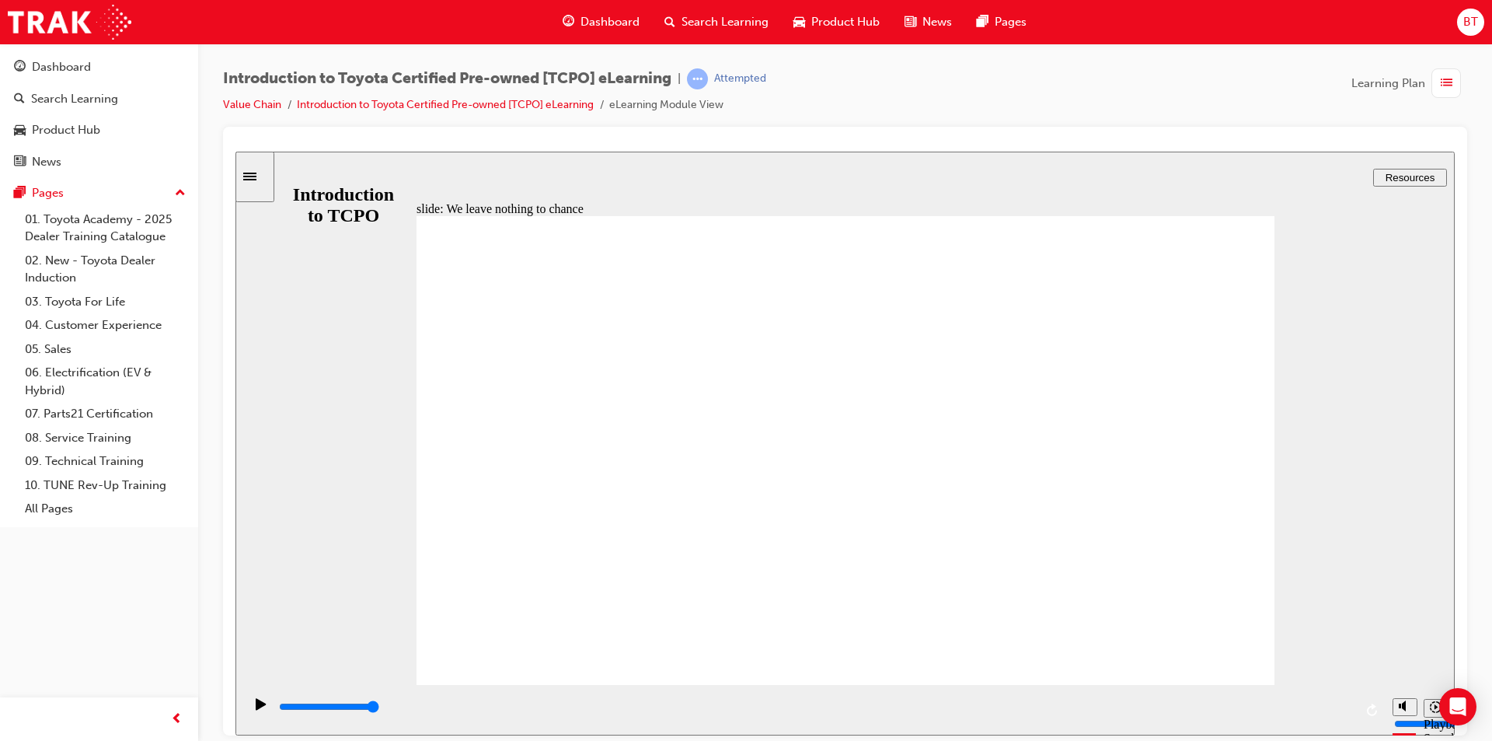
drag, startPoint x: 1151, startPoint y: 260, endPoint x: 794, endPoint y: 152, distance: 372.8
click at [794, 152] on div "slide: We leave nothing to chance Rectangle 1 CLOSE CLOSE Toyota Finance Option…" at bounding box center [846, 443] width 1220 height 584
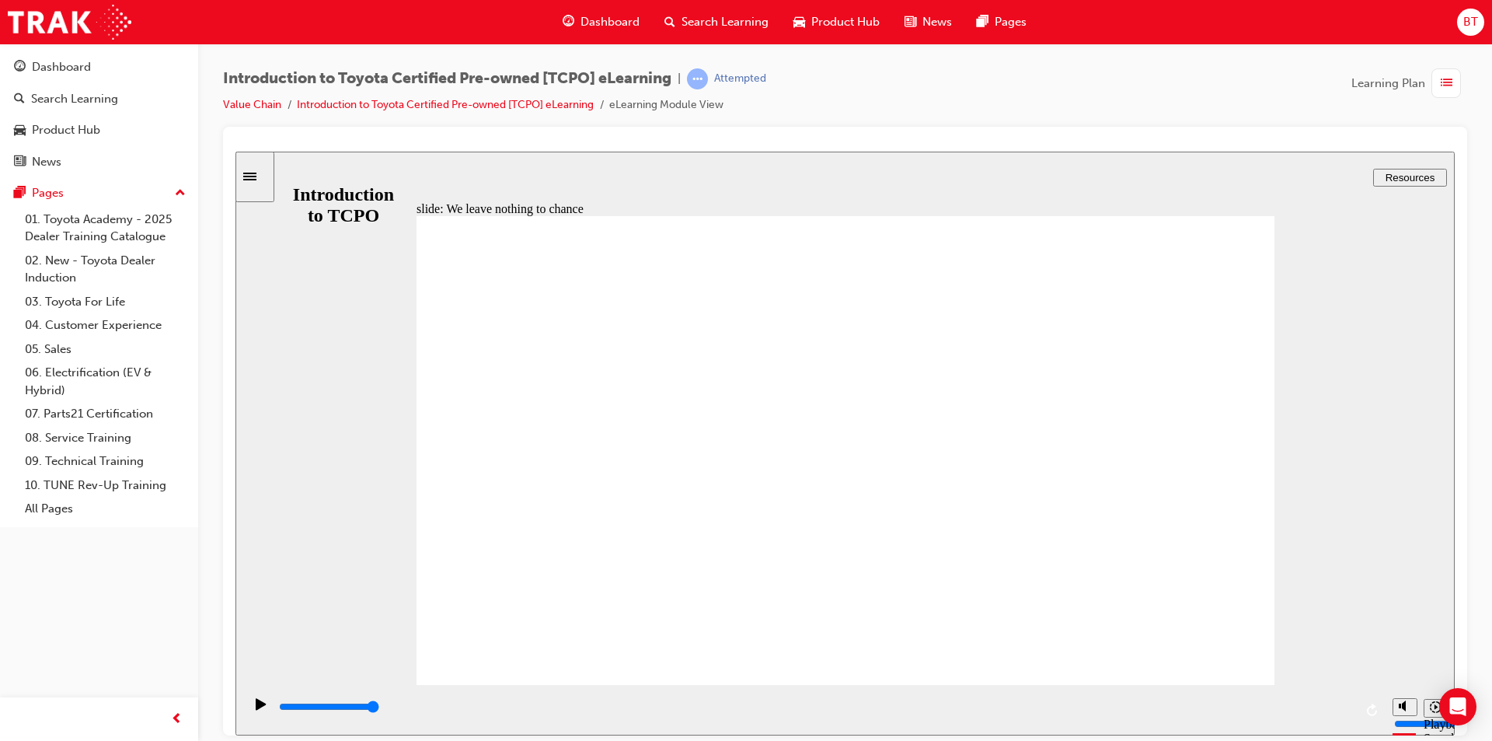
click at [833, 122] on div "Introduction to Toyota Certified Pre-owned [TCPO] eLearning | Attempted Value C…" at bounding box center [845, 97] width 1244 height 58
click at [842, 164] on div "slide: We leave nothing to chance Rectangle 1 CLOSE CLOSE Toyota Finance Option…" at bounding box center [846, 443] width 1220 height 584
drag, startPoint x: 777, startPoint y: 12, endPoint x: 961, endPoint y: 115, distance: 211.2
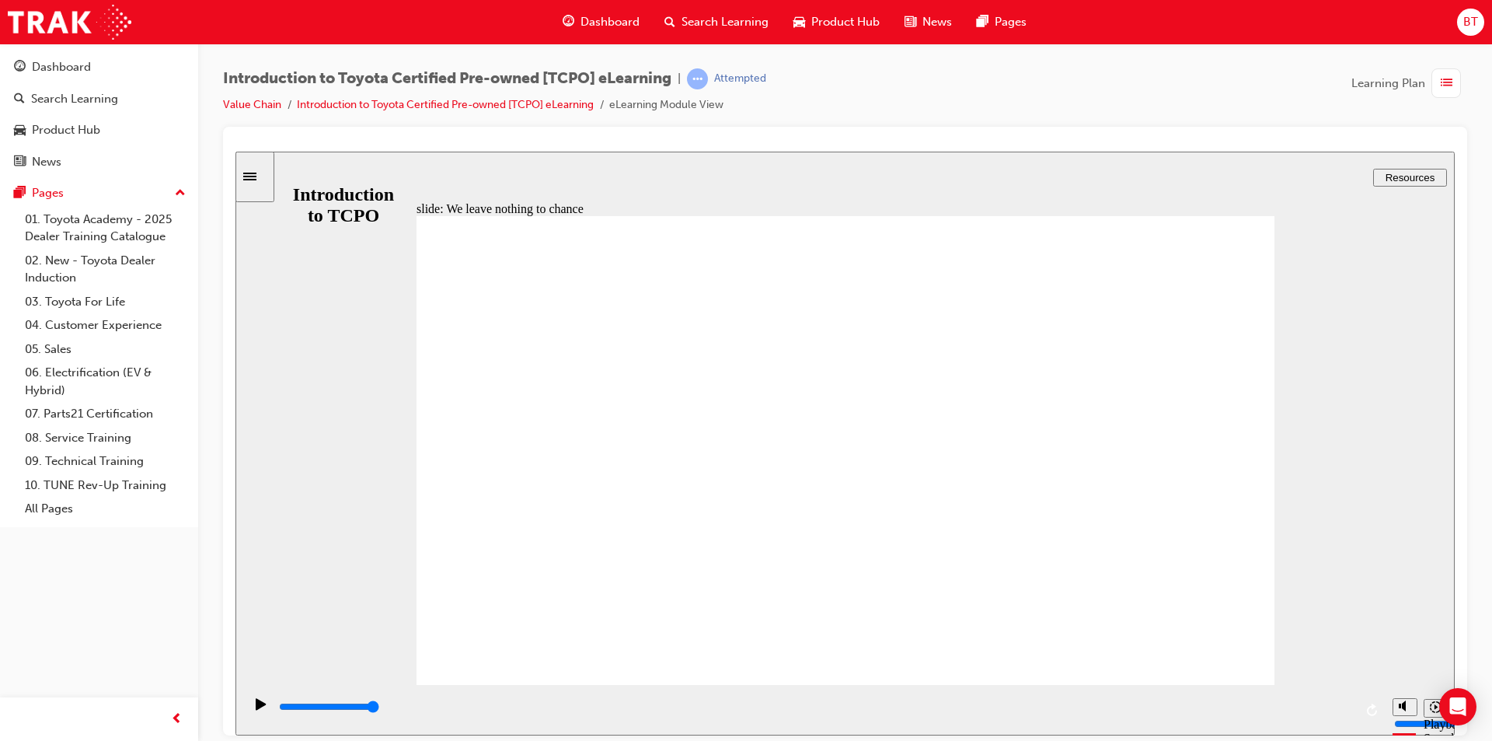
click at [961, 115] on div "Introduction to Toyota Certified Pre-owned [TCPO] eLearning | Attempted Value C…" at bounding box center [845, 97] width 1244 height 58
click at [951, 173] on div "slide: We leave nothing to chance Rectangle 1 CLOSE CLOSE Toyota Service Advant…" at bounding box center [846, 443] width 1220 height 584
click at [951, 166] on div "slide: We leave nothing to chance Rectangle 1 CLOSE CLOSE Toyota Service Advant…" at bounding box center [846, 443] width 1220 height 584
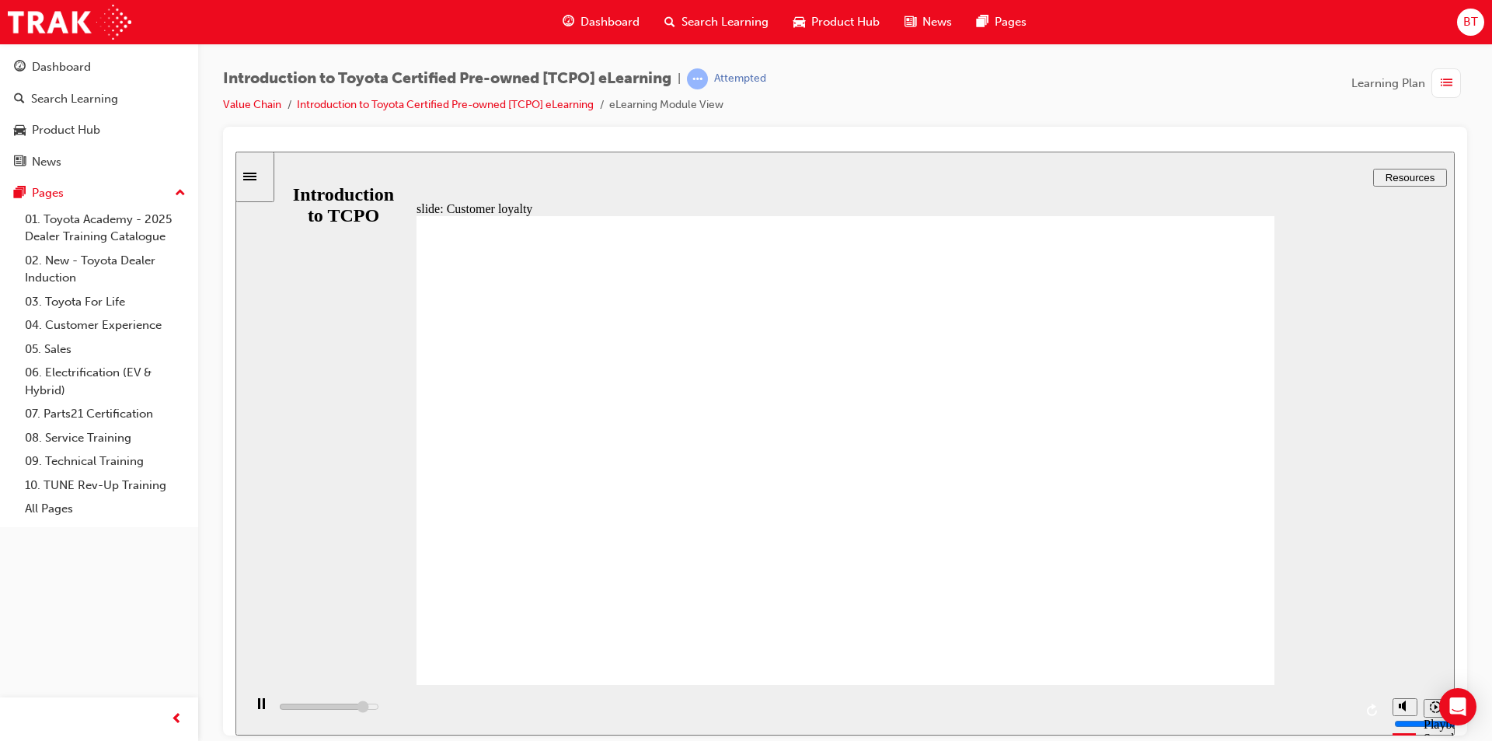
drag, startPoint x: 870, startPoint y: 105, endPoint x: 864, endPoint y: 96, distance: 11.2
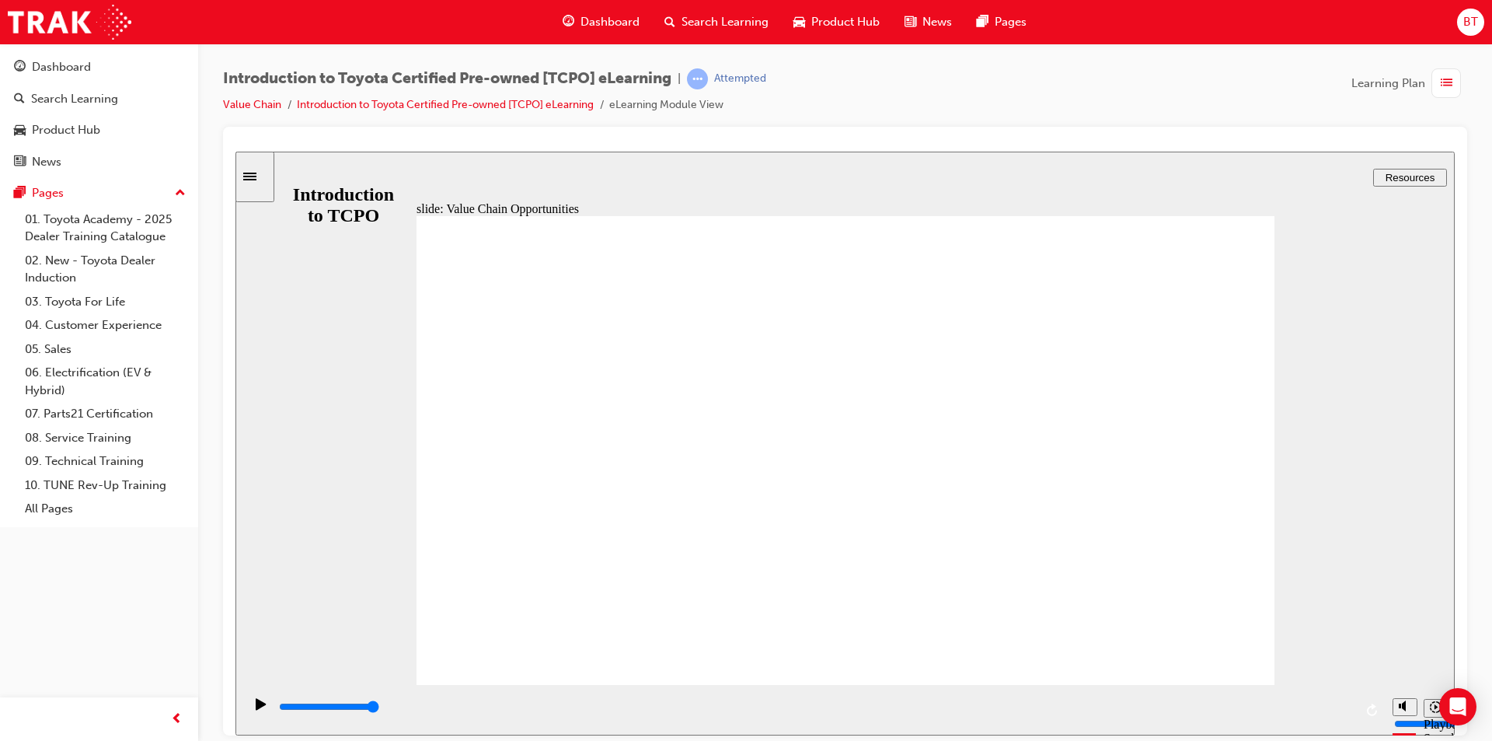
click at [864, 96] on div "Introduction to Toyota Certified Pre-owned [TCPO] eLearning | Attempted Value C…" at bounding box center [845, 97] width 1244 height 58
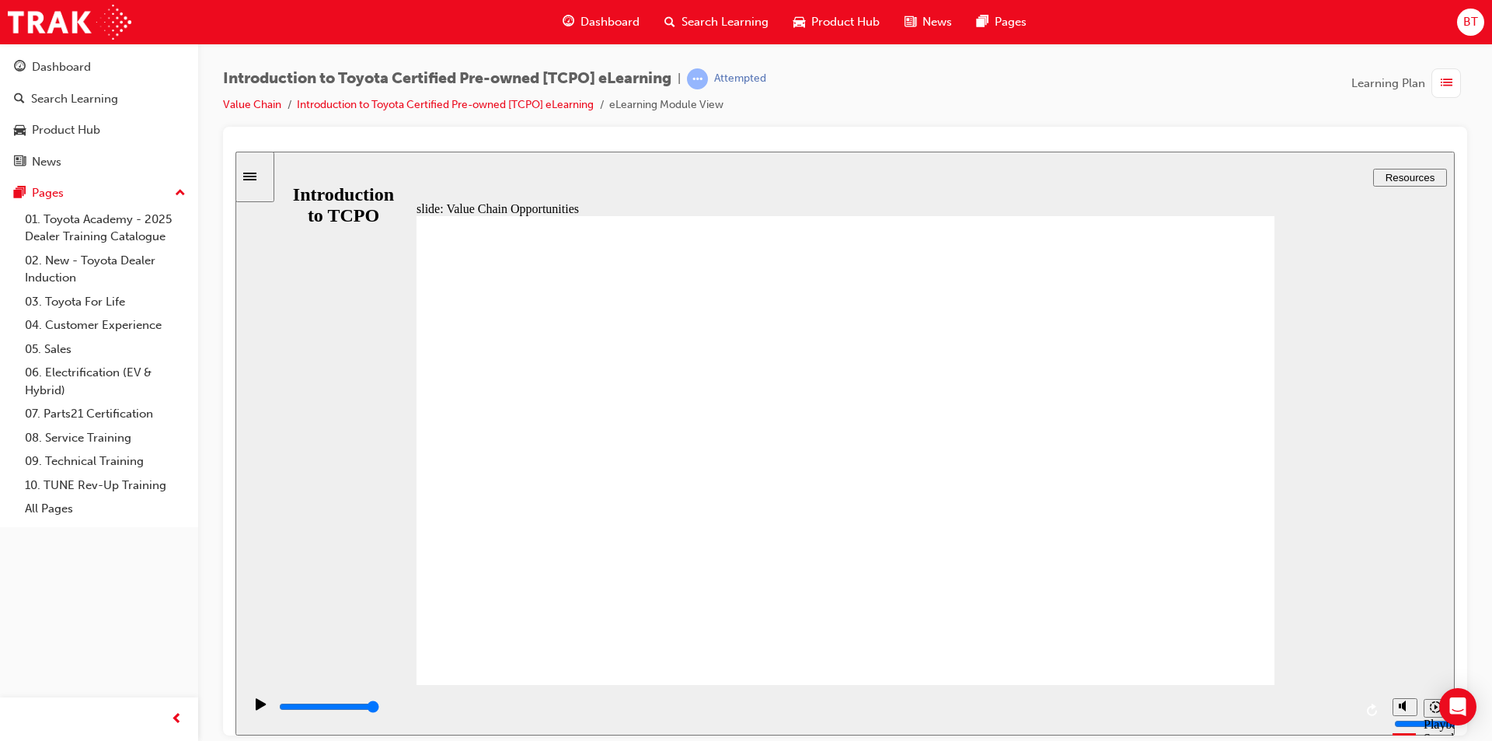
drag, startPoint x: 962, startPoint y: 91, endPoint x: 934, endPoint y: 90, distance: 28.8
click at [934, 90] on div "Introduction to Toyota Certified Pre-owned [TCPO] eLearning | Attempted Value C…" at bounding box center [845, 97] width 1244 height 58
click at [929, 98] on div "Introduction to Toyota Certified Pre-owned [TCPO] eLearning | Attempted Value C…" at bounding box center [845, 97] width 1244 height 58
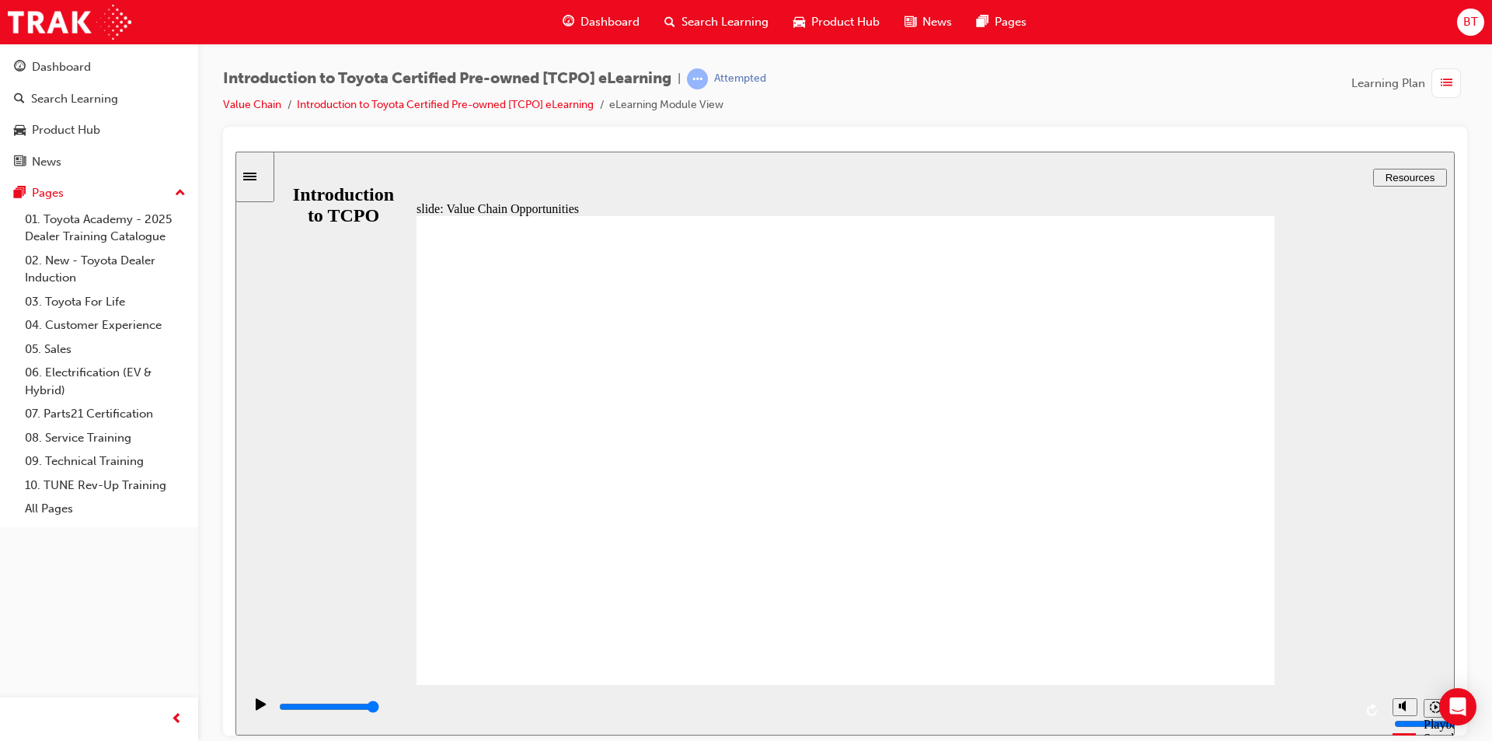
drag, startPoint x: 616, startPoint y: 382, endPoint x: 834, endPoint y: 375, distance: 217.7
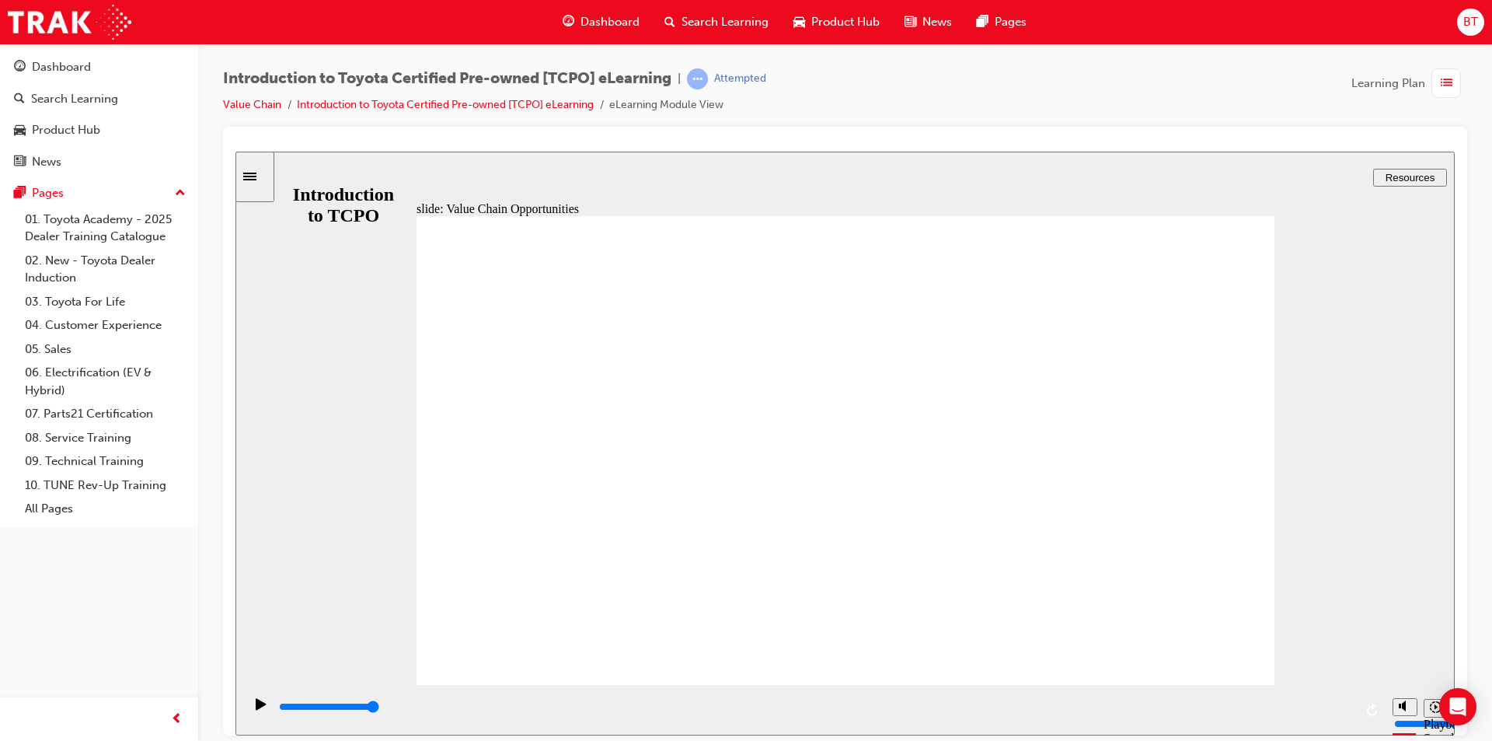
drag, startPoint x: 849, startPoint y: 37, endPoint x: 832, endPoint y: 81, distance: 47.2
drag, startPoint x: 832, startPoint y: 81, endPoint x: 827, endPoint y: 96, distance: 16.5
click at [827, 96] on div "Introduction to Toyota Certified Pre-owned [TCPO] eLearning | Attempted Value C…" at bounding box center [845, 97] width 1244 height 58
drag, startPoint x: 824, startPoint y: 98, endPoint x: 766, endPoint y: 141, distance: 71.7
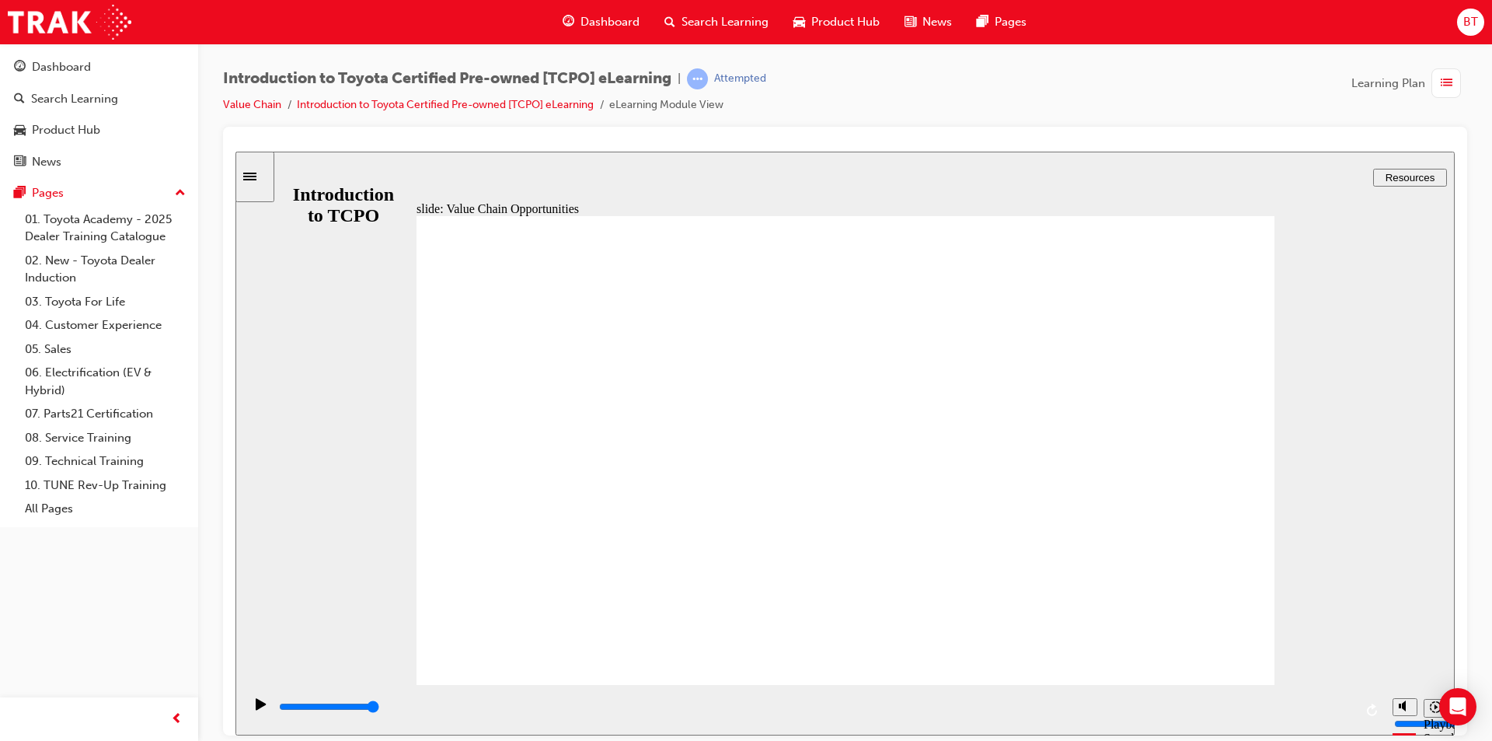
click at [766, 141] on div at bounding box center [846, 145] width 1220 height 12
drag, startPoint x: 989, startPoint y: 303, endPoint x: 747, endPoint y: 155, distance: 283.7
click at [747, 155] on div "slide: Value Chain Opportunities Rectangle 1 Group 2 CLOSE CLOSE Insurance Rect…" at bounding box center [846, 443] width 1220 height 584
click at [735, 160] on div "slide: Value Chain Opportunities Rectangle 1 Group 2 CLOSE CLOSE Insurance Rect…" at bounding box center [846, 443] width 1220 height 584
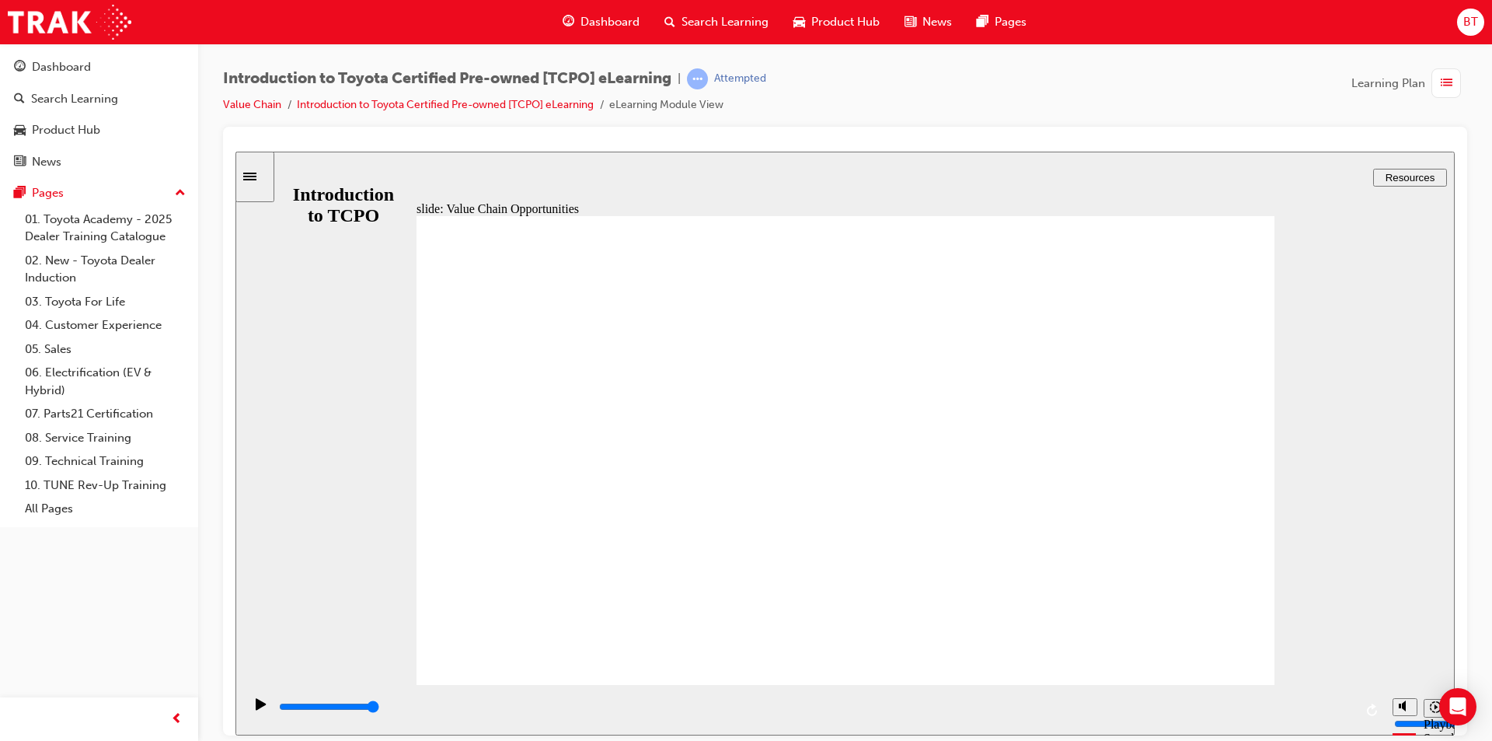
click at [735, 160] on div "slide: Value Chain Opportunities Rectangle 1 Group 2 CLOSE CLOSE Insurance Rect…" at bounding box center [846, 443] width 1220 height 584
click at [740, 163] on div "slide: Value Chain Opportunities Rectangle 1 Group 2 CLOSE CLOSE Insurance Rect…" at bounding box center [846, 443] width 1220 height 584
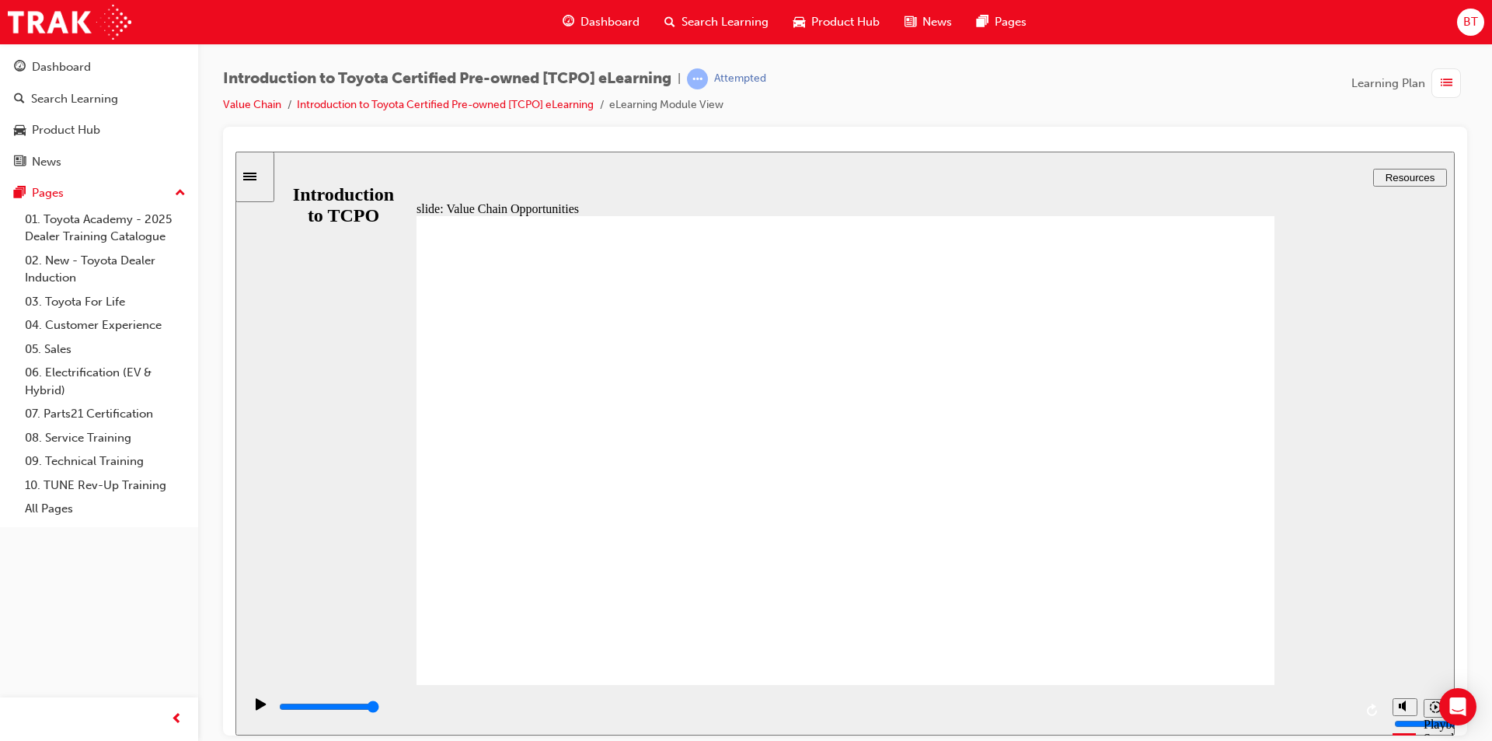
drag, startPoint x: 968, startPoint y: 101, endPoint x: 927, endPoint y: 96, distance: 41.6
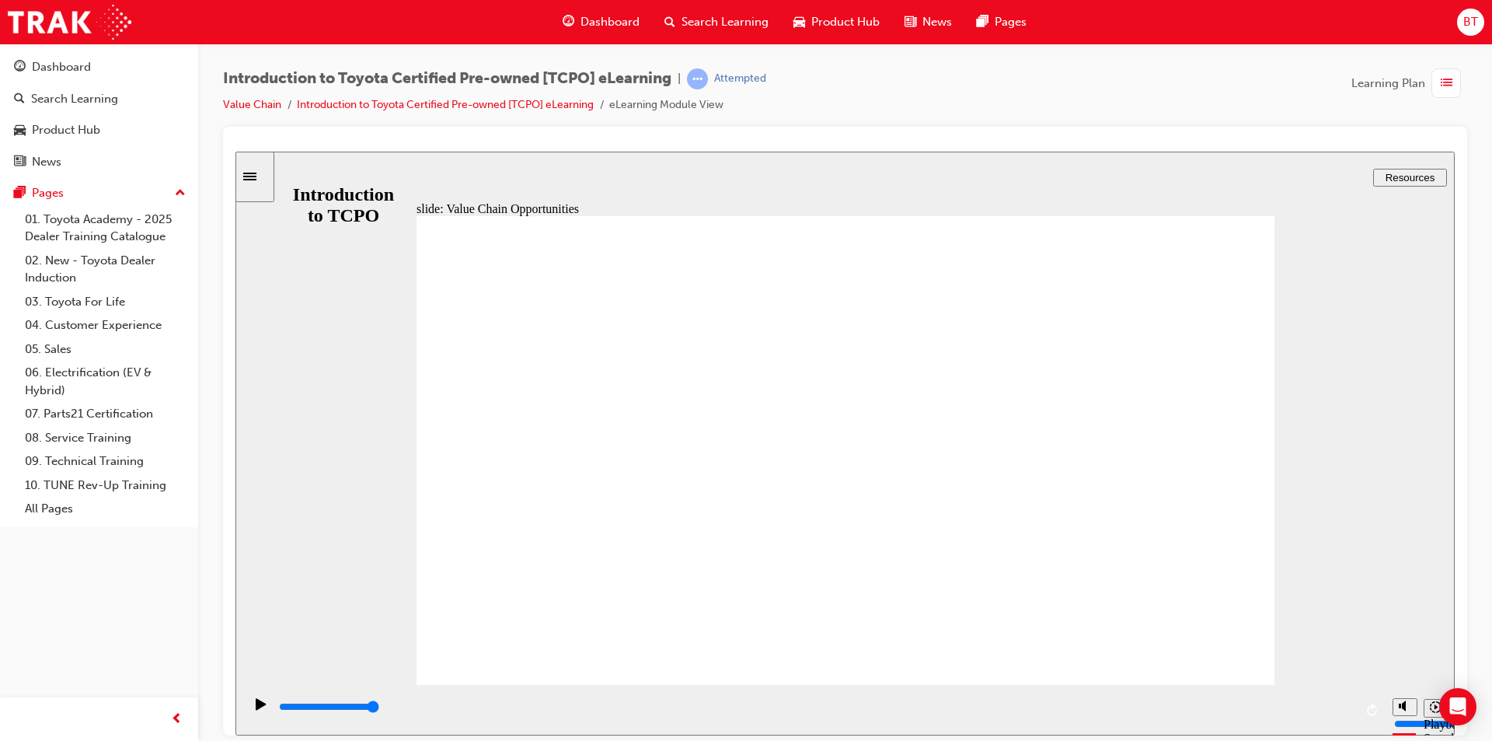
click at [927, 96] on div "Introduction to Toyota Certified Pre-owned [TCPO] eLearning | Attempted Value C…" at bounding box center [845, 97] width 1244 height 58
click at [896, 96] on div "Introduction to Toyota Certified Pre-owned [TCPO] eLearning | Attempted Value C…" at bounding box center [845, 97] width 1244 height 58
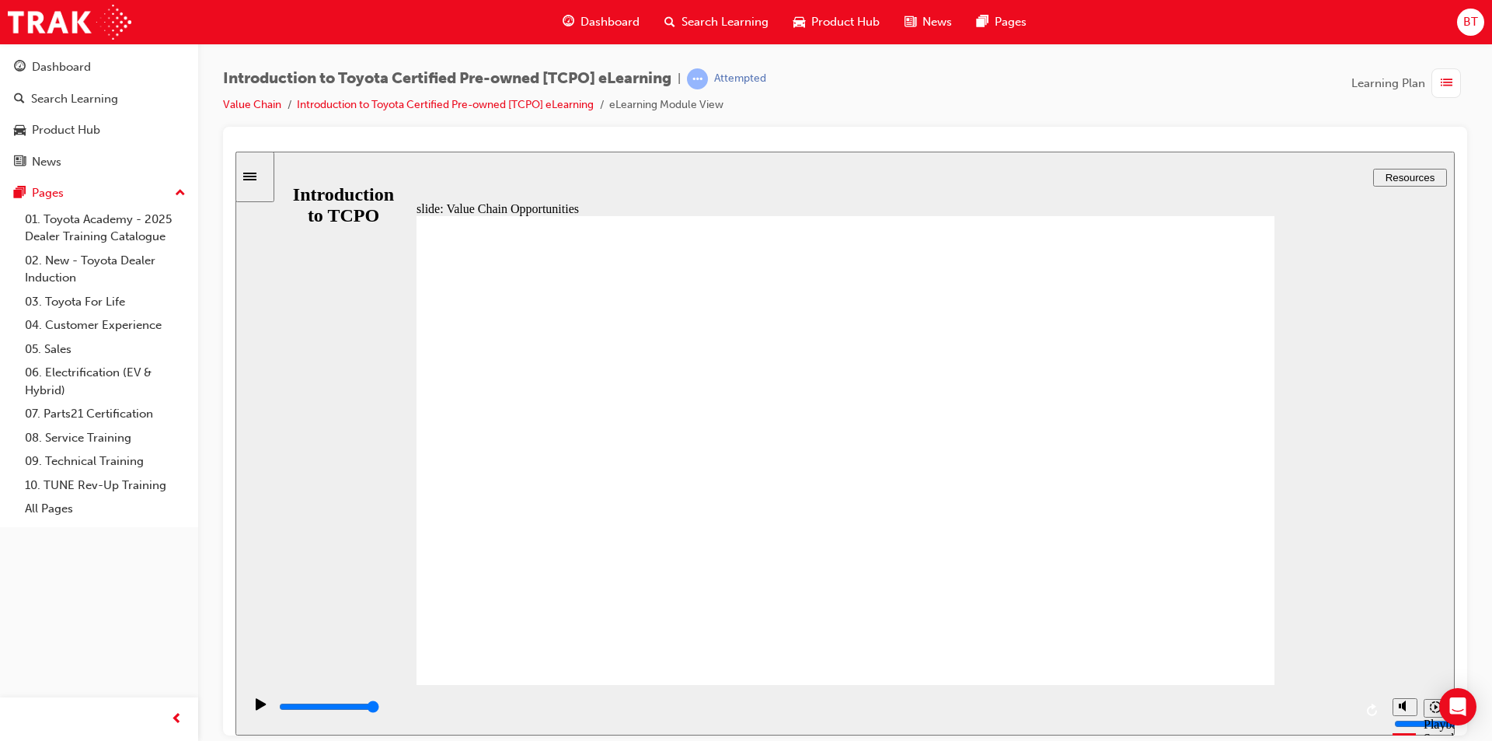
drag, startPoint x: 908, startPoint y: 138, endPoint x: 922, endPoint y: 113, distance: 29.2
click at [922, 113] on div "Introduction to Toyota Certified Pre-owned [TCPO] eLearning | Attempted Value C…" at bounding box center [845, 97] width 1244 height 58
drag, startPoint x: 922, startPoint y: 112, endPoint x: 899, endPoint y: 105, distance: 23.6
click at [899, 105] on div "Introduction to Toyota Certified Pre-owned [TCPO] eLearning | Attempted Value C…" at bounding box center [845, 97] width 1244 height 58
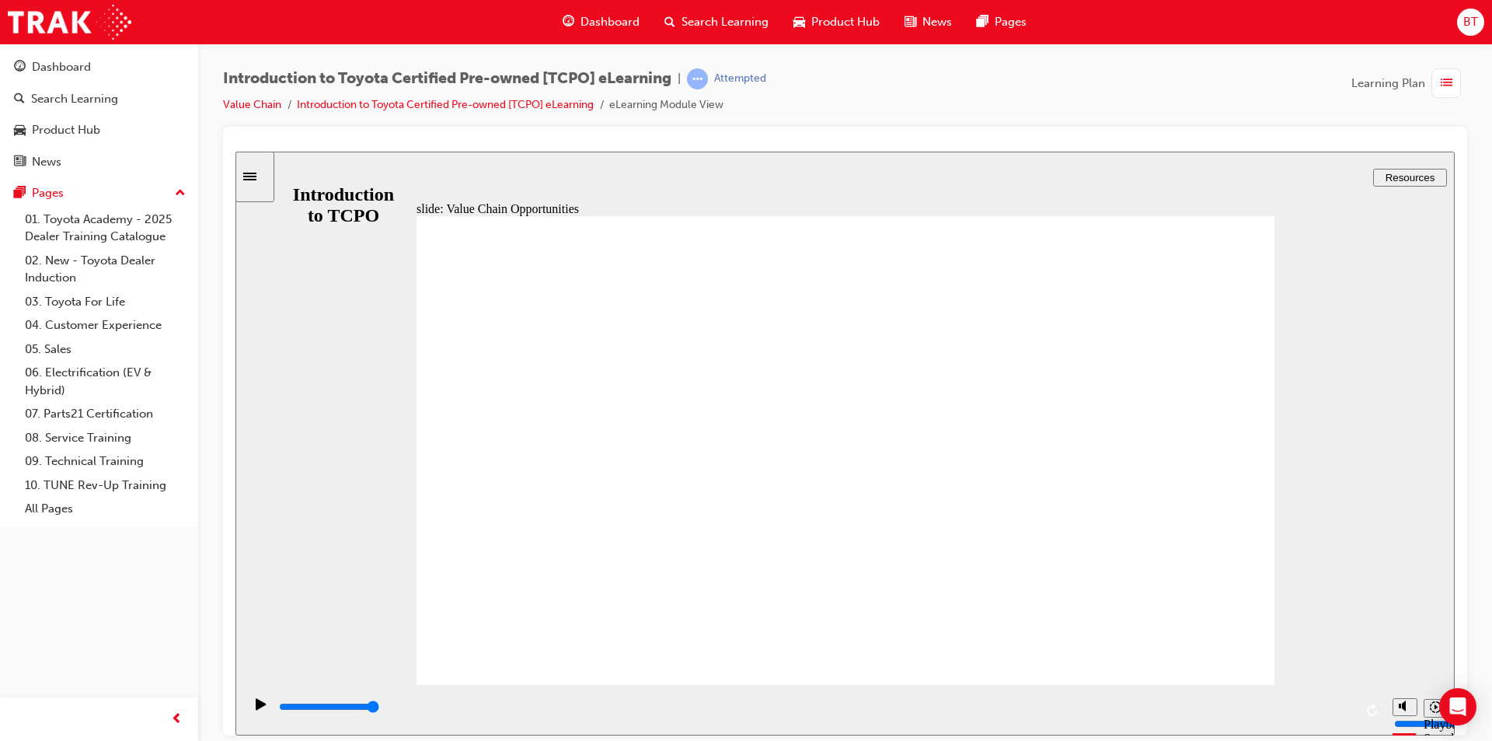
click at [884, 100] on div "Introduction to Toyota Certified Pre-owned [TCPO] eLearning | Attempted Value C…" at bounding box center [845, 97] width 1244 height 58
drag, startPoint x: 892, startPoint y: 103, endPoint x: 853, endPoint y: 95, distance: 39.0
click at [853, 95] on div "Introduction to Toyota Certified Pre-owned [TCPO] eLearning | Attempted Value C…" at bounding box center [845, 97] width 1244 height 58
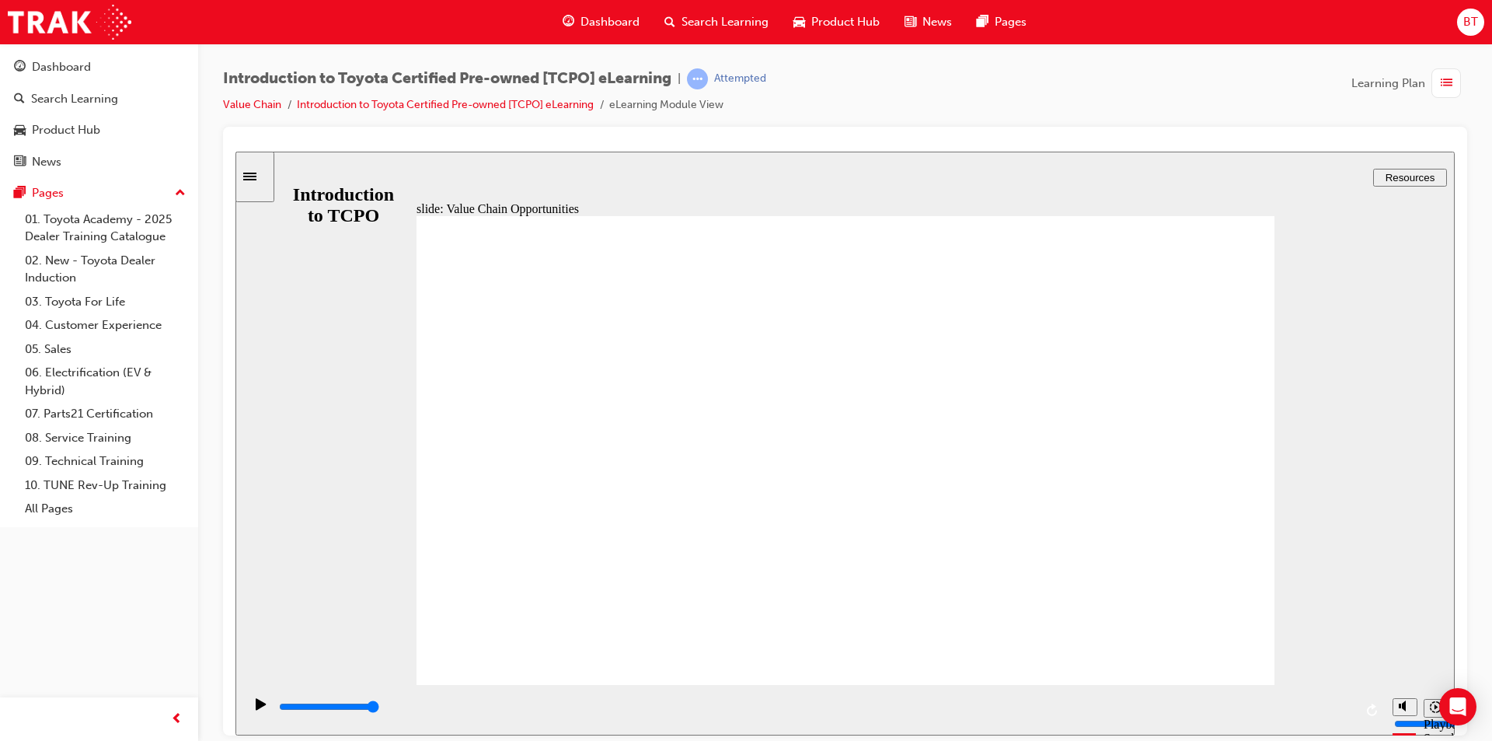
drag, startPoint x: 919, startPoint y: 98, endPoint x: 864, endPoint y: 111, distance: 56.0
click at [866, 95] on div "Introduction to Toyota Certified Pre-owned [TCPO] eLearning | Attempted Value C…" at bounding box center [845, 97] width 1244 height 58
click at [833, 138] on div at bounding box center [845, 431] width 1244 height 609
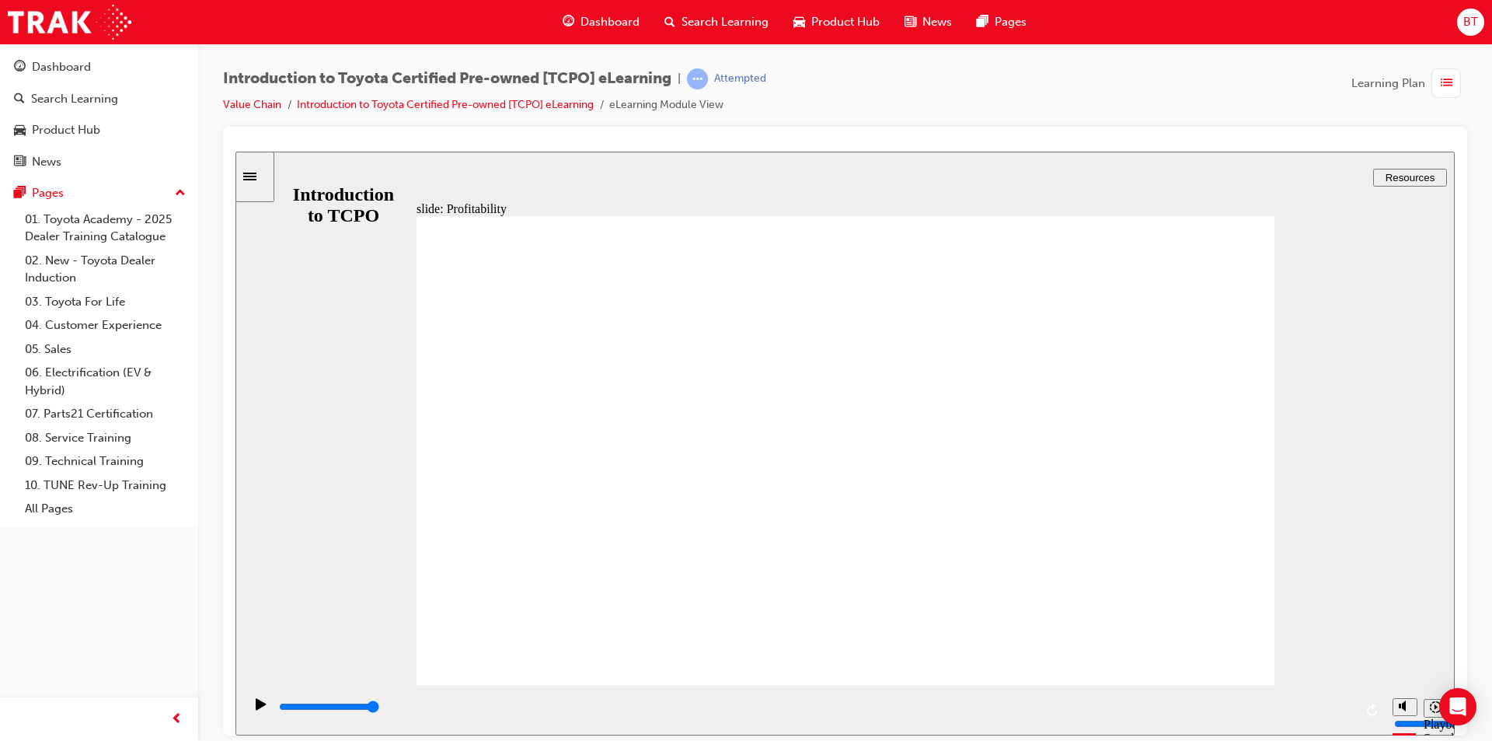
drag, startPoint x: 1067, startPoint y: 295, endPoint x: 819, endPoint y: 156, distance: 284.3
click at [819, 156] on div "slide: Profitability Rectangle 2 Group 3 Rectangle 1 Did you know? Recently Toy…" at bounding box center [846, 443] width 1220 height 584
click at [822, 155] on div "slide: Profitability Rectangle 2 Group 3 Rectangle 1 Did you know? Recently Toy…" at bounding box center [846, 443] width 1220 height 584
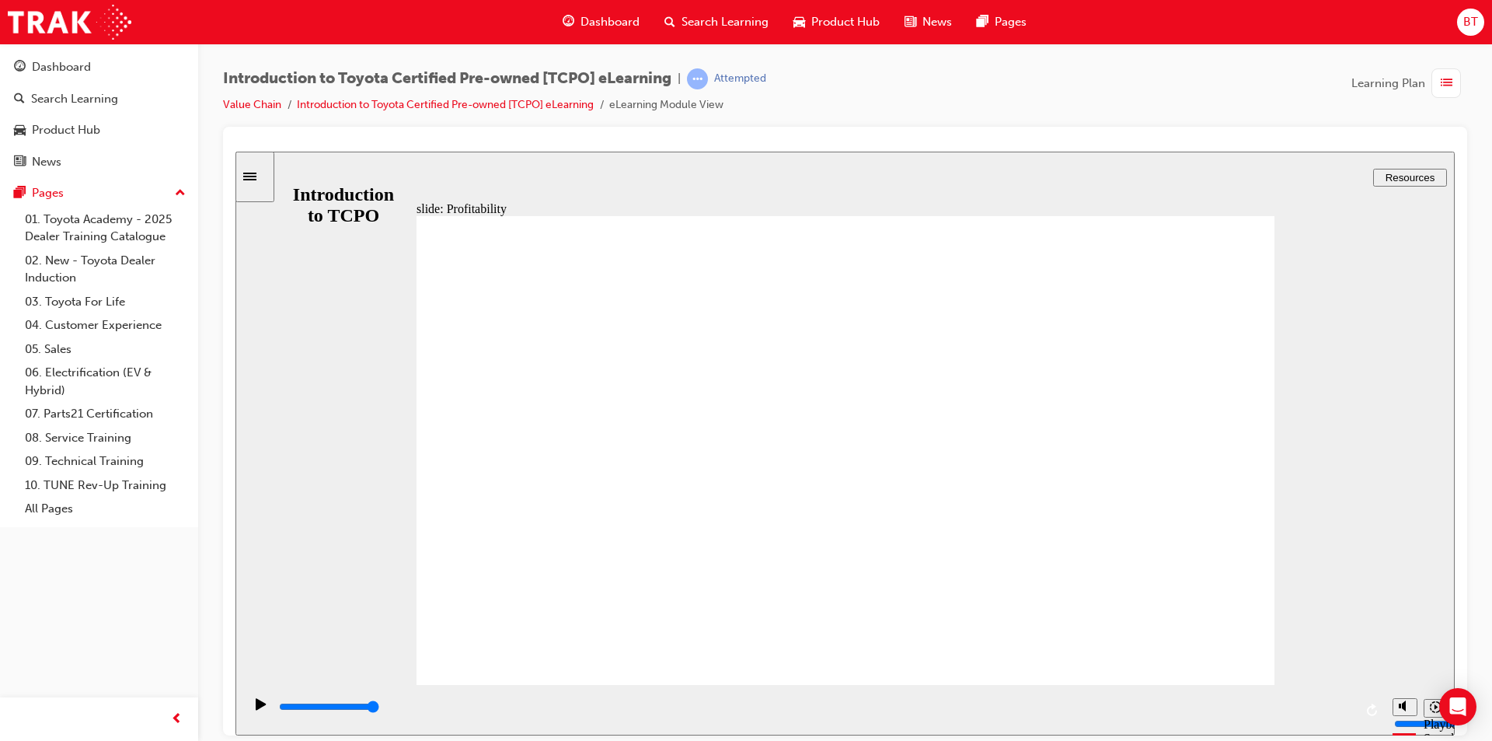
drag, startPoint x: 927, startPoint y: 122, endPoint x: 890, endPoint y: 133, distance: 38.9
click at [889, 115] on div "Introduction to Toyota Certified Pre-owned [TCPO] eLearning | Attempted Value C…" at bounding box center [845, 97] width 1244 height 58
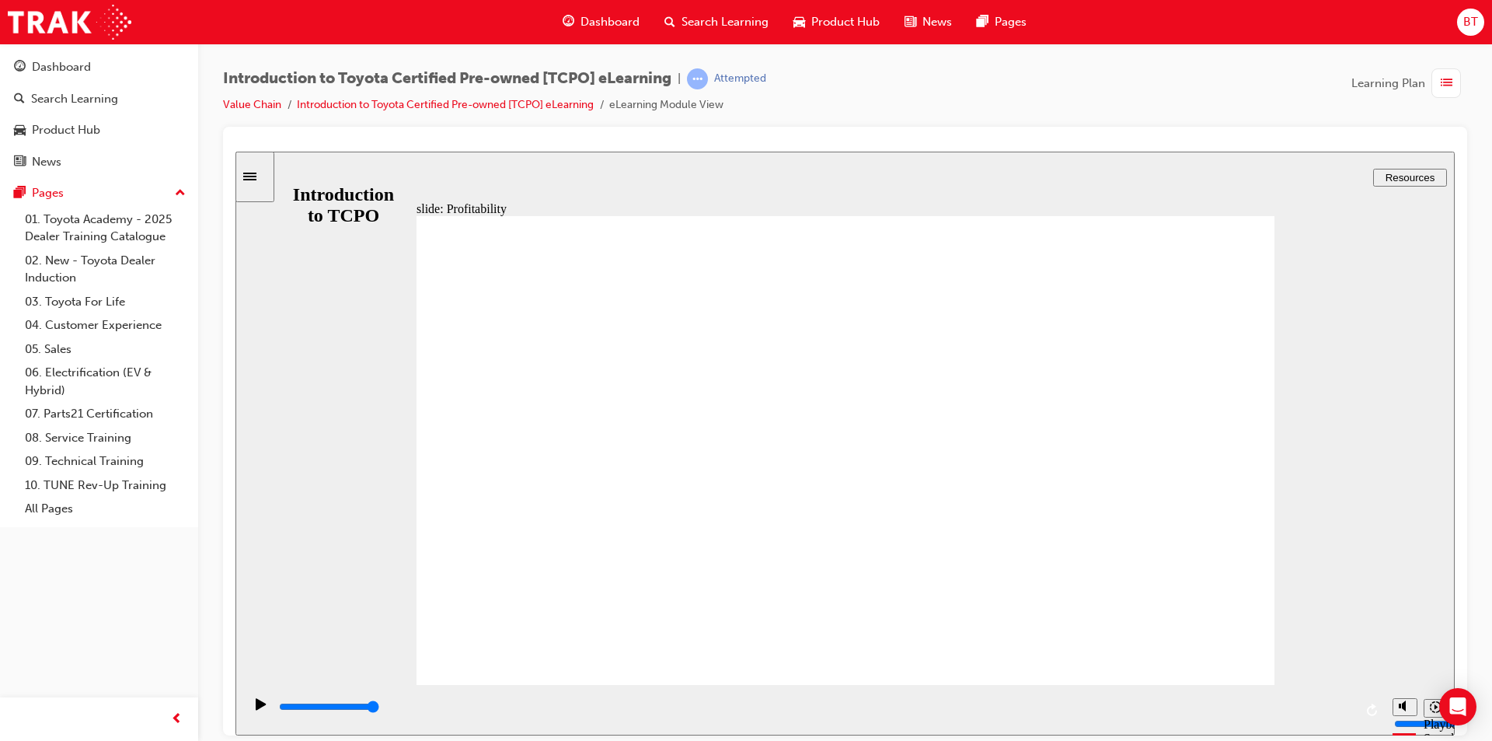
drag, startPoint x: 404, startPoint y: 37, endPoint x: 357, endPoint y: 27, distance: 48.3
click at [340, 24] on div "Dashboard Search Learning Product Hub News Pages BT" at bounding box center [746, 22] width 1492 height 44
drag, startPoint x: 1041, startPoint y: 98, endPoint x: 935, endPoint y: 75, distance: 108.3
click at [935, 75] on div "Introduction to Toyota Certified Pre-owned [TCPO] eLearning | Attempted Value C…" at bounding box center [845, 97] width 1244 height 58
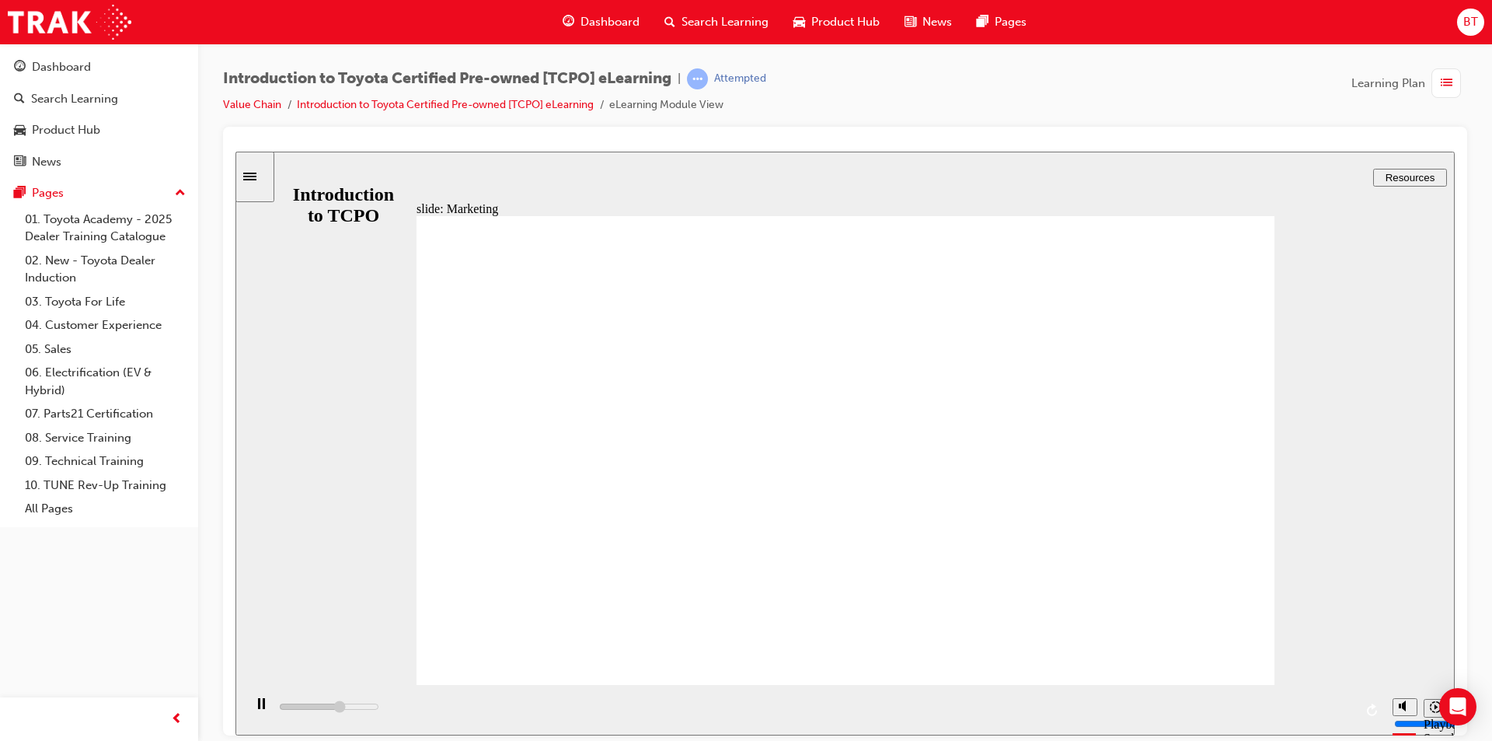
drag, startPoint x: 937, startPoint y: 75, endPoint x: 918, endPoint y: 81, distance: 19.7
drag, startPoint x: 918, startPoint y: 81, endPoint x: 881, endPoint y: 99, distance: 40.7
click at [878, 90] on div "Introduction to Toyota Certified Pre-owned [TCPO] eLearning | Attempted Value C…" at bounding box center [845, 97] width 1244 height 58
click at [881, 99] on div "Introduction to Toyota Certified Pre-owned [TCPO] eLearning | Attempted Value C…" at bounding box center [845, 97] width 1244 height 58
click at [871, 119] on div "Introduction to Toyota Certified Pre-owned [TCPO] eLearning | Attempted Value C…" at bounding box center [845, 97] width 1244 height 58
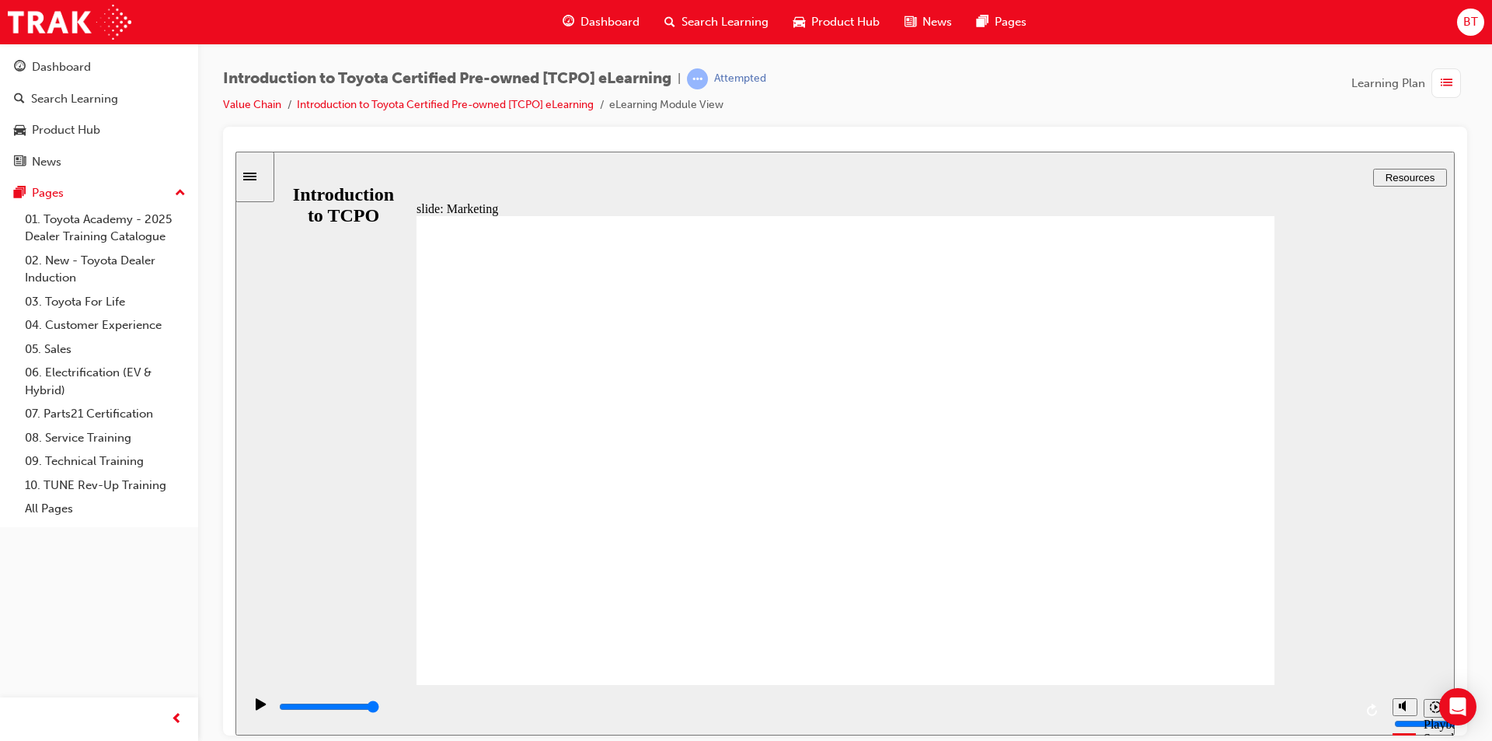
click at [871, 119] on div "Introduction to Toyota Certified Pre-owned [TCPO] eLearning | Attempted Value C…" at bounding box center [845, 97] width 1244 height 58
click at [867, 152] on iframe at bounding box center [846, 444] width 1220 height 584
drag, startPoint x: 928, startPoint y: 190, endPoint x: 1152, endPoint y: 285, distance: 243.1
click at [928, 190] on div "slide: Quiz Intro Rectangle 1 BACK BACK TCPO Assessment Rectangle 2 Rectangle 3…" at bounding box center [846, 443] width 1220 height 584
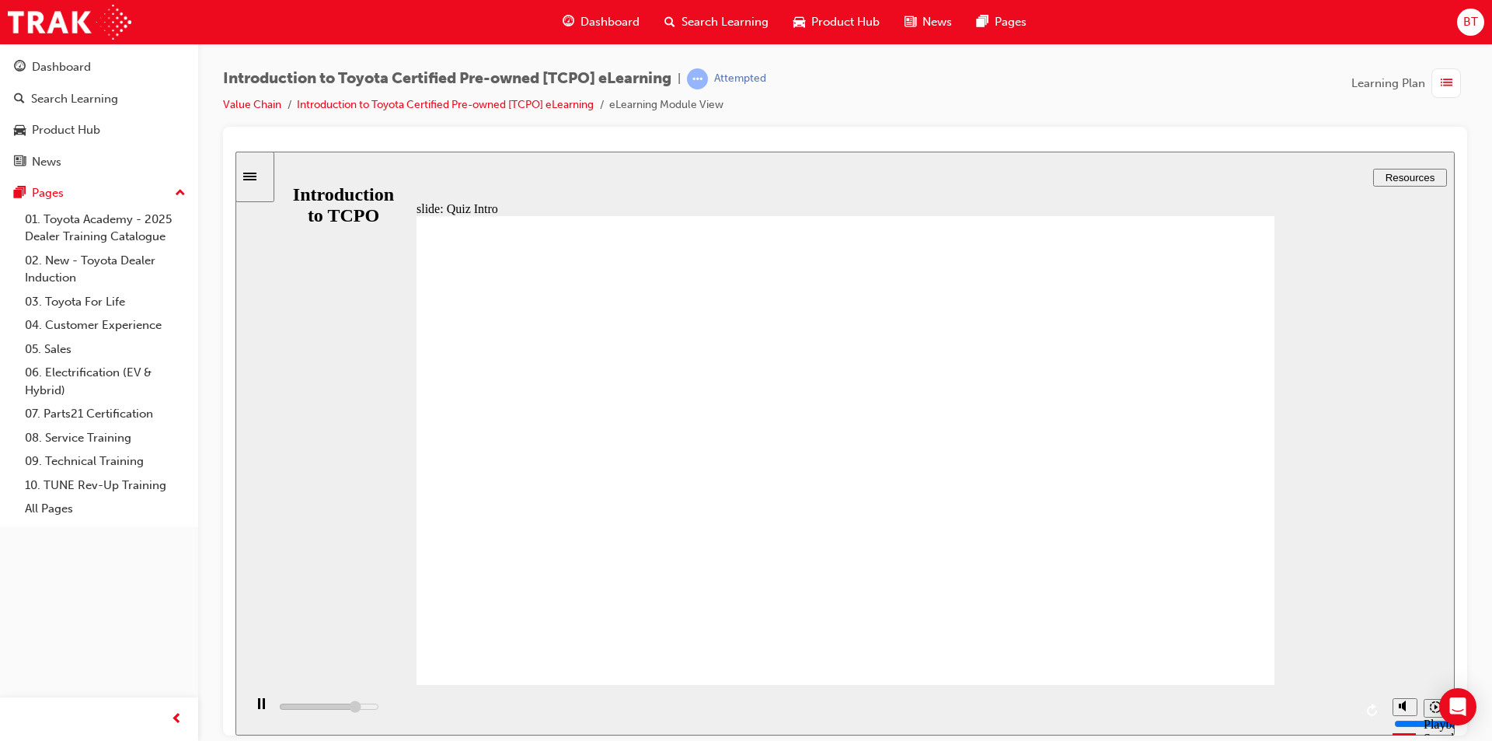
drag, startPoint x: 1094, startPoint y: 291, endPoint x: 863, endPoint y: 156, distance: 267.8
click at [863, 156] on div "slide: Quiz Intro Rectangle 1 BACK BACK TCPO Assessment Rectangle 2 Rectangle 3…" at bounding box center [846, 443] width 1220 height 584
click at [844, 106] on div "Introduction to Toyota Certified Pre-owned [TCPO] eLearning | Attempted Value C…" at bounding box center [845, 97] width 1244 height 58
click at [881, 166] on div "slide: Quiz Intro Rectangle 1 BACK BACK TCPO Assessment Rectangle 2 Rectangle 3…" at bounding box center [846, 443] width 1220 height 584
type input "7700"
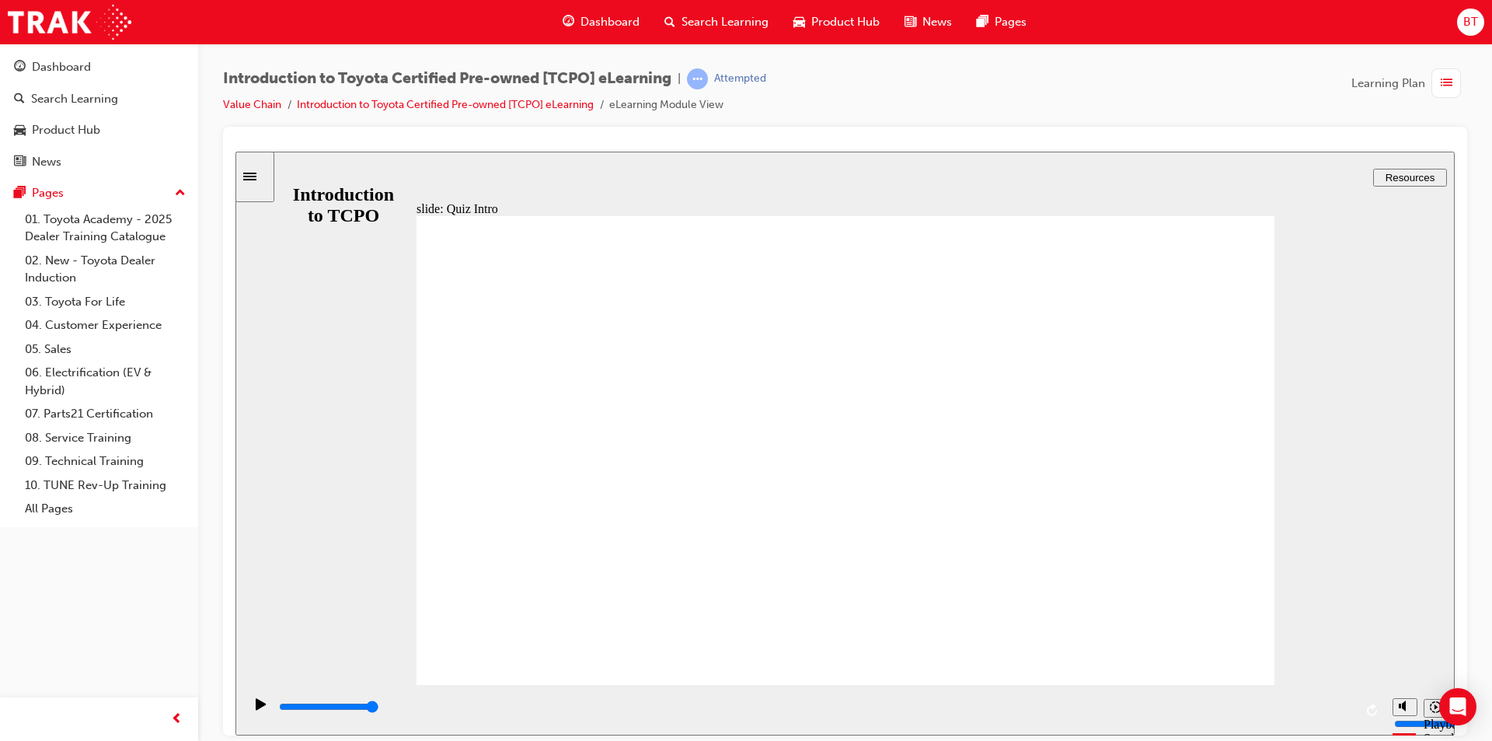
drag, startPoint x: 566, startPoint y: 9, endPoint x: 752, endPoint y: 148, distance: 233.2
click at [752, 148] on div at bounding box center [846, 145] width 1220 height 12
click at [738, 158] on div "slide: Question 1 Rectangle 2 Rectangle 1 ASSESSMENT – QUESTION 1/4 Rectangle 3…" at bounding box center [846, 443] width 1220 height 584
click at [772, 176] on div "slide: Question 1 Rectangle 2 Rectangle 1 ASSESSMENT – QUESTION 1/4 Rectangle 3…" at bounding box center [846, 443] width 1220 height 584
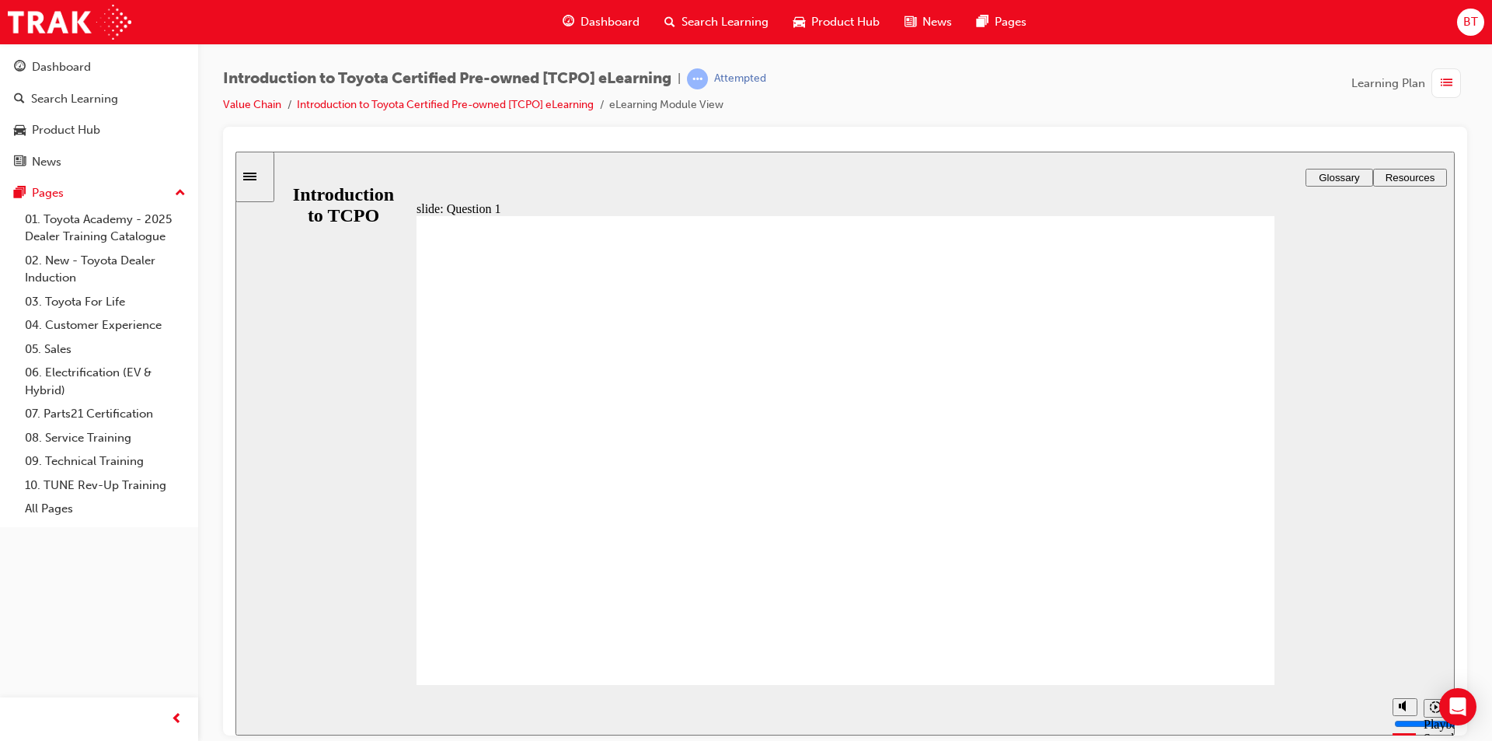
click at [769, 176] on div "slide: Question 1 Rectangle 2 Rectangle 1 ASSESSMENT – QUESTION 1/4 Rectangle 3…" at bounding box center [846, 443] width 1220 height 584
drag, startPoint x: 1111, startPoint y: 302, endPoint x: 842, endPoint y: 155, distance: 307.1
click at [842, 154] on div "slide: Question 1 Rectangle 2 Rectangle 1 ASSESSMENT – QUESTION 1/4 Rectangle 3…" at bounding box center [846, 443] width 1220 height 584
click at [815, 159] on div "slide: Question 1 Rectangle 2 Rectangle 1 ASSESSMENT – QUESTION 1/4 Rectangle 3…" at bounding box center [846, 443] width 1220 height 584
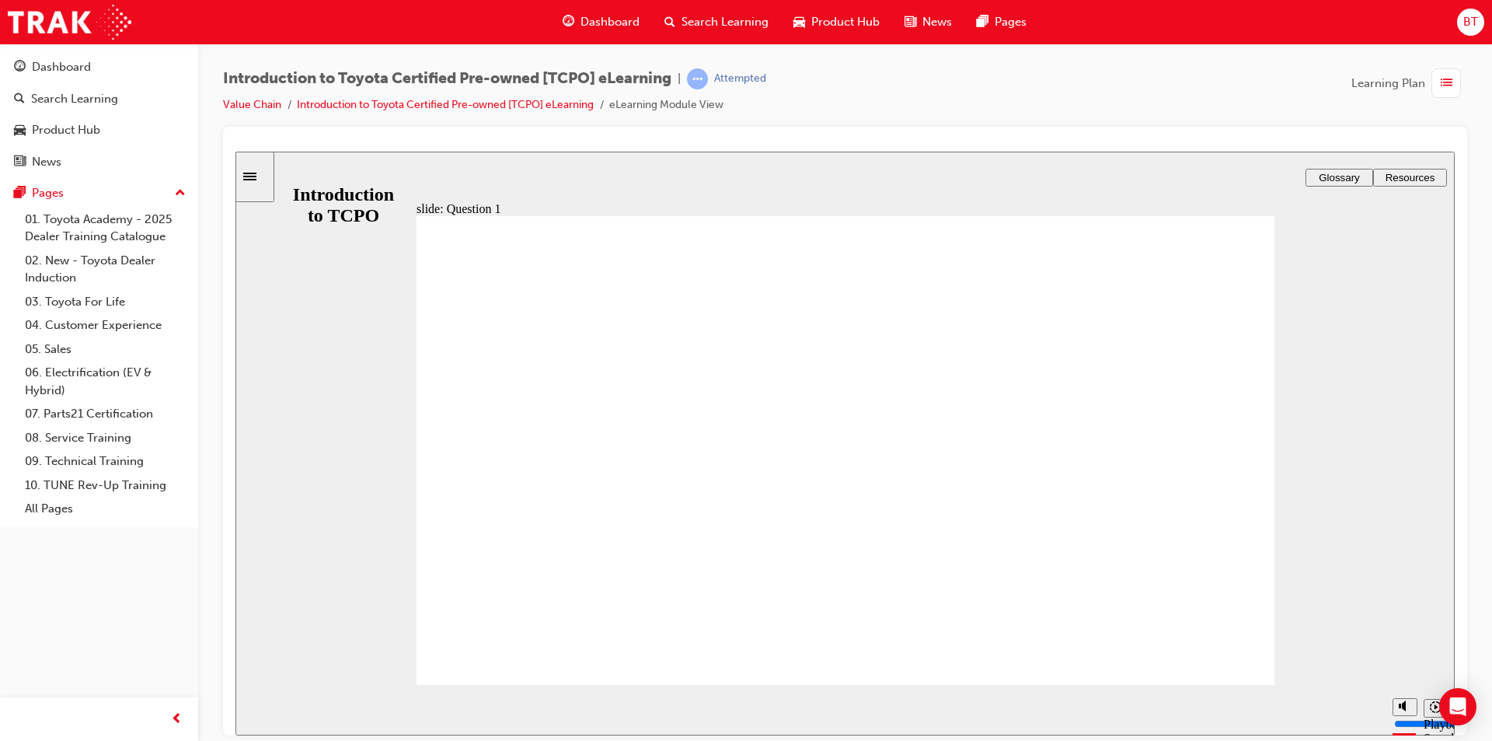
drag, startPoint x: 853, startPoint y: 128, endPoint x: 841, endPoint y: 124, distance: 13.3
click at [841, 124] on div "Introduction to Toyota Certified Pre-owned [TCPO] eLearning | Attempted Value C…" at bounding box center [845, 97] width 1244 height 58
drag, startPoint x: 841, startPoint y: 124, endPoint x: 828, endPoint y: 123, distance: 13.2
click at [828, 123] on div "Introduction to Toyota Certified Pre-owned [TCPO] eLearning | Attempted Value C…" at bounding box center [845, 97] width 1244 height 58
drag, startPoint x: 827, startPoint y: 123, endPoint x: 818, endPoint y: 120, distance: 8.9
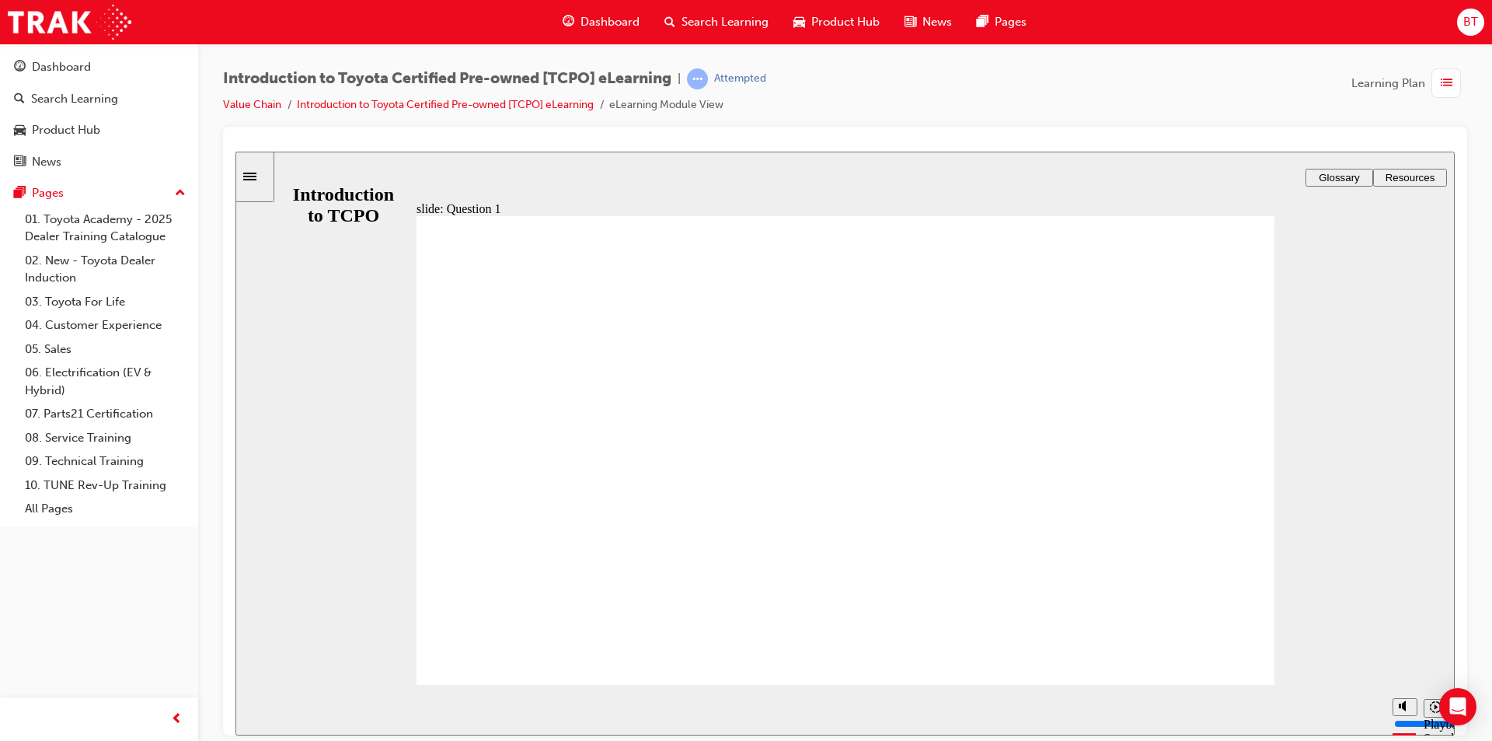
click at [818, 120] on div "Introduction to Toyota Certified Pre-owned [TCPO] eLearning | Attempted Value C…" at bounding box center [845, 97] width 1244 height 58
click at [808, 120] on div "Introduction to Toyota Certified Pre-owned [TCPO] eLearning | Attempted Value C…" at bounding box center [845, 97] width 1244 height 58
drag, startPoint x: 837, startPoint y: 111, endPoint x: 811, endPoint y: 107, distance: 25.9
click at [811, 107] on div "Introduction to Toyota Certified Pre-owned [TCPO] eLearning | Attempted Value C…" at bounding box center [845, 97] width 1244 height 58
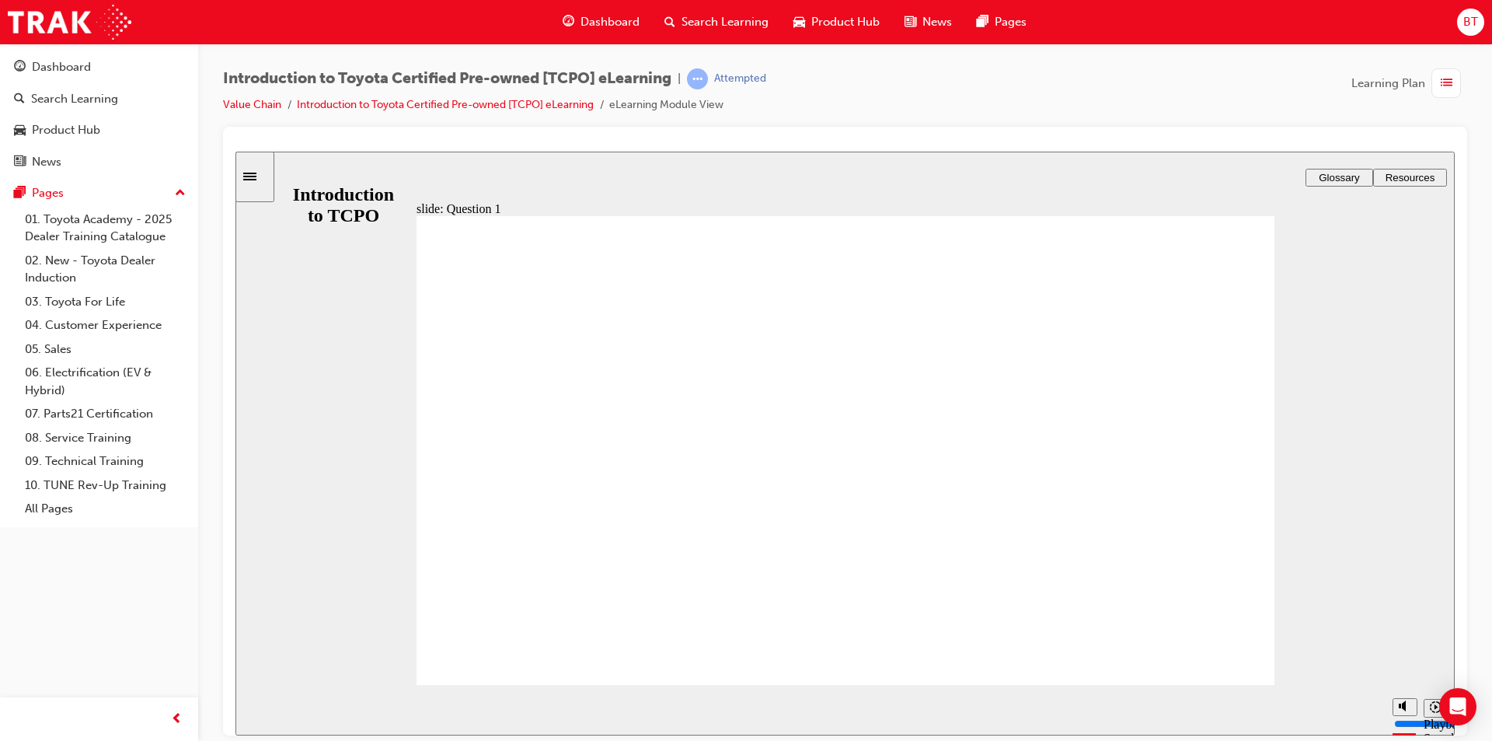
click at [802, 151] on div "slide: Question 1 Rectangle 2 Rectangle 1 ASSESSMENT – QUESTION 1/4 Rectangle 3…" at bounding box center [846, 443] width 1220 height 584
radio input "false"
radio input "true"
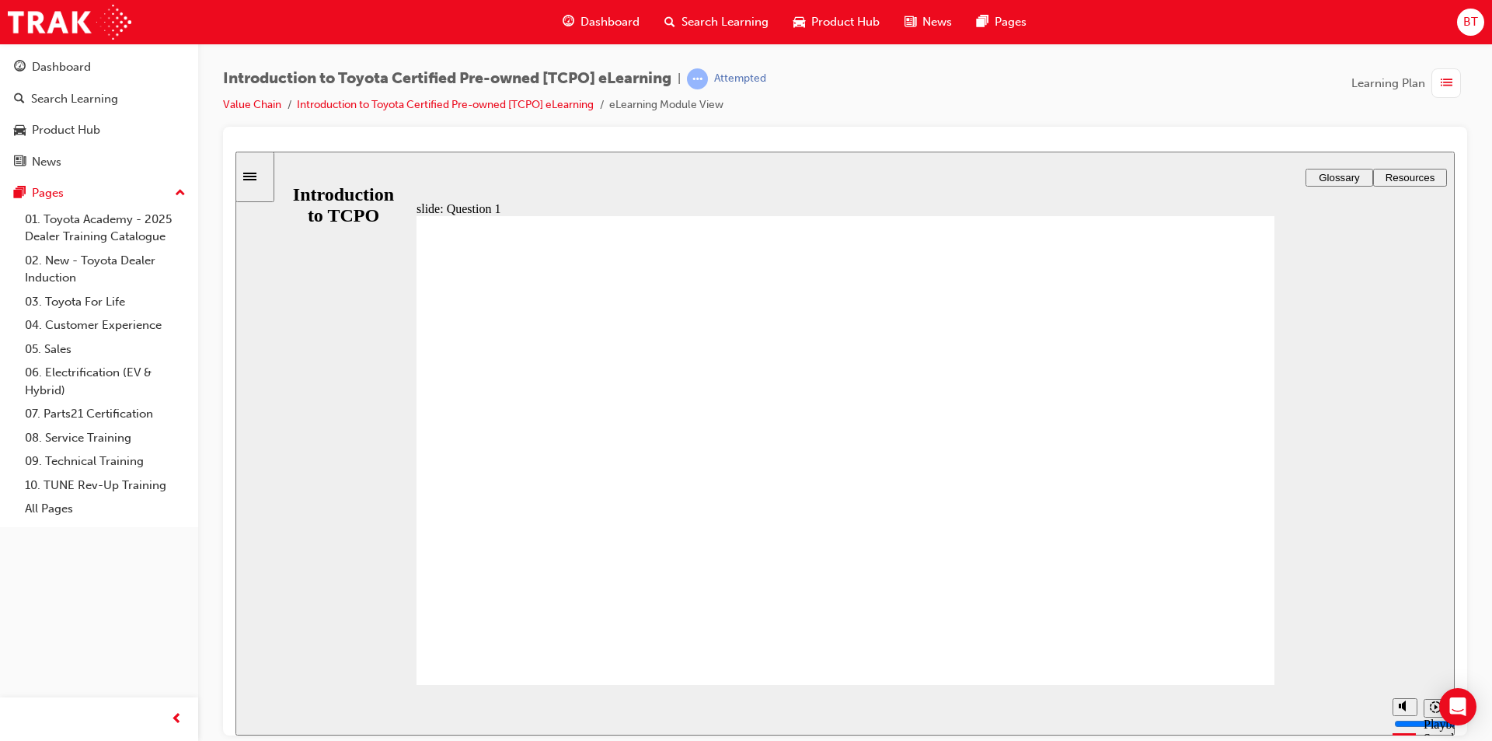
drag, startPoint x: 742, startPoint y: 154, endPoint x: 663, endPoint y: 169, distance: 79.9
click at [663, 169] on div "slide: Question 2 Rectangle 2 Rectangle 1 ASSESSMENT – QUESTION 2/4 Rectangle 3…" at bounding box center [846, 443] width 1220 height 584
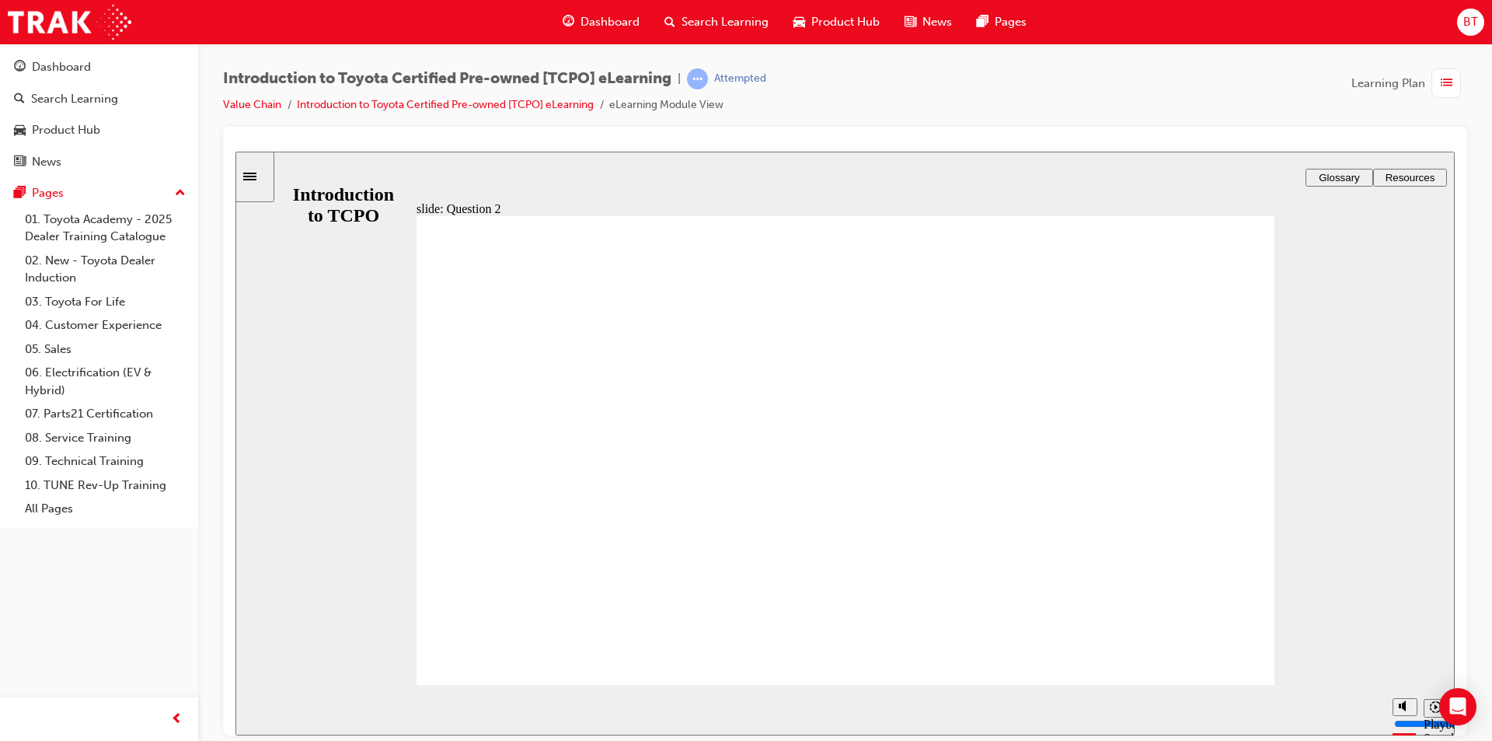
click at [663, 169] on div "slide: Question 2 Rectangle 2 Rectangle 1 ASSESSMENT – QUESTION 2/4 Rectangle 3…" at bounding box center [846, 443] width 1220 height 584
radio input "true"
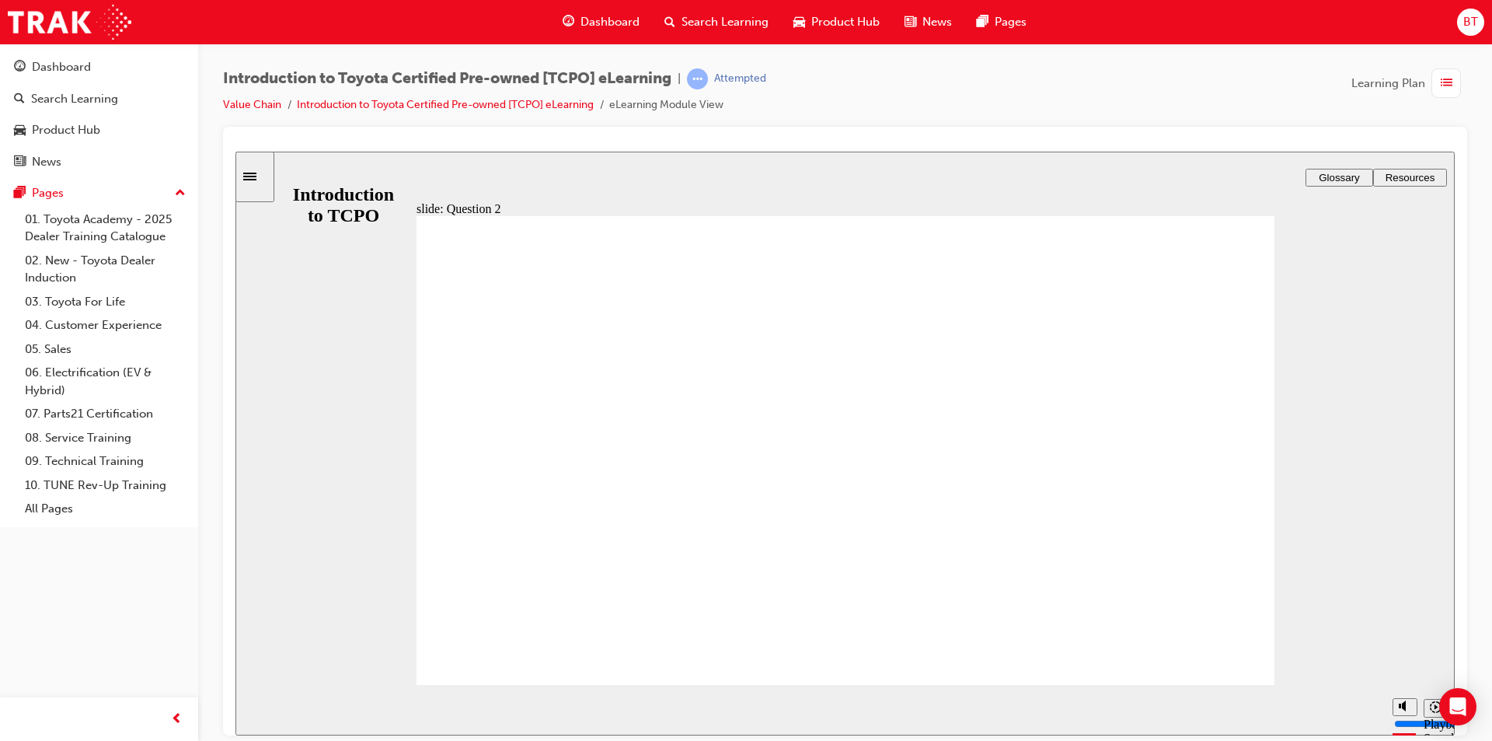
drag, startPoint x: 786, startPoint y: 150, endPoint x: 553, endPoint y: 5, distance: 273.7
drag, startPoint x: 789, startPoint y: 156, endPoint x: 736, endPoint y: 195, distance: 65.6
click at [743, 180] on div "slide: Question 2 Rectangle 2 Rectangle 1 ASSESSMENT – QUESTION 3/4 Rectangle 3…" at bounding box center [846, 443] width 1220 height 584
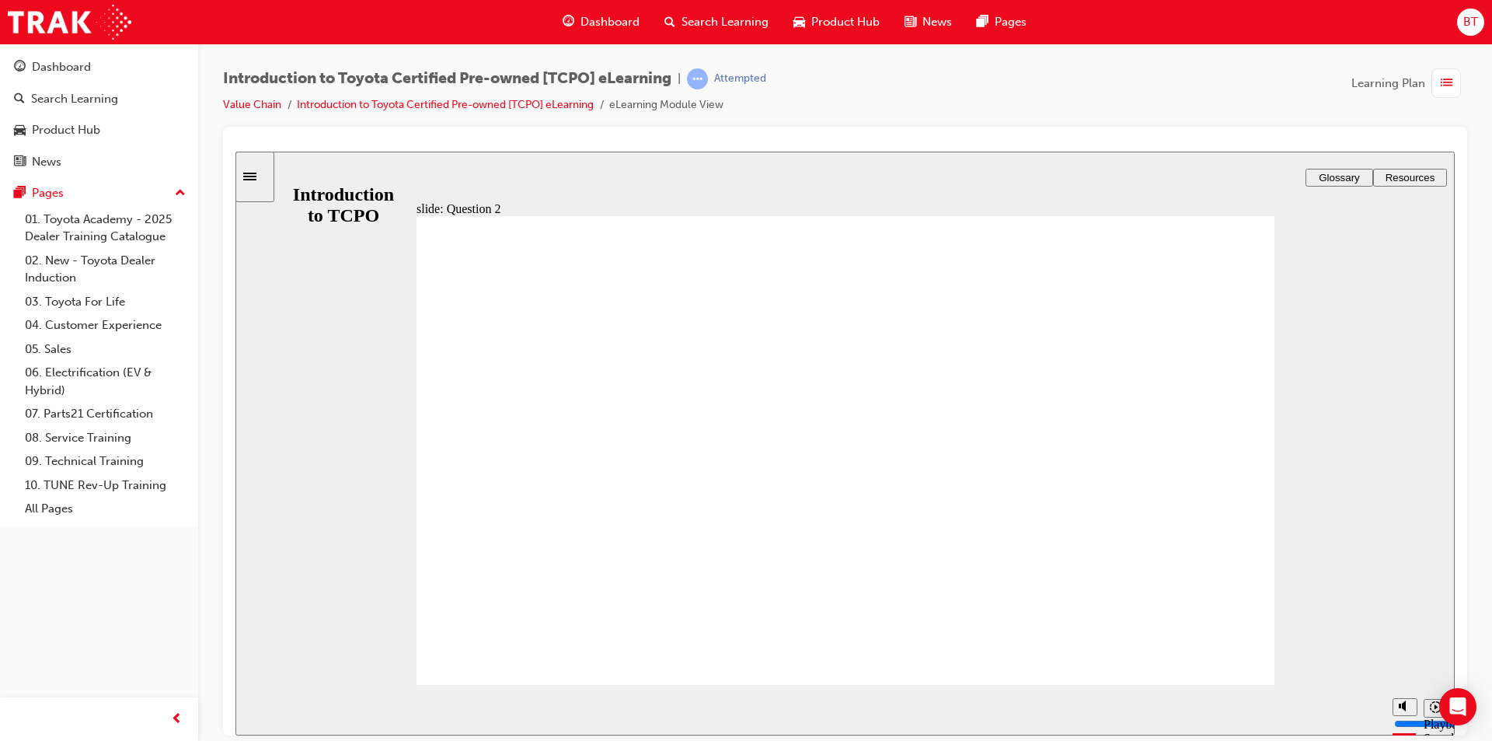
radio input "false"
radio input "true"
drag, startPoint x: 580, startPoint y: 26, endPoint x: 692, endPoint y: 149, distance: 166.7
click at [692, 149] on div at bounding box center [846, 145] width 1220 height 12
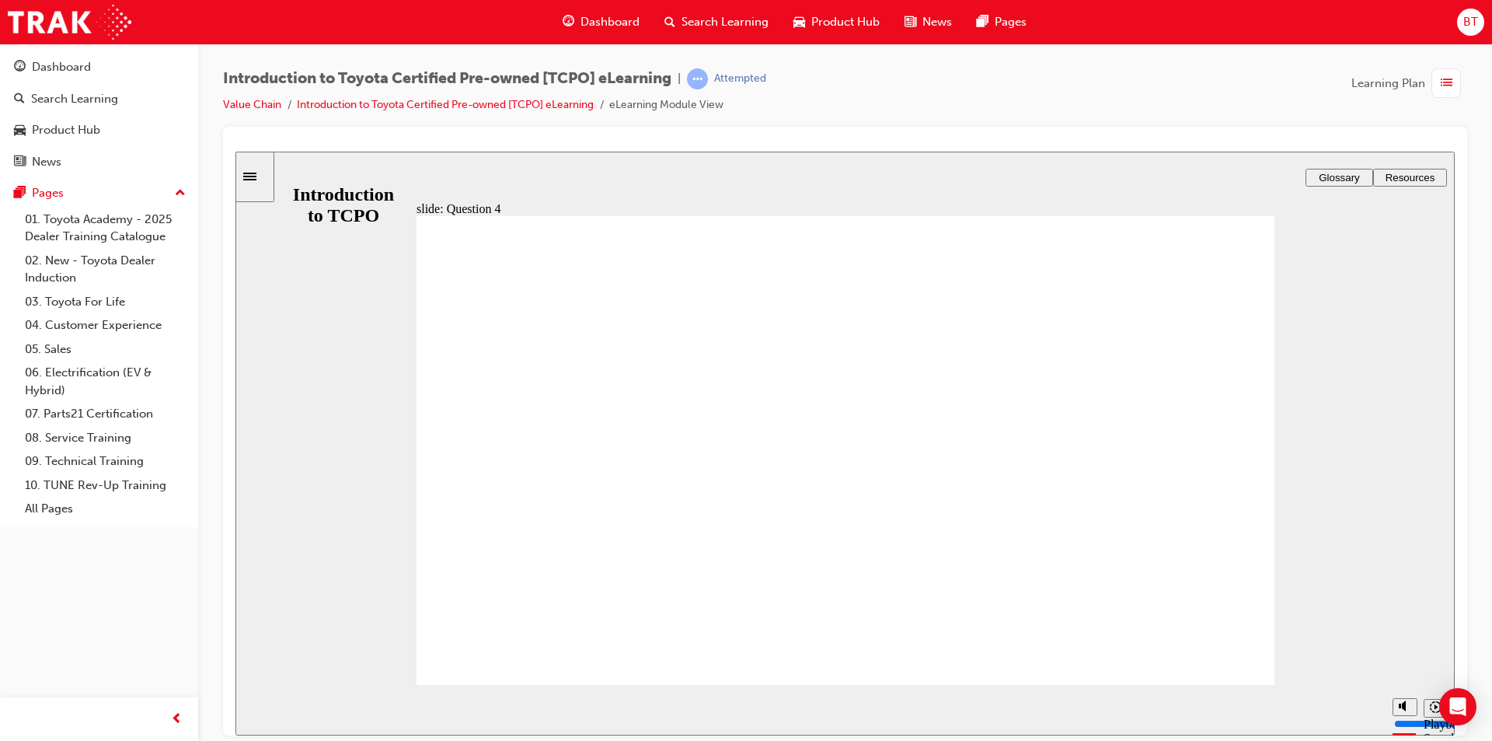
click at [696, 161] on div "slide: Question 4 Rectangle 2 Rectangle 1 ASSESSMENT – QUESTION 4/4 Rectangle 3…" at bounding box center [846, 443] width 1220 height 584
radio input "false"
radio input "true"
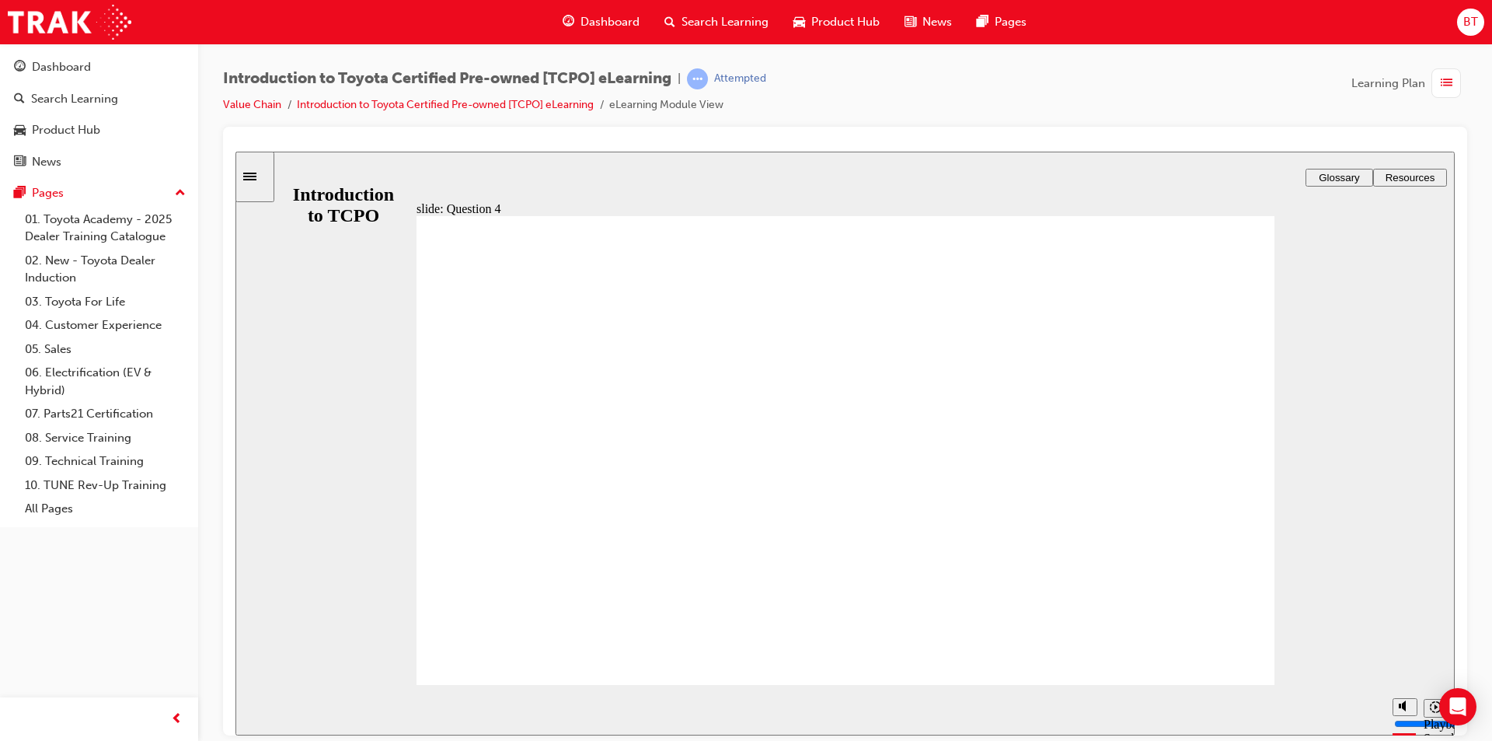
radio input "false"
radio input "true"
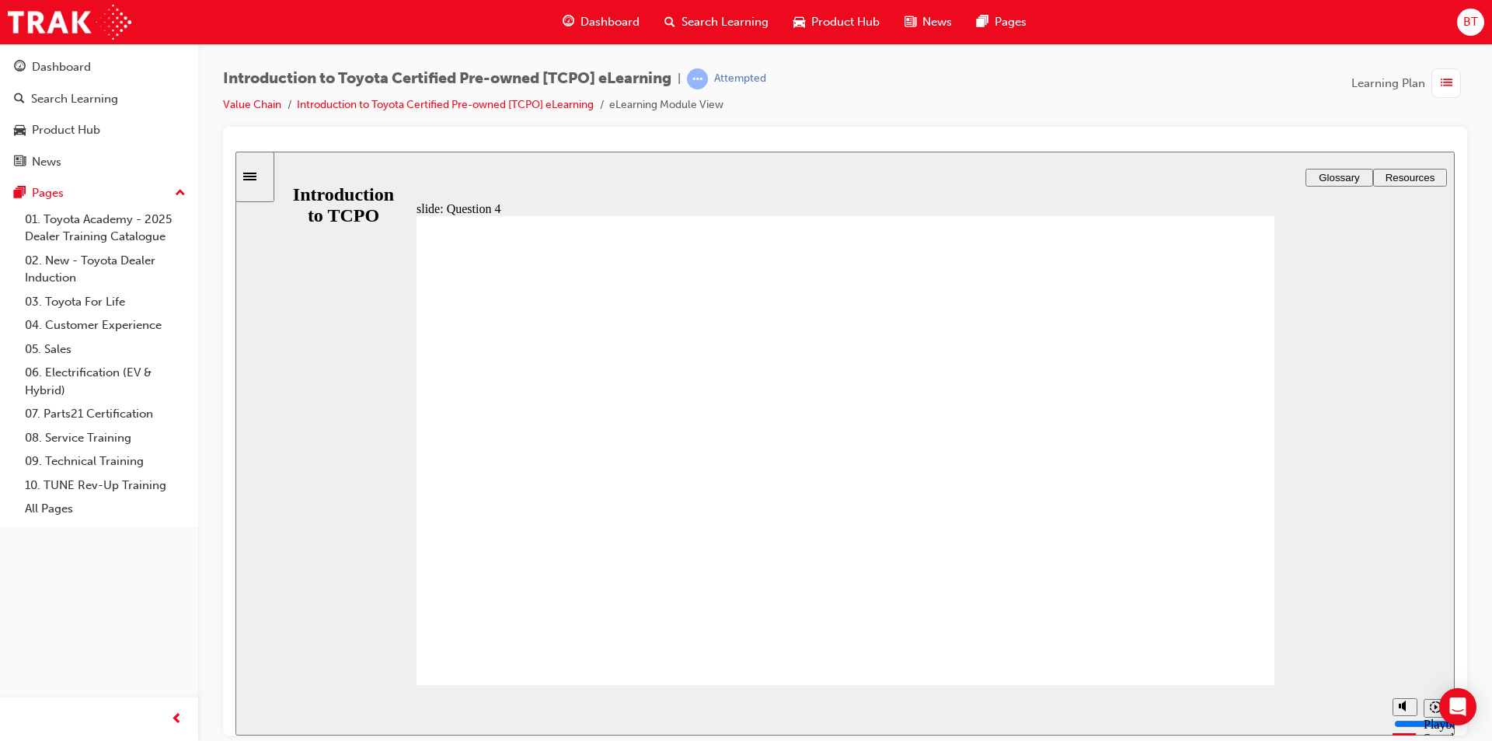
click at [951, 707] on div "playback controls" at bounding box center [814, 709] width 1142 height 51
type input "18400"
click at [605, 32] on div "Dashboard" at bounding box center [601, 22] width 102 height 32
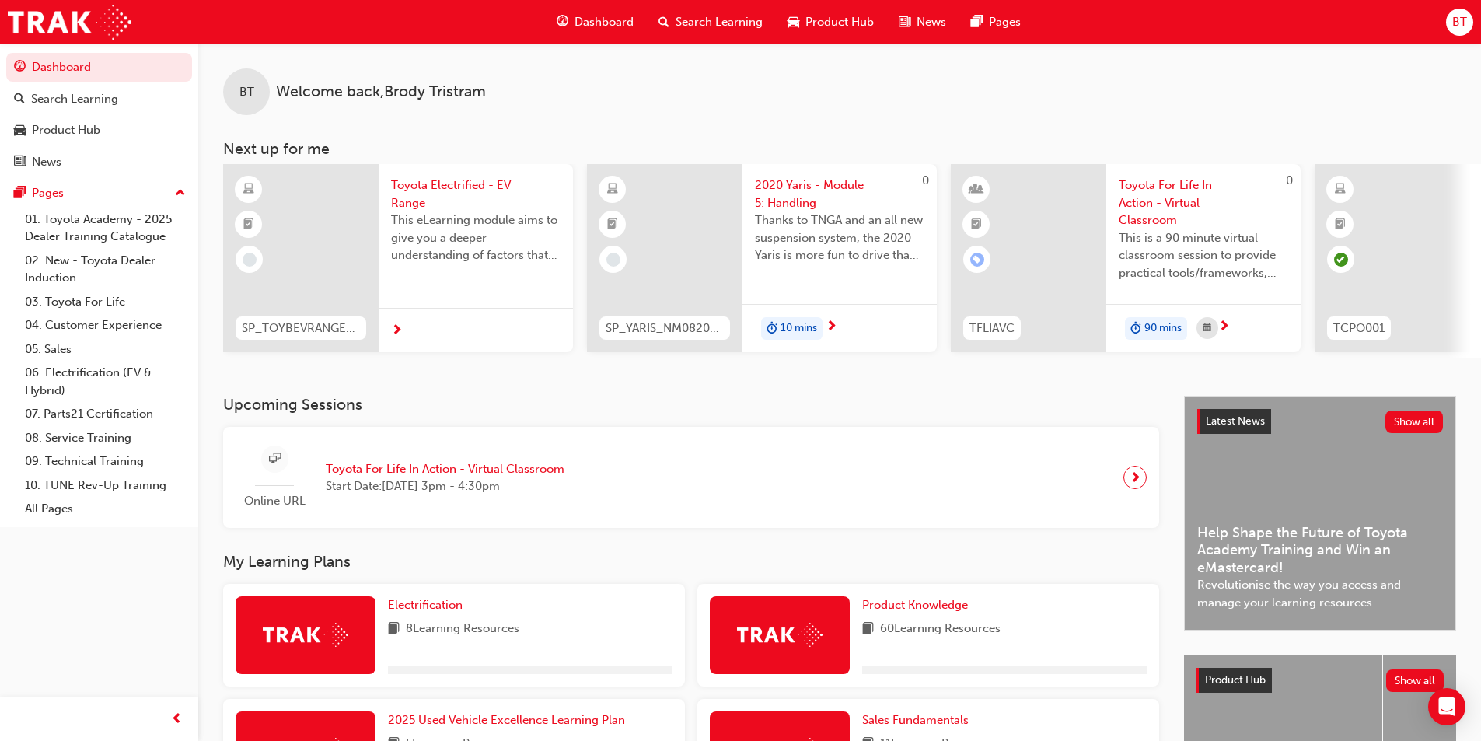
scroll to position [233, 0]
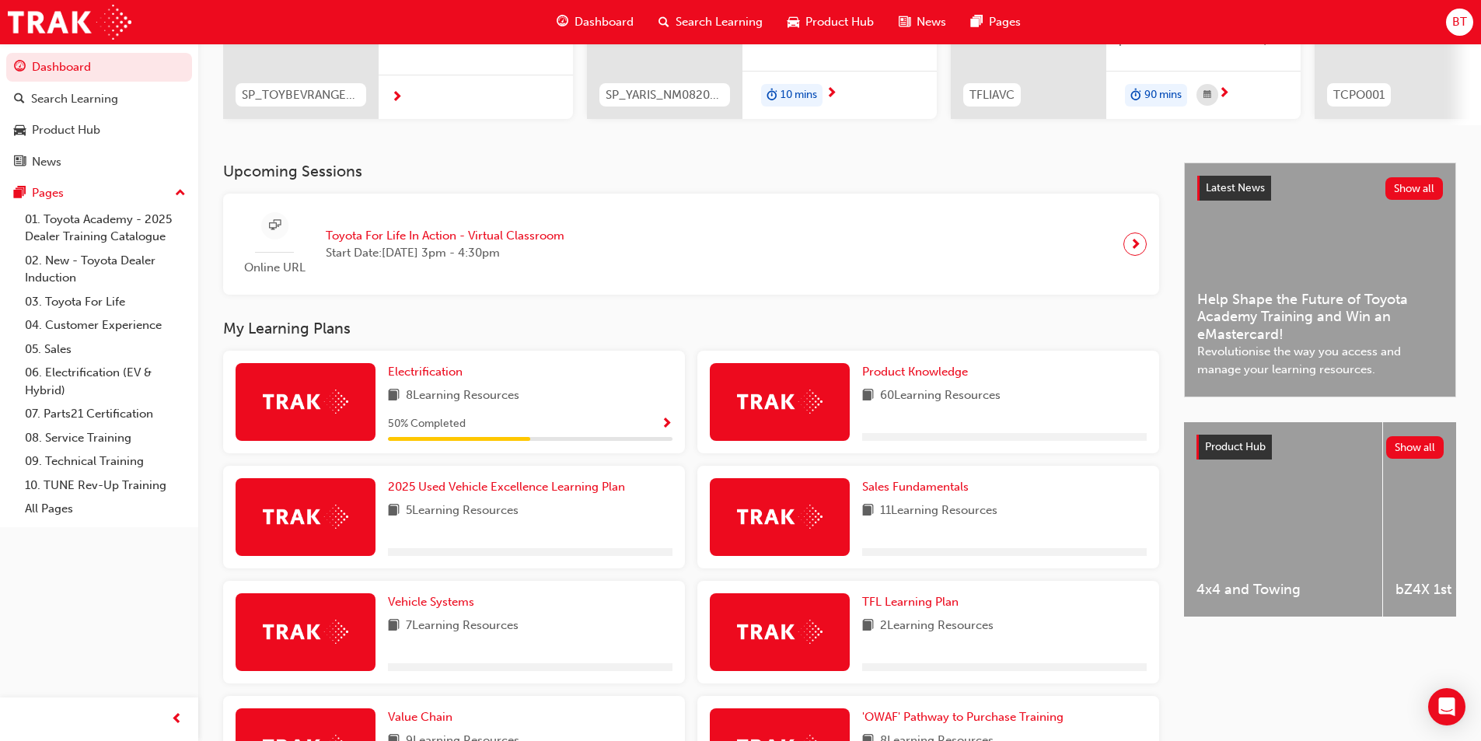
drag, startPoint x: 811, startPoint y: 337, endPoint x: 752, endPoint y: 329, distance: 59.6
click at [752, 329] on h3 "My Learning Plans" at bounding box center [691, 328] width 936 height 18
click at [736, 323] on div "Upcoming Sessions Online URL Toyota For Life In Action - Virtual Classroom Star…" at bounding box center [703, 555] width 961 height 787
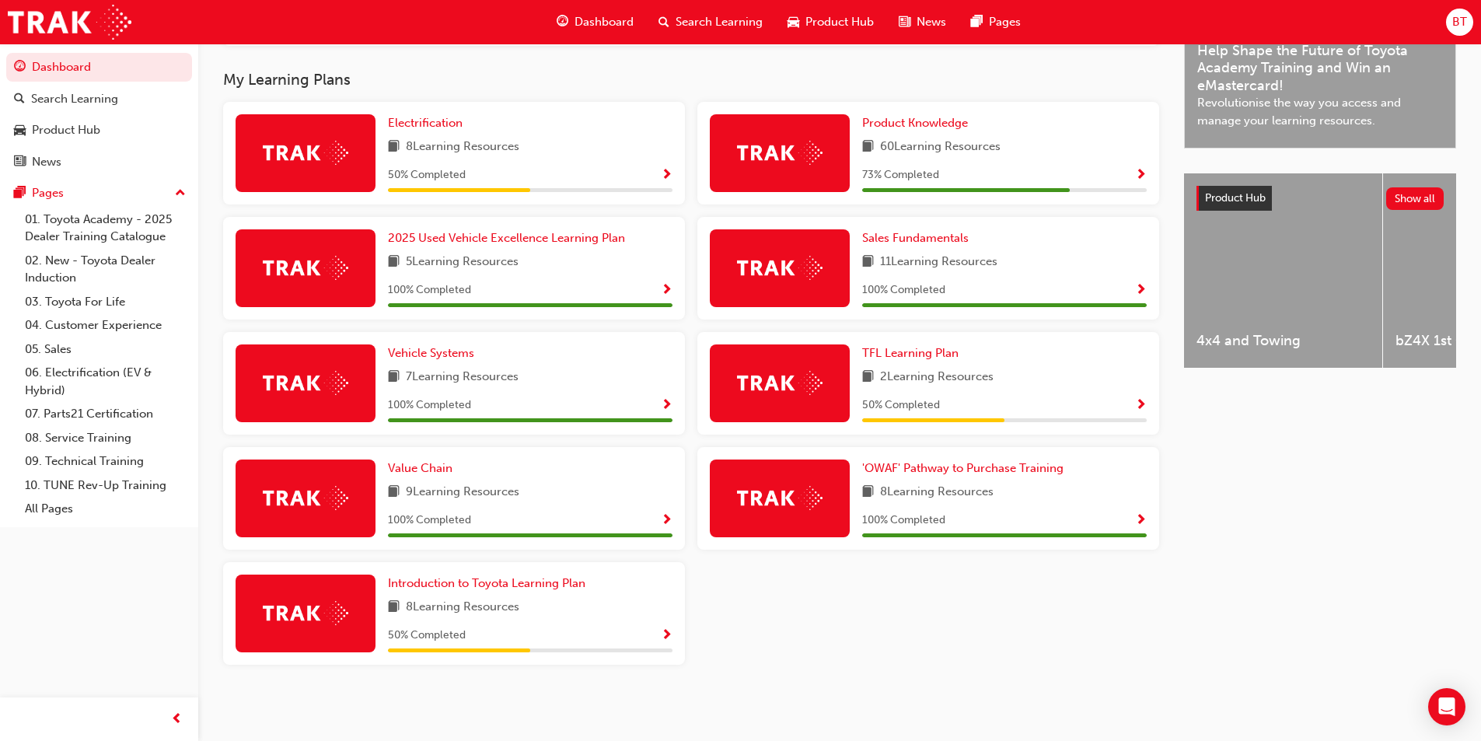
scroll to position [410, 0]
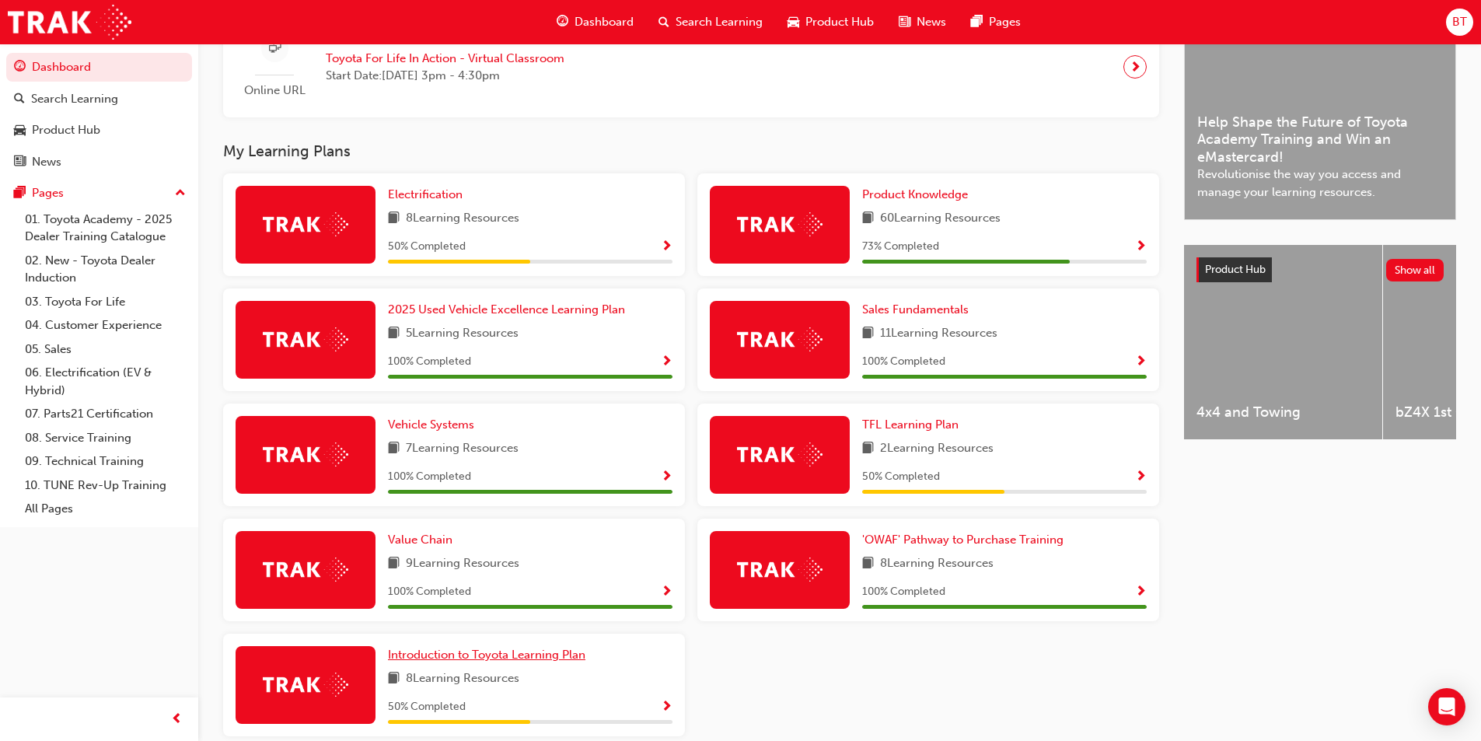
click at [538, 655] on span "Introduction to Toyota Learning Plan" at bounding box center [486, 654] width 197 height 14
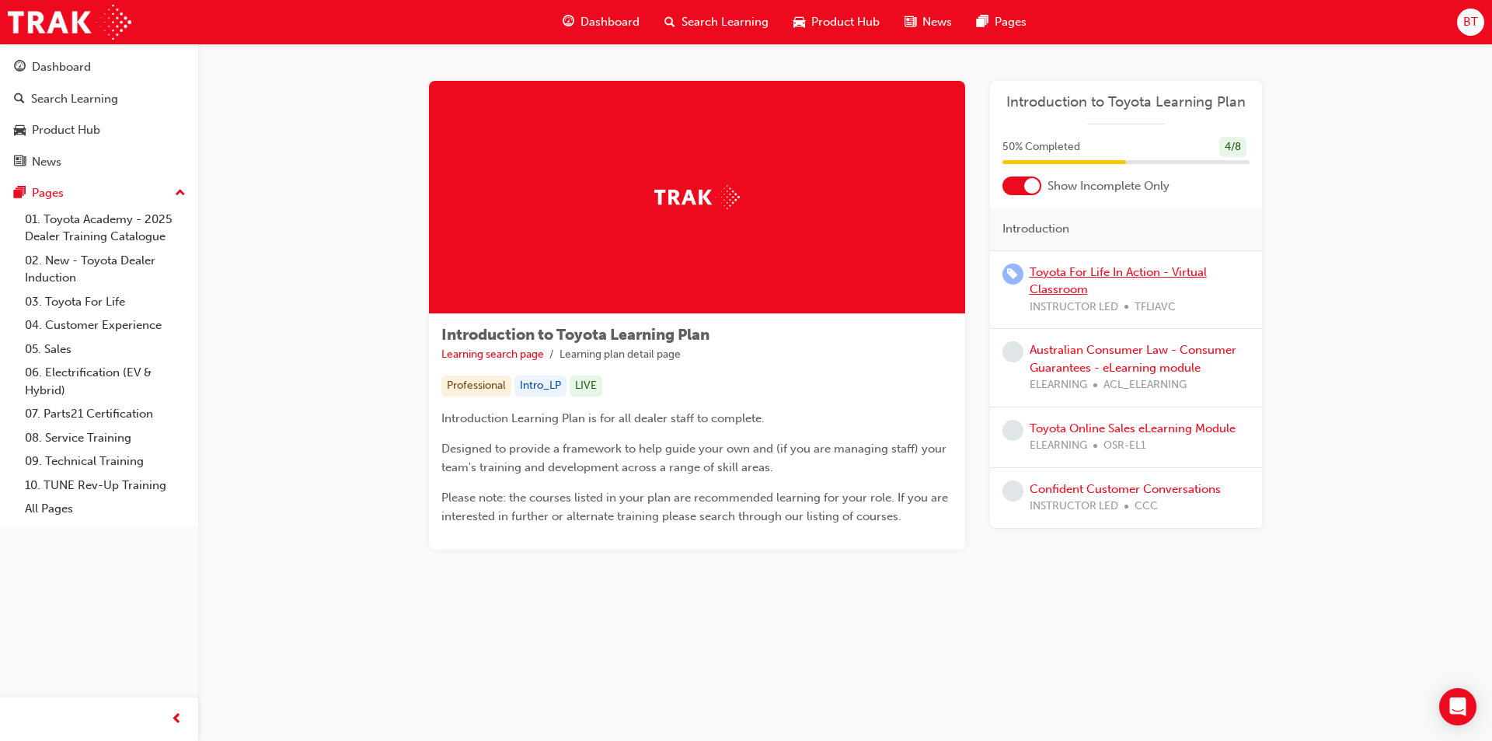
click at [1059, 276] on link "Toyota For Life In Action - Virtual Classroom" at bounding box center [1118, 281] width 177 height 32
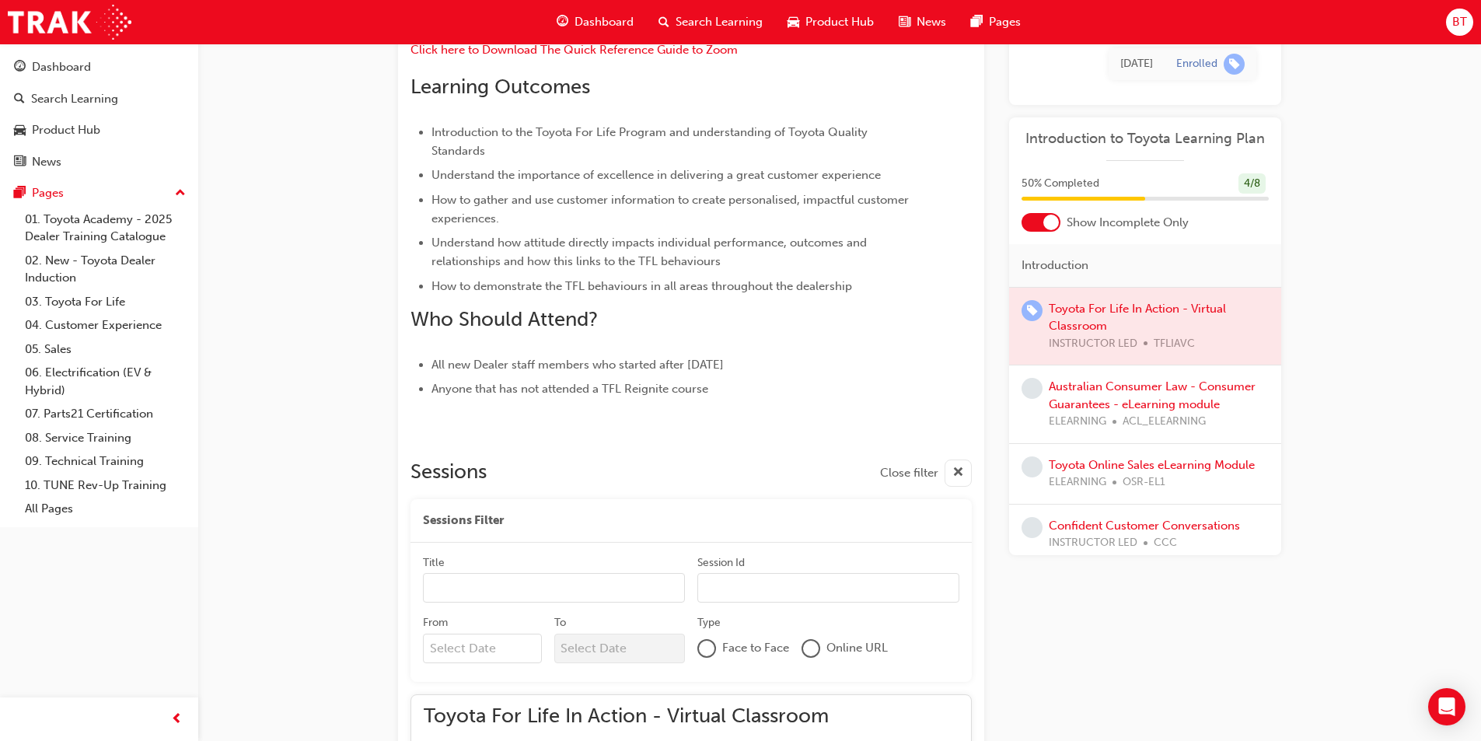
scroll to position [382, 0]
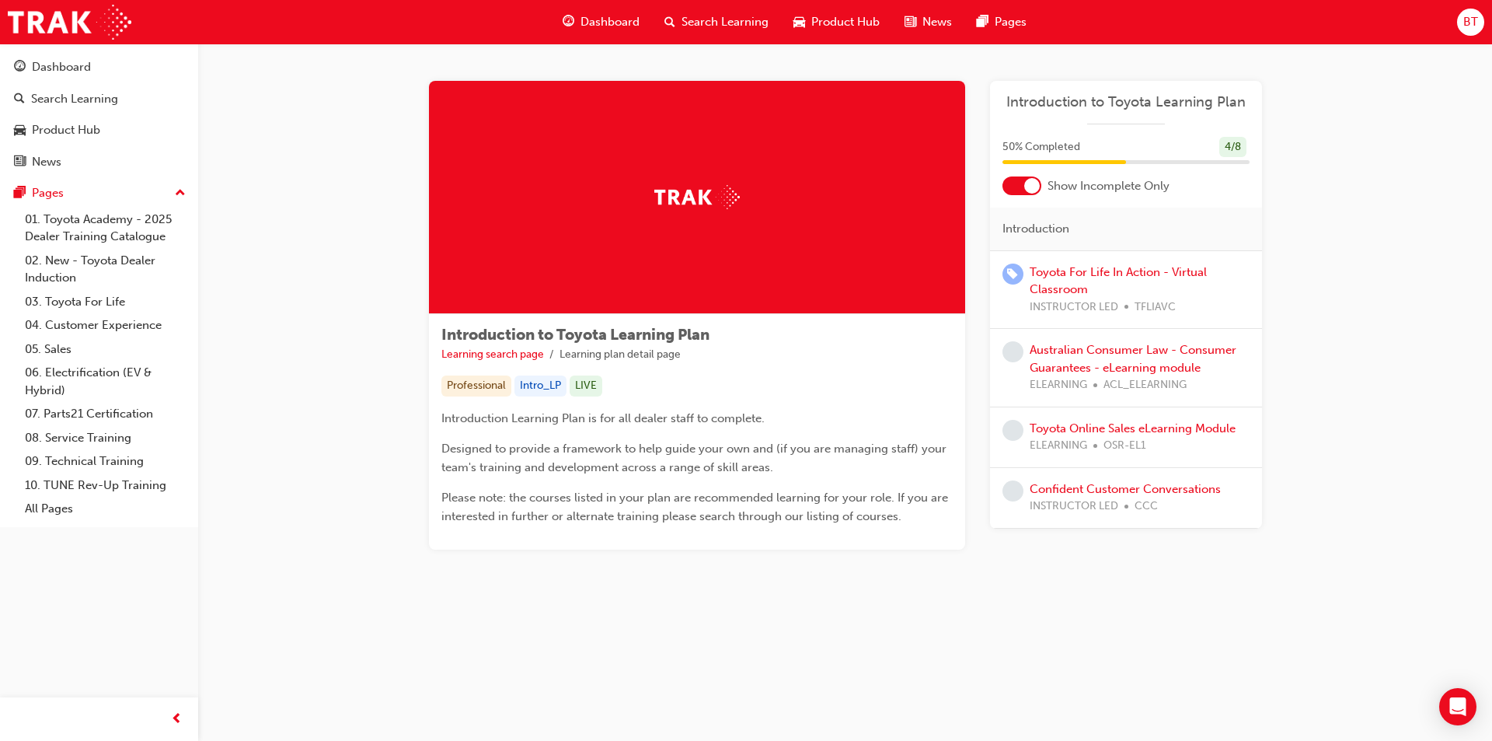
click at [573, 14] on span "guage-icon" at bounding box center [569, 21] width 12 height 19
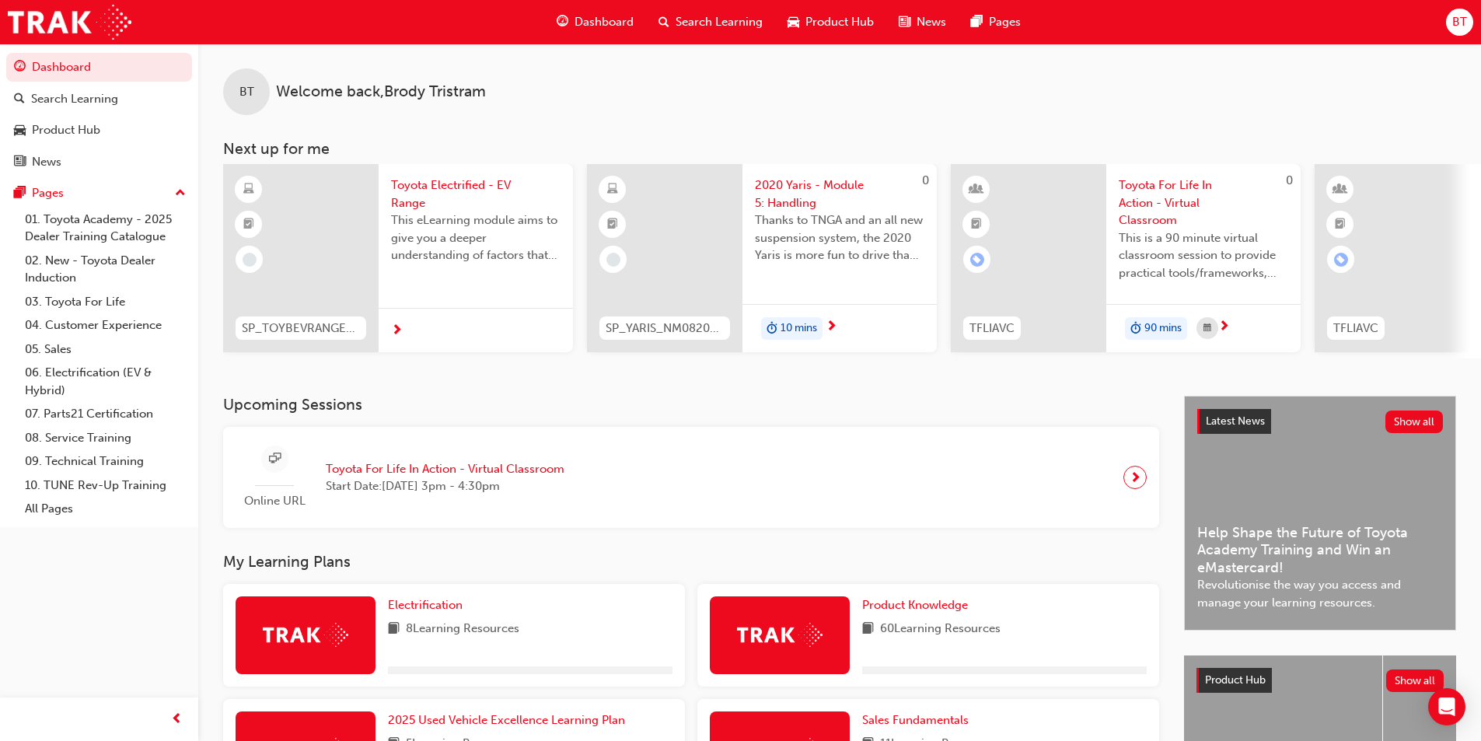
click at [643, 392] on div "BT Welcome back , [PERSON_NAME] Next up for me SP_TOYBEVRANGE_EL Toyota Electri…" at bounding box center [839, 220] width 1282 height 352
drag, startPoint x: 643, startPoint y: 392, endPoint x: 621, endPoint y: 392, distance: 21.8
click at [621, 392] on div "BT Welcome back , [PERSON_NAME] Next up for me SP_TOYBEVRANGE_EL Toyota Electri…" at bounding box center [839, 220] width 1282 height 352
click at [609, 393] on div "BT Welcome back , [PERSON_NAME] Next up for me SP_TOYBEVRANGE_EL Toyota Electri…" at bounding box center [839, 220] width 1282 height 352
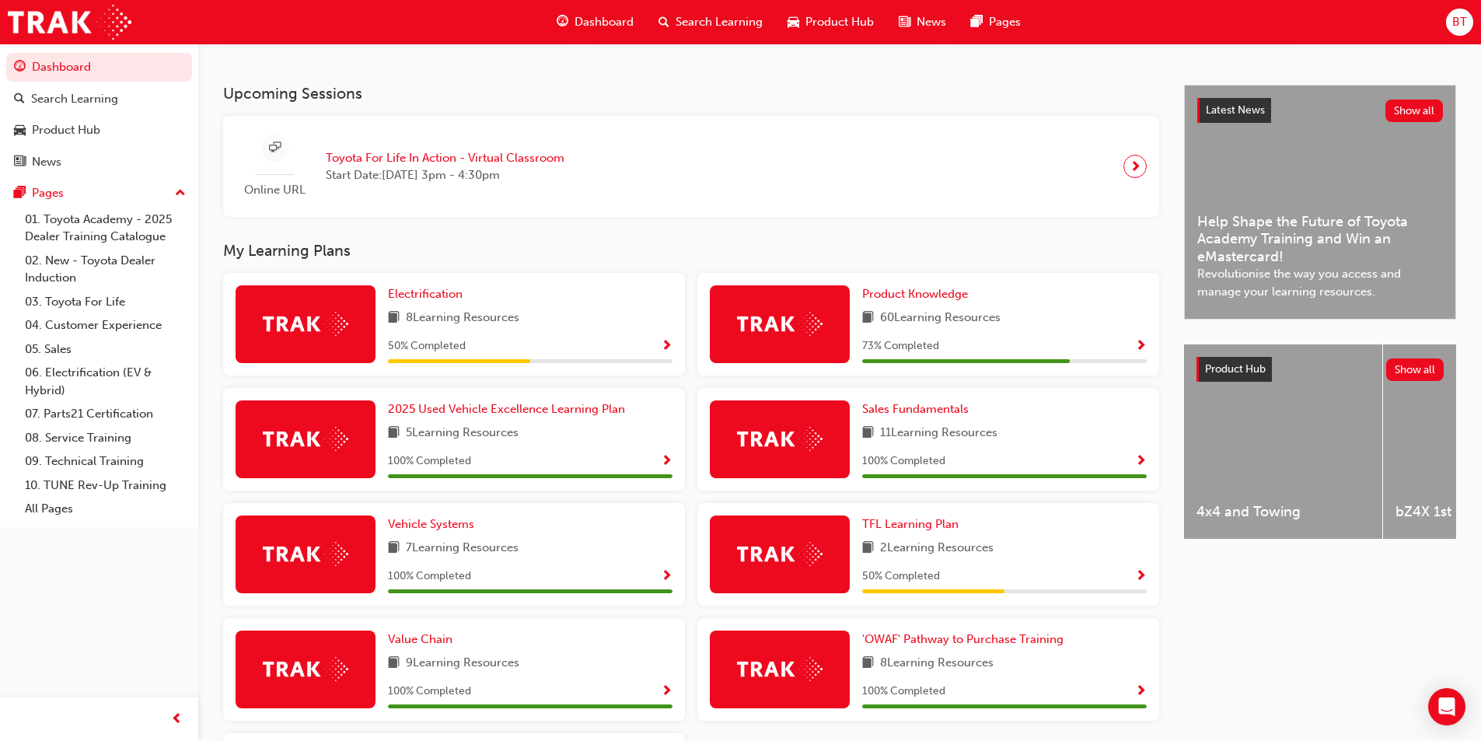
scroll to position [389, 0]
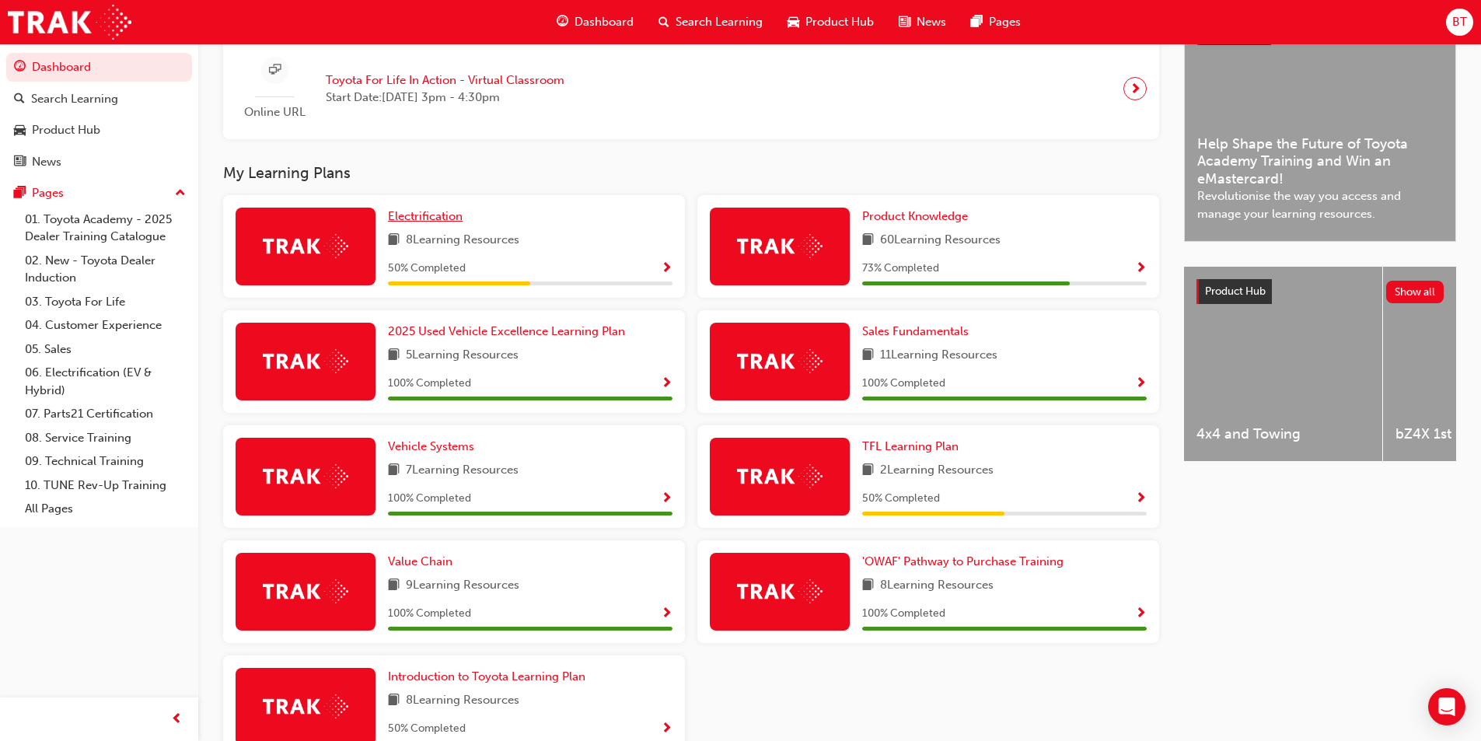
click at [427, 223] on span "Electrification" at bounding box center [425, 216] width 75 height 14
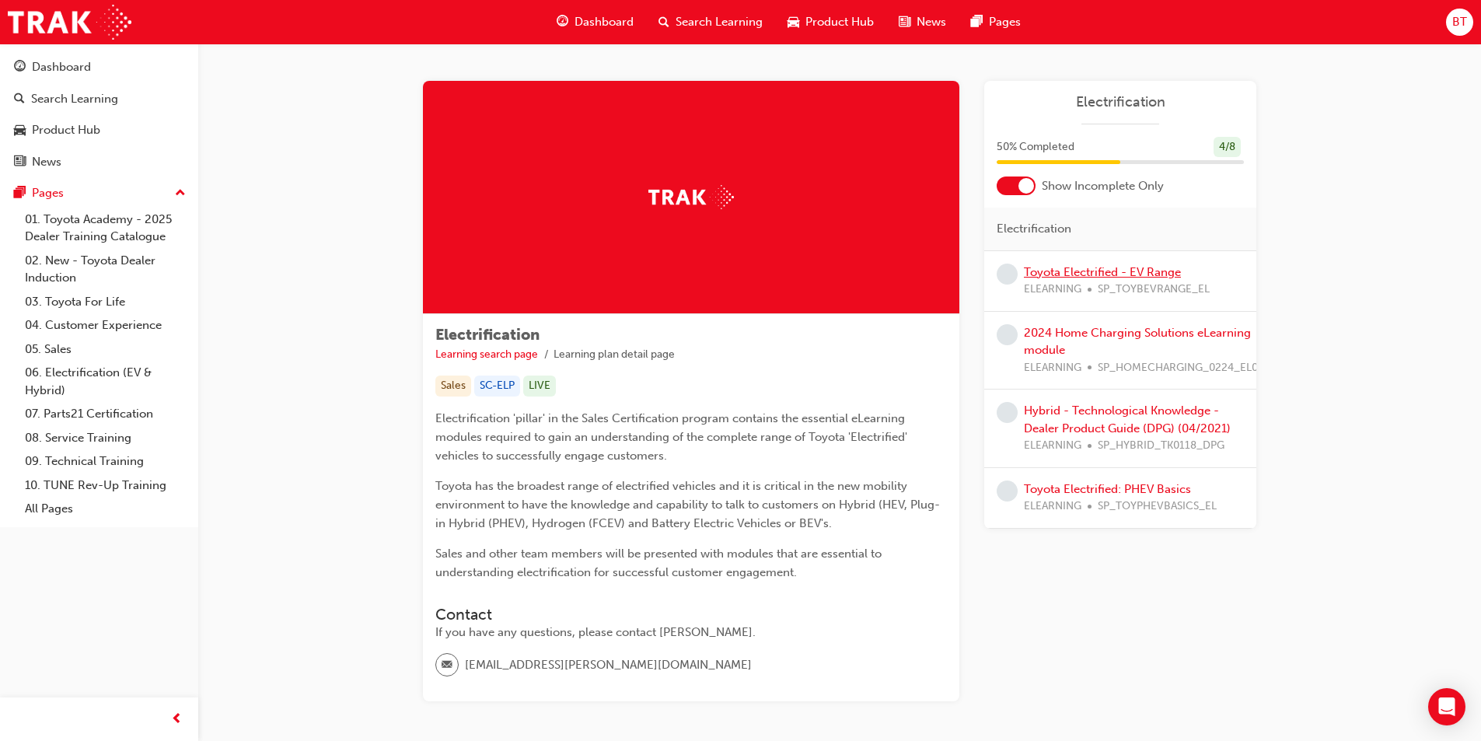
click at [1031, 267] on link "Toyota Electrified - EV Range" at bounding box center [1102, 272] width 157 height 14
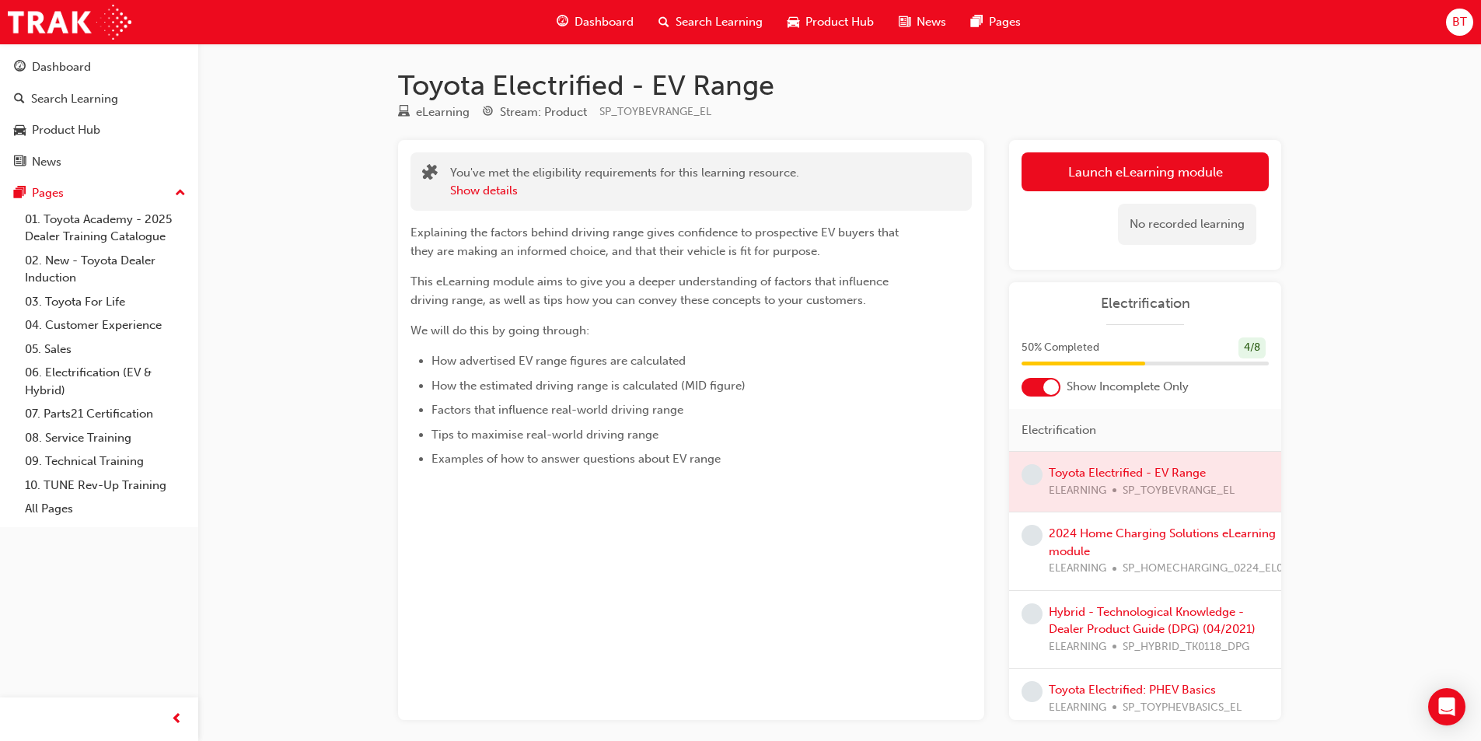
click at [815, 486] on div at bounding box center [690, 486] width 561 height 12
click at [1139, 175] on link "Launch eLearning module" at bounding box center [1144, 171] width 247 height 39
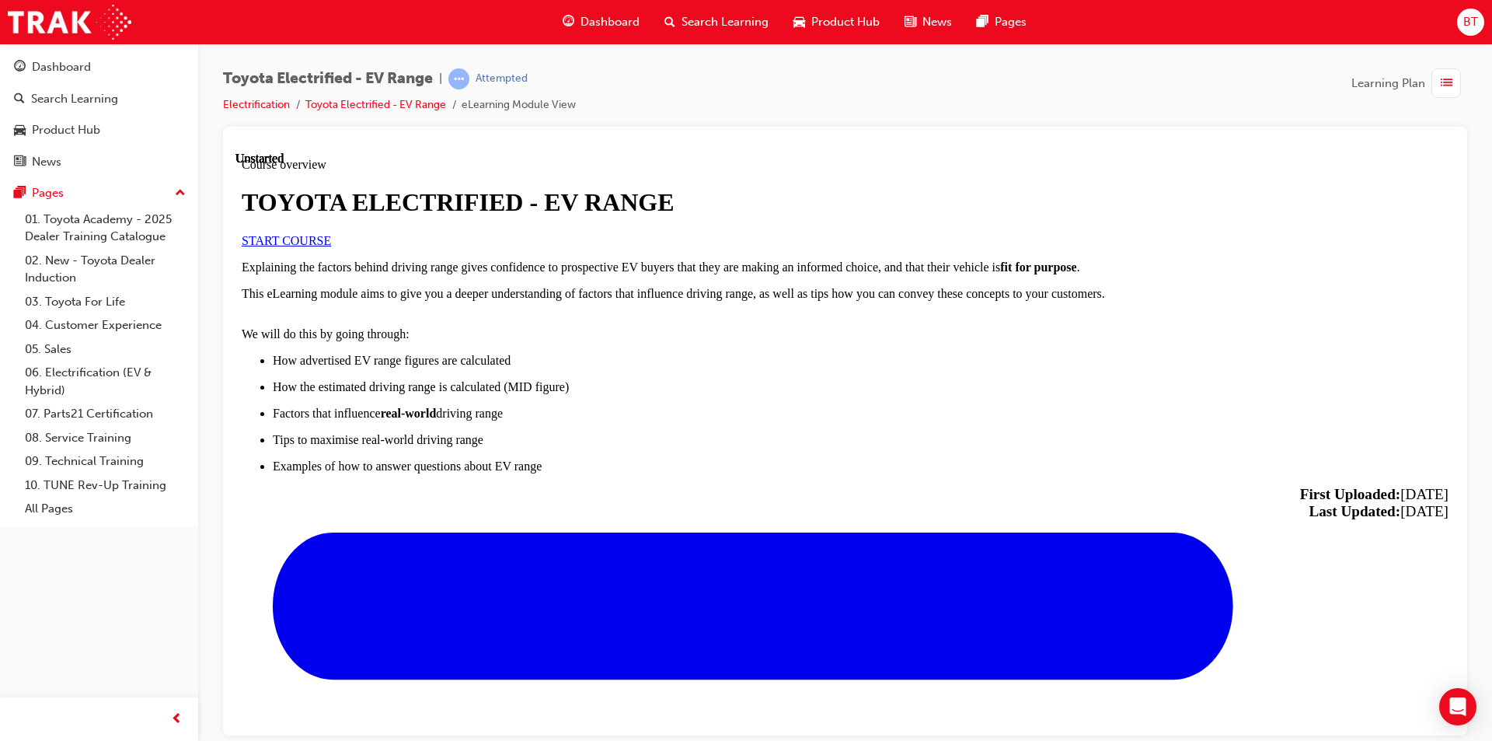
click at [589, 216] on h1 "TOYOTA ELECTRIFIED - EV RANGE" at bounding box center [845, 201] width 1207 height 29
click at [331, 246] on span "START COURSE" at bounding box center [286, 239] width 89 height 13
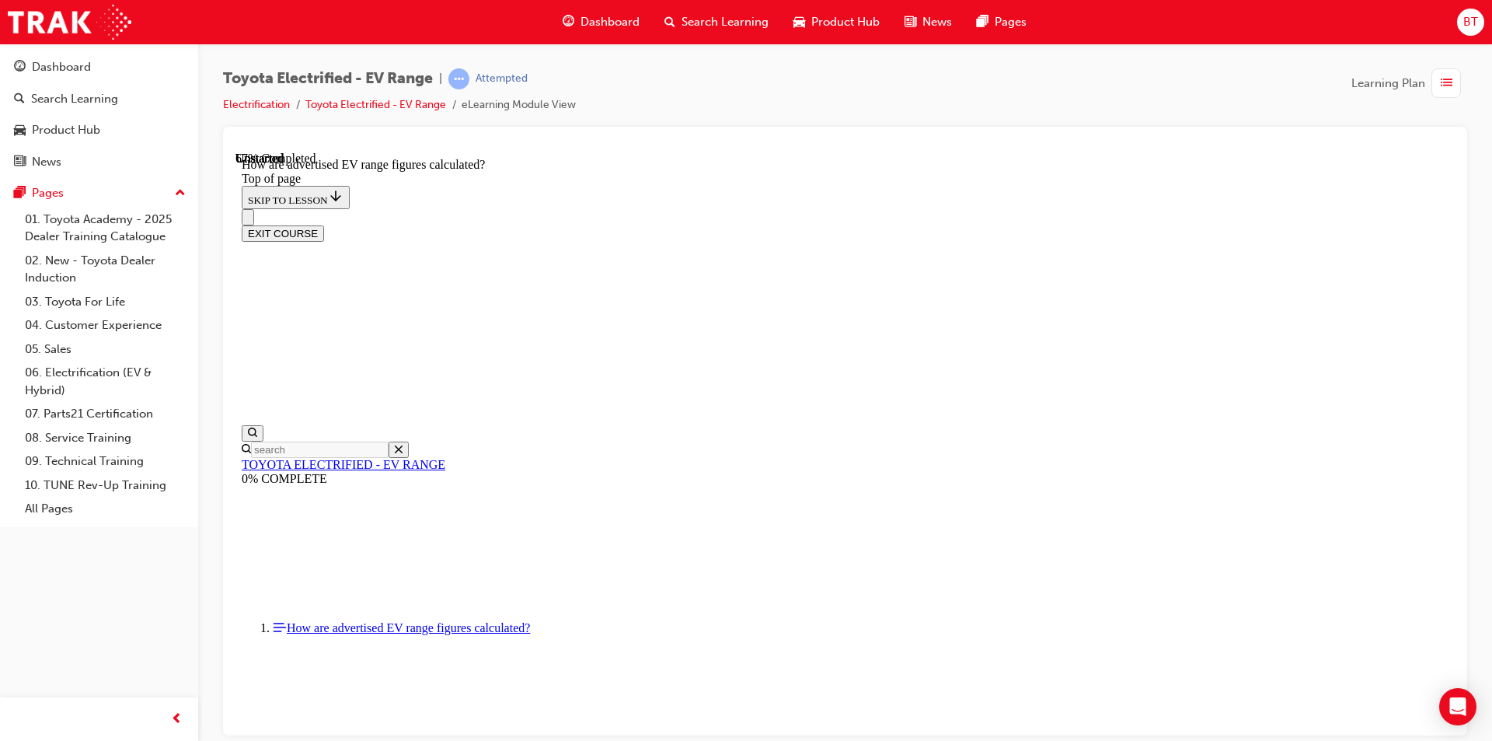
scroll to position [437, 0]
drag, startPoint x: 928, startPoint y: 267, endPoint x: 725, endPoint y: 227, distance: 206.9
drag, startPoint x: 936, startPoint y: 388, endPoint x: 900, endPoint y: 344, distance: 56.3
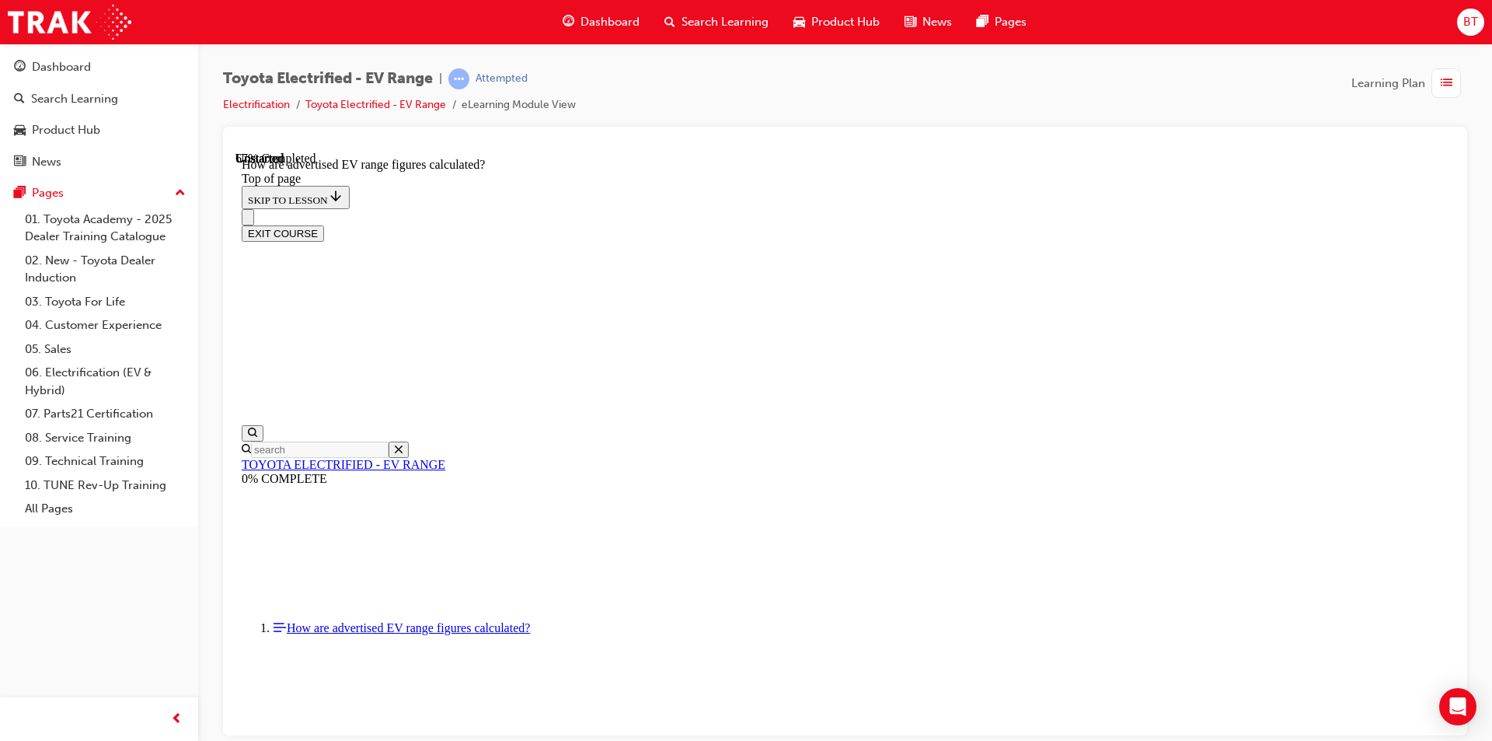
drag, startPoint x: 851, startPoint y: 298, endPoint x: 776, endPoint y: 277, distance: 77.7
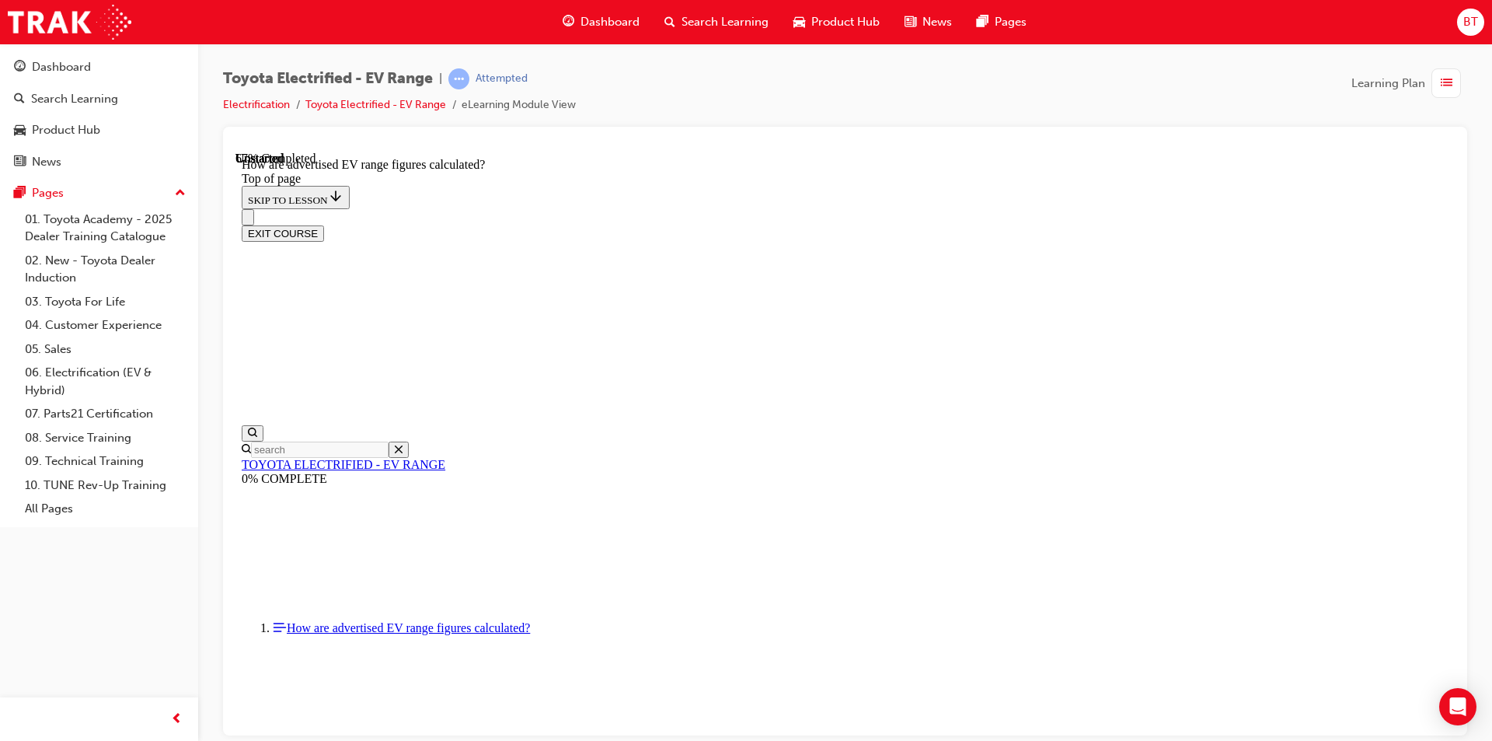
scroll to position [515, 0]
drag, startPoint x: 948, startPoint y: 688, endPoint x: 908, endPoint y: 684, distance: 40.6
drag, startPoint x: 902, startPoint y: 684, endPoint x: 829, endPoint y: 654, distance: 78.4
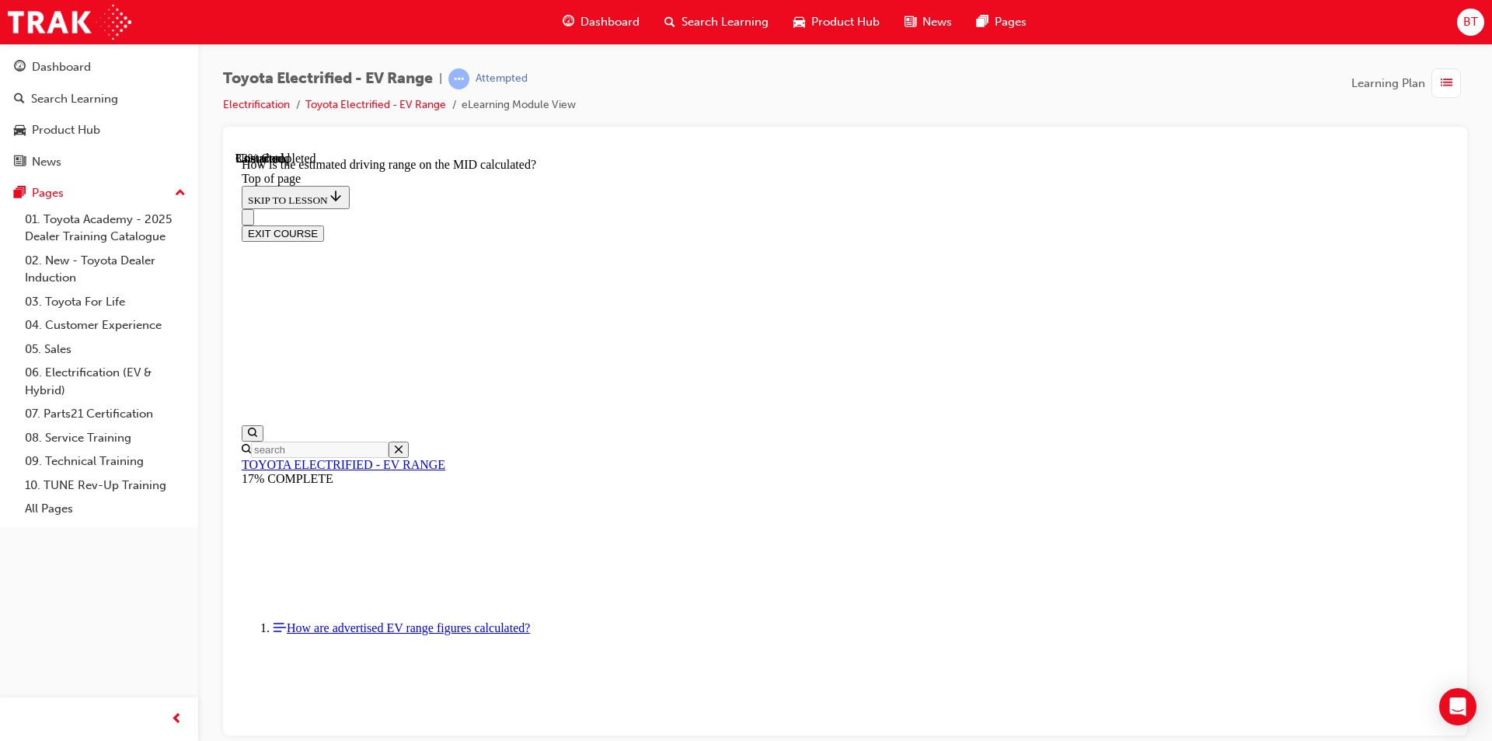
drag, startPoint x: 1094, startPoint y: 107, endPoint x: 1017, endPoint y: 99, distance: 77.3
click at [1017, 99] on div "Toyota Electrified - EV Range | Attempted Electrification Toyota Electrified - …" at bounding box center [845, 97] width 1244 height 58
click at [1015, 102] on div "Toyota Electrified - EV Range | Attempted Electrification Toyota Electrified - …" at bounding box center [845, 97] width 1244 height 58
drag, startPoint x: 1108, startPoint y: 319, endPoint x: 849, endPoint y: 245, distance: 269.2
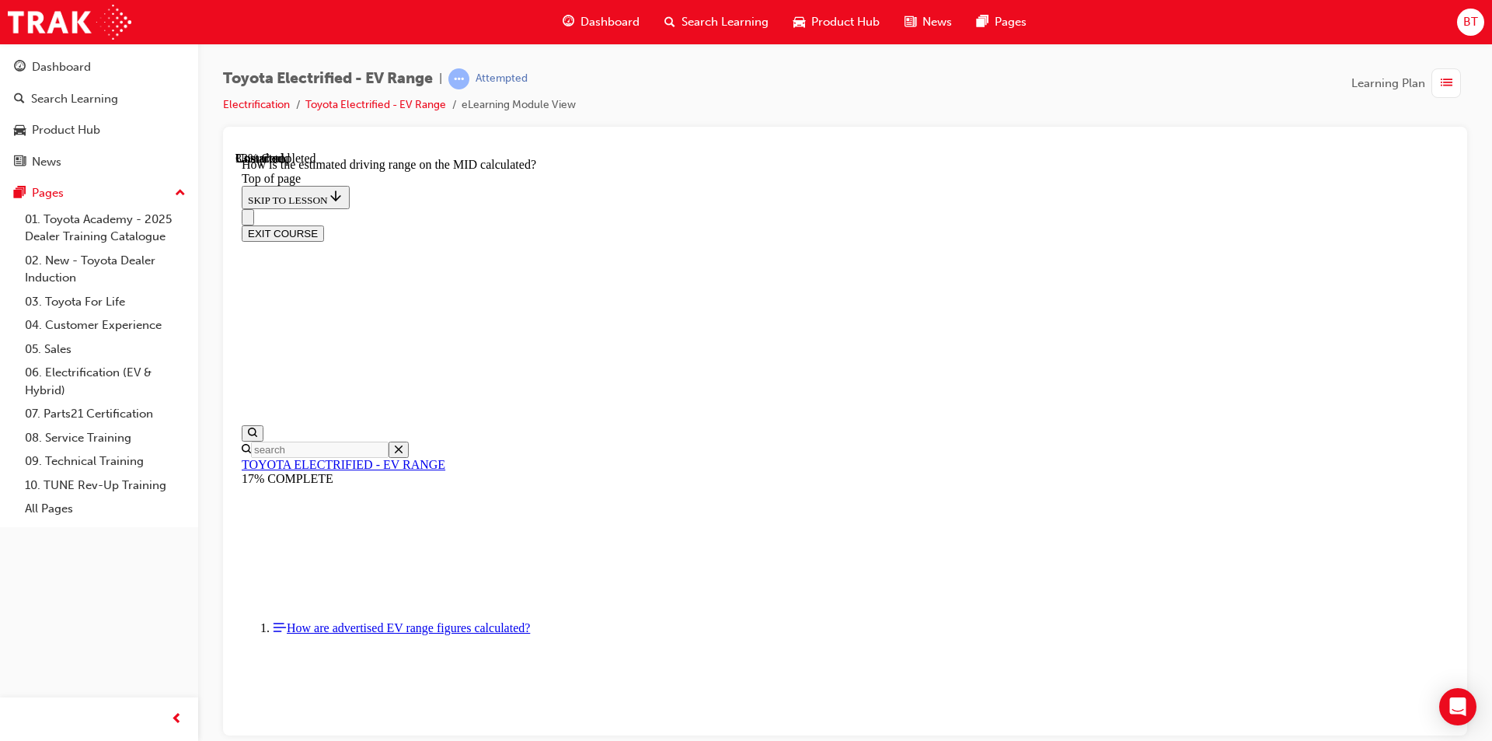
drag, startPoint x: 991, startPoint y: 317, endPoint x: 926, endPoint y: 288, distance: 71.7
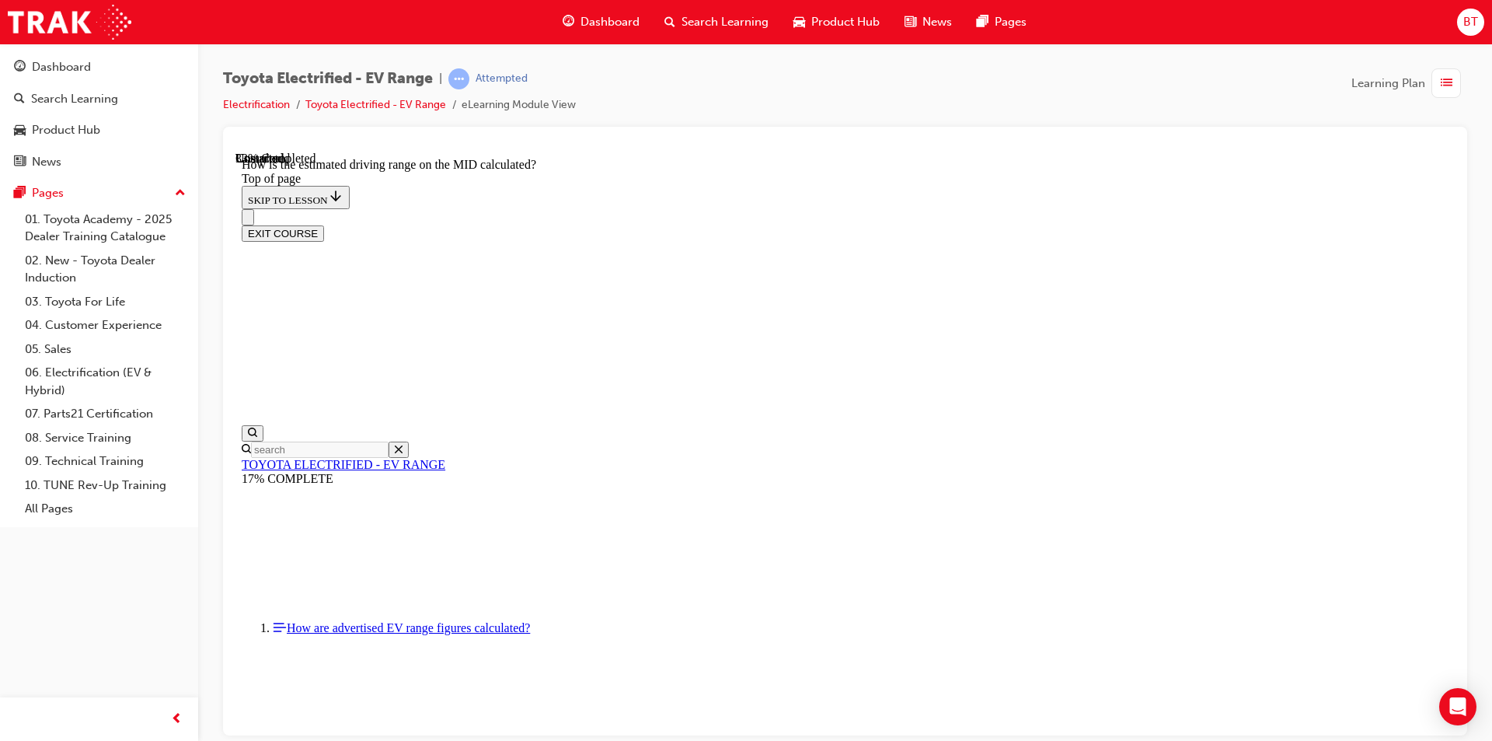
drag, startPoint x: 1004, startPoint y: 562, endPoint x: 956, endPoint y: 543, distance: 52.0
drag, startPoint x: 946, startPoint y: 536, endPoint x: 904, endPoint y: 500, distance: 55.1
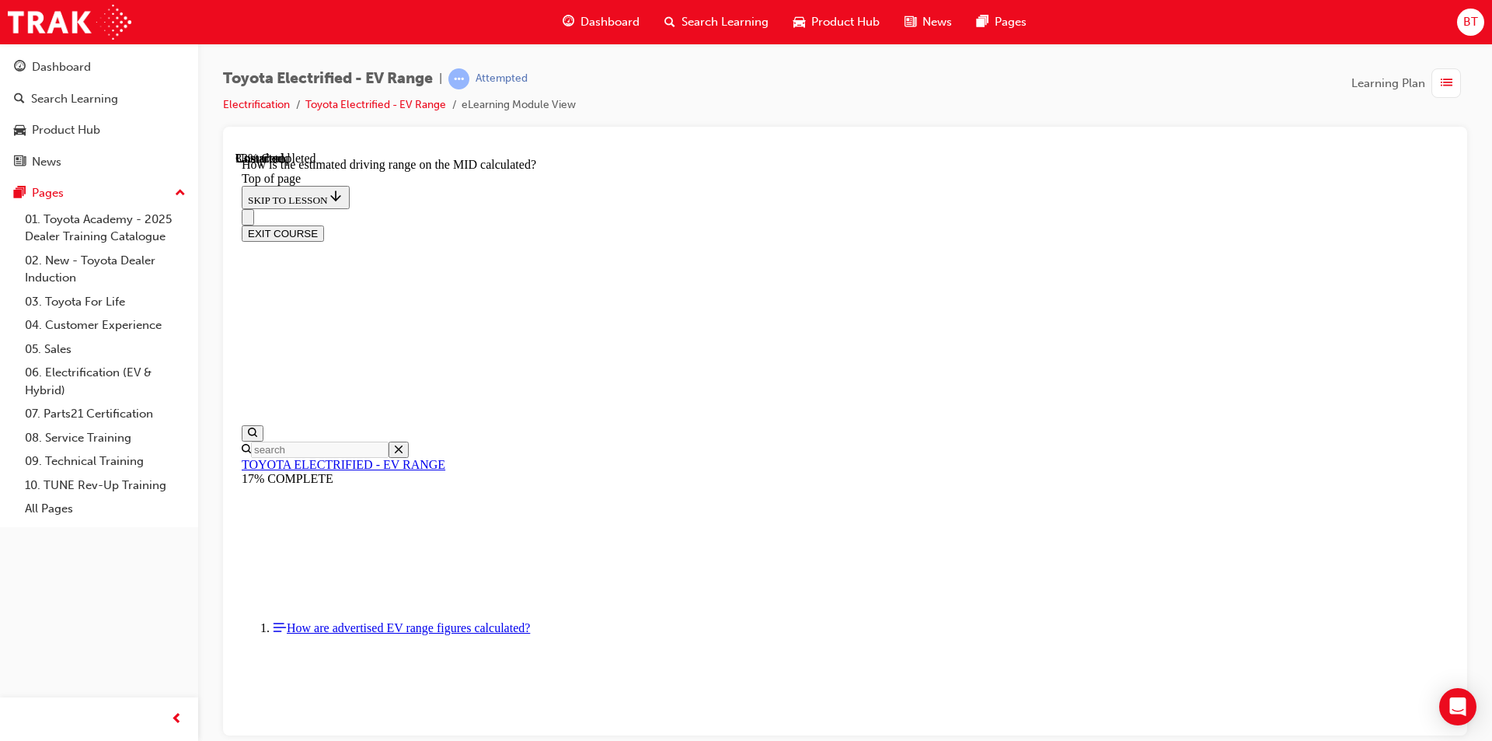
drag, startPoint x: 960, startPoint y: 601, endPoint x: 924, endPoint y: 586, distance: 38.7
drag, startPoint x: 924, startPoint y: 586, endPoint x: 844, endPoint y: 533, distance: 95.9
